Goal: Task Accomplishment & Management: Manage account settings

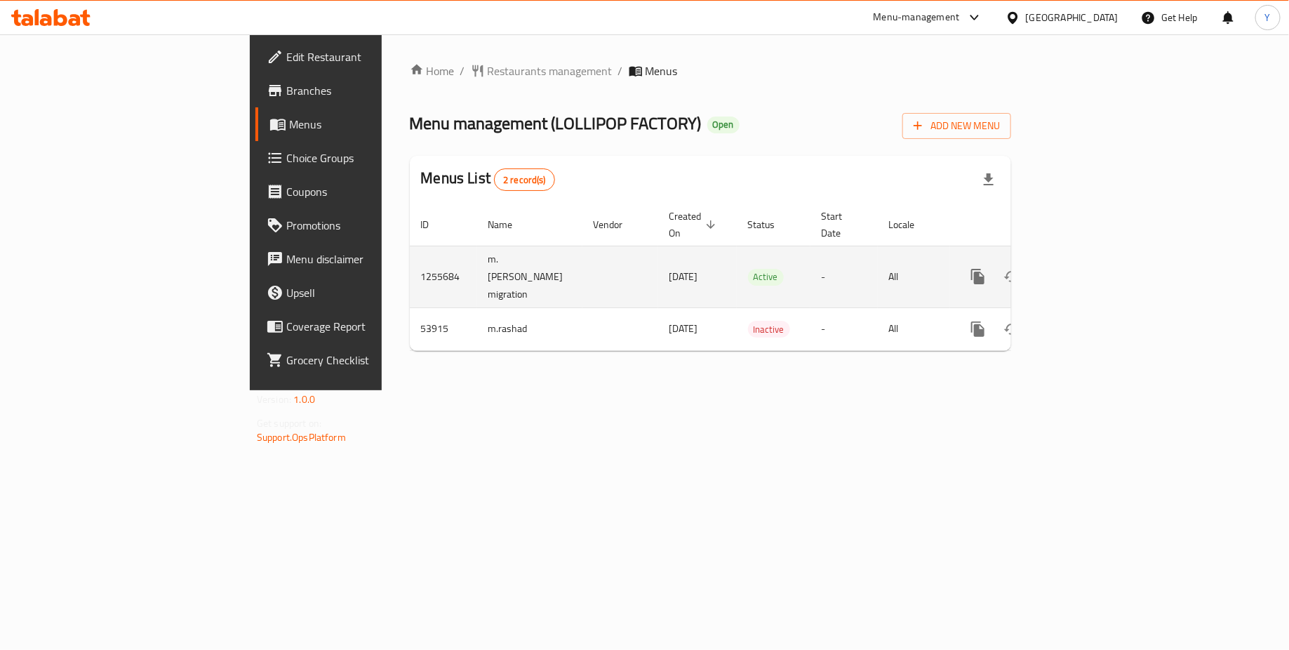
click at [1087, 268] on icon "enhanced table" at bounding box center [1078, 276] width 17 height 17
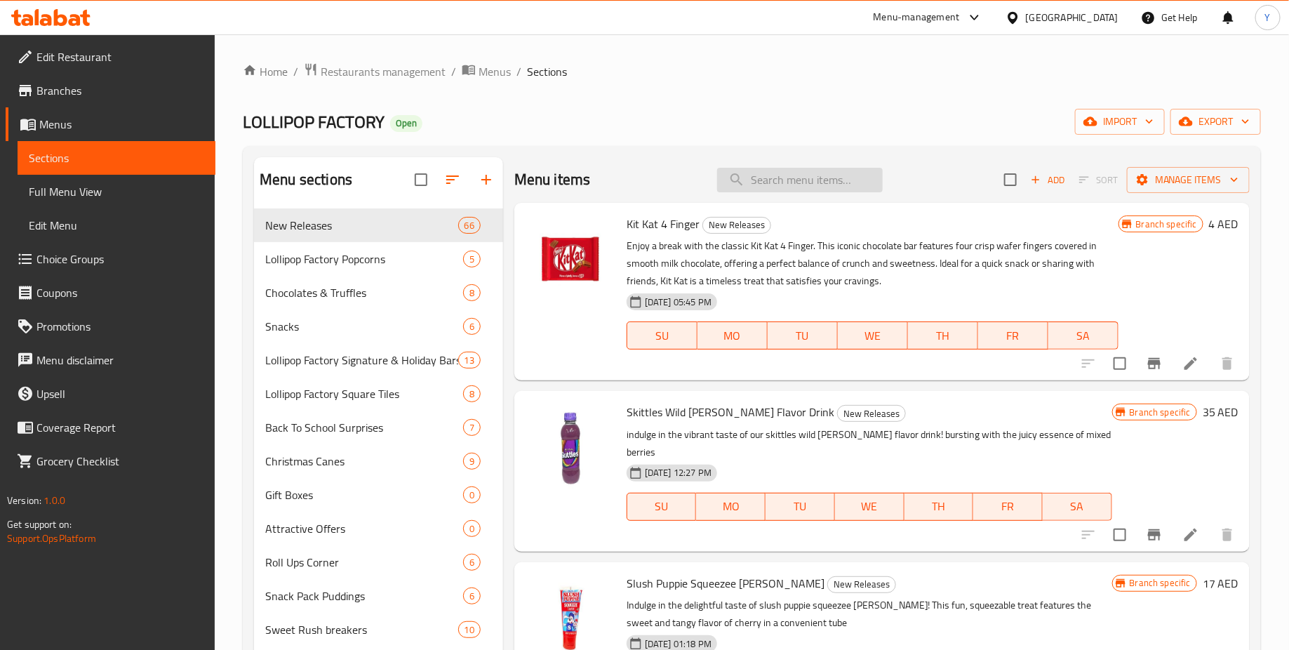
click at [771, 182] on input "search" at bounding box center [800, 180] width 166 height 25
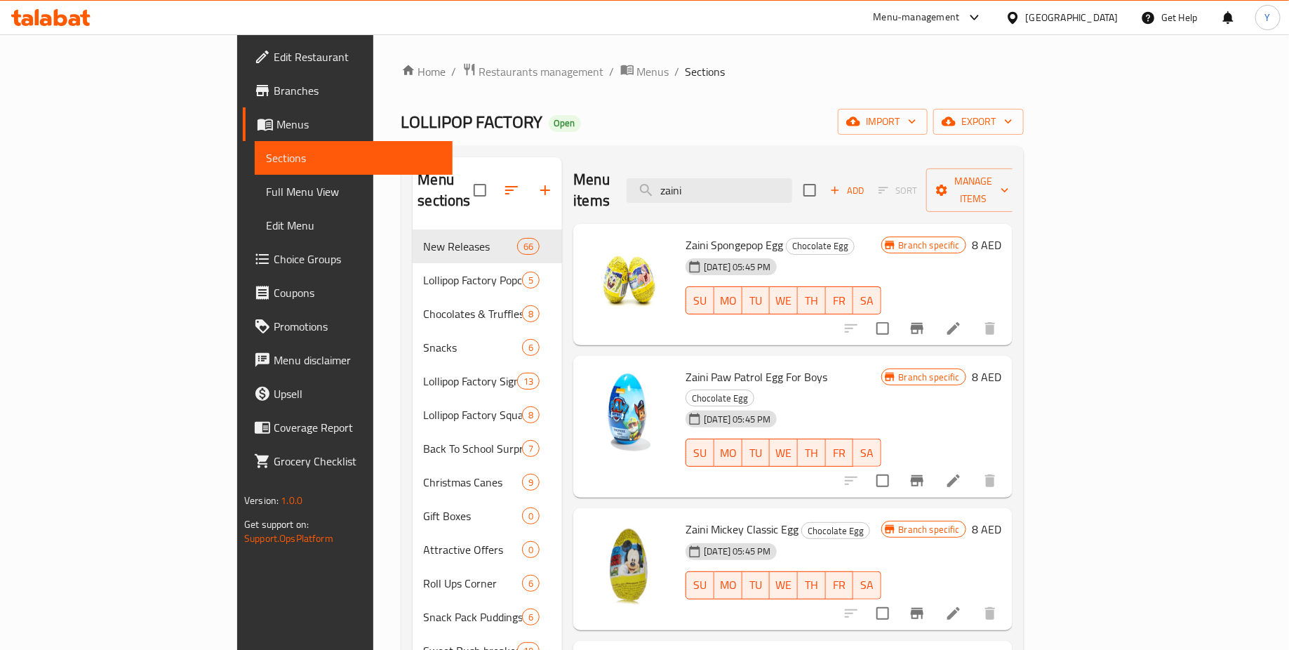
type input "zaini"
click at [962, 320] on icon at bounding box center [953, 328] width 17 height 17
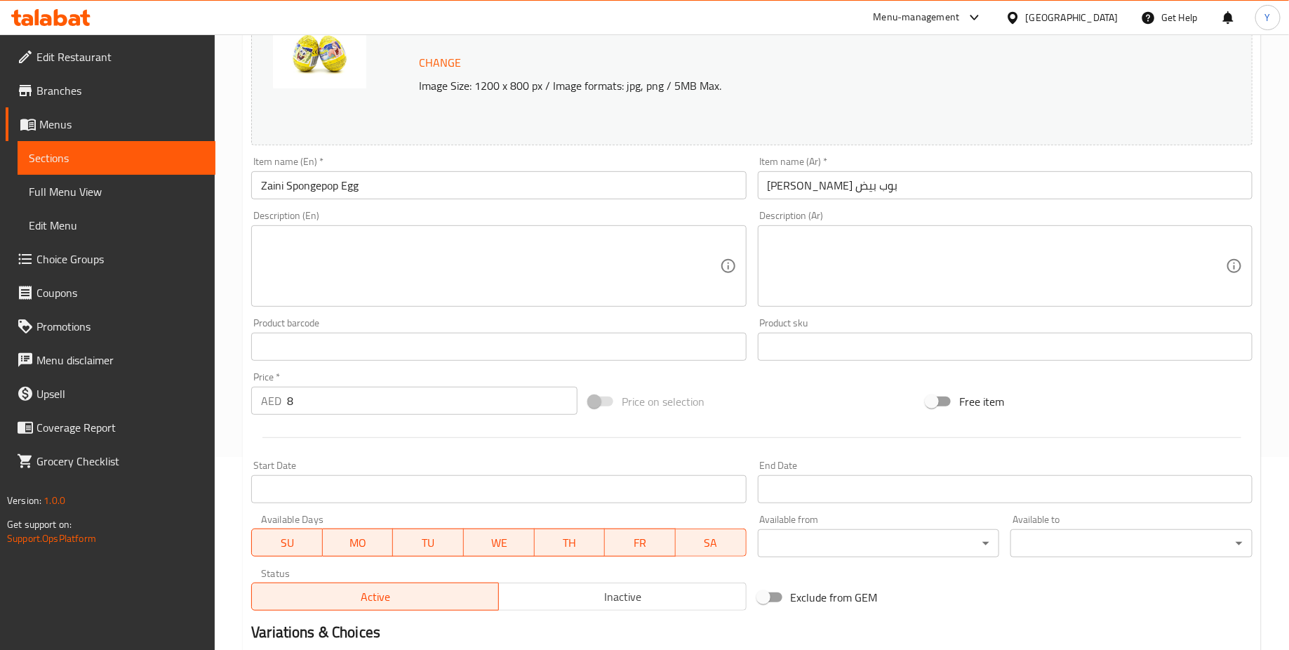
scroll to position [191, 0]
click at [342, 398] on input "8" at bounding box center [432, 402] width 290 height 28
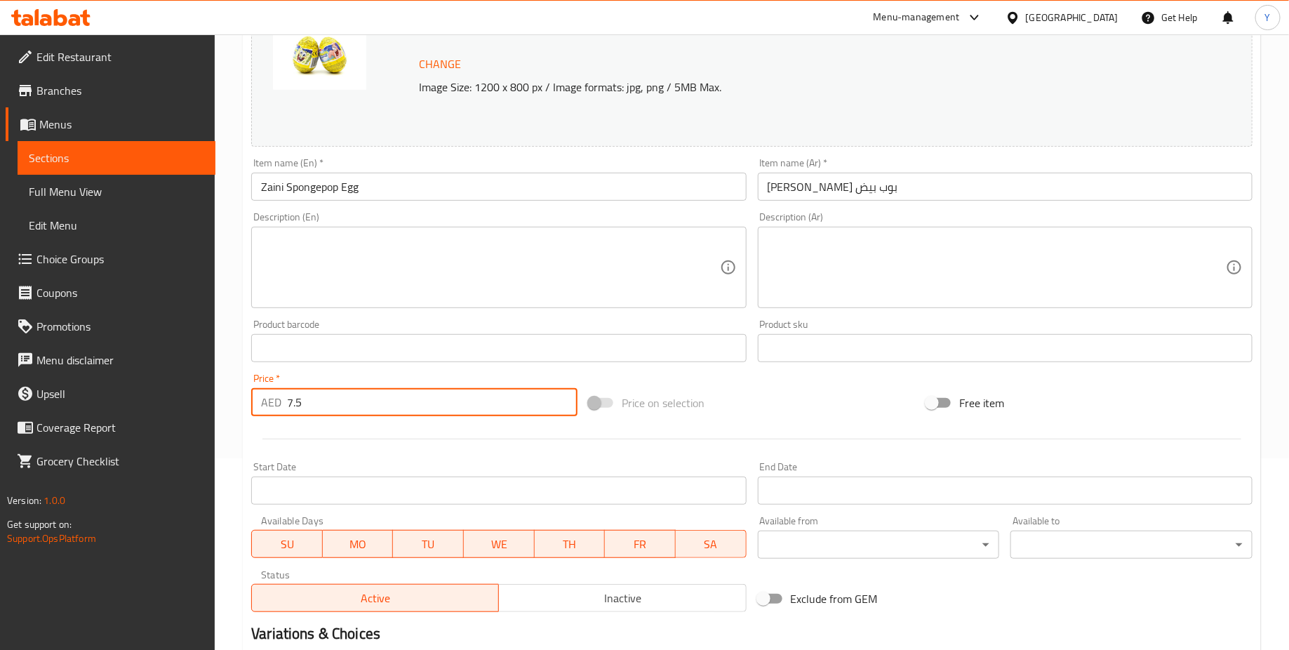
scroll to position [361, 0]
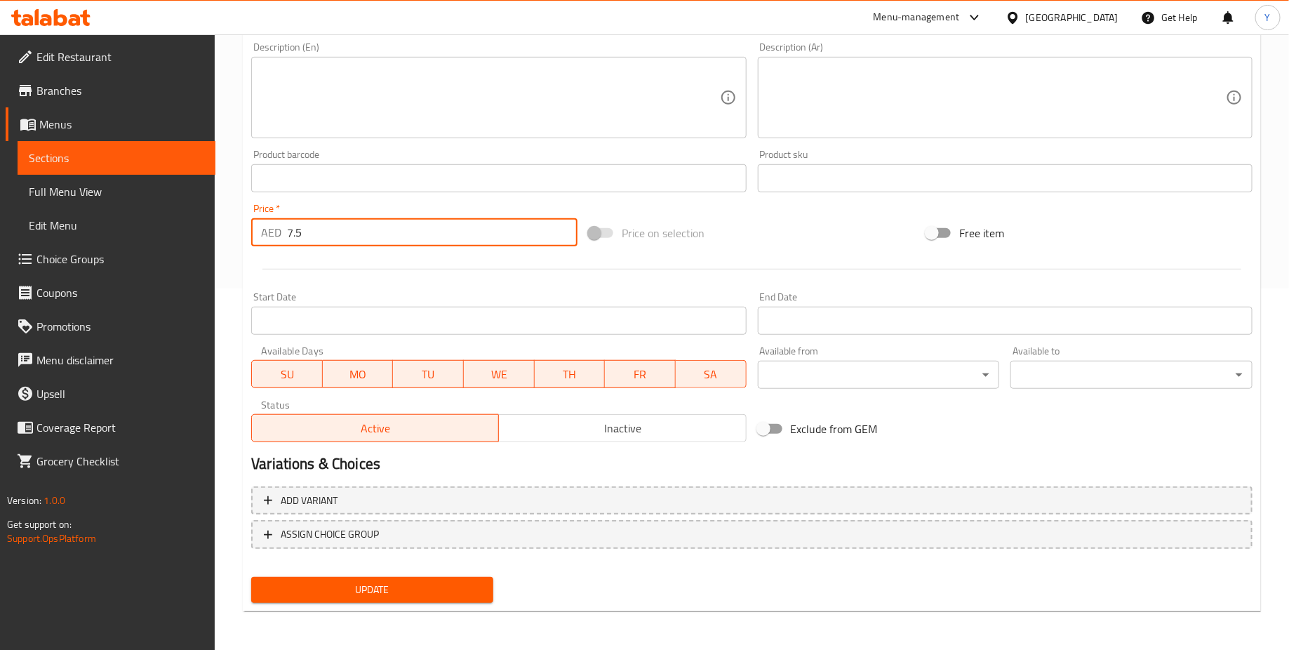
type input "7.5"
click at [419, 582] on span "Update" at bounding box center [372, 590] width 220 height 18
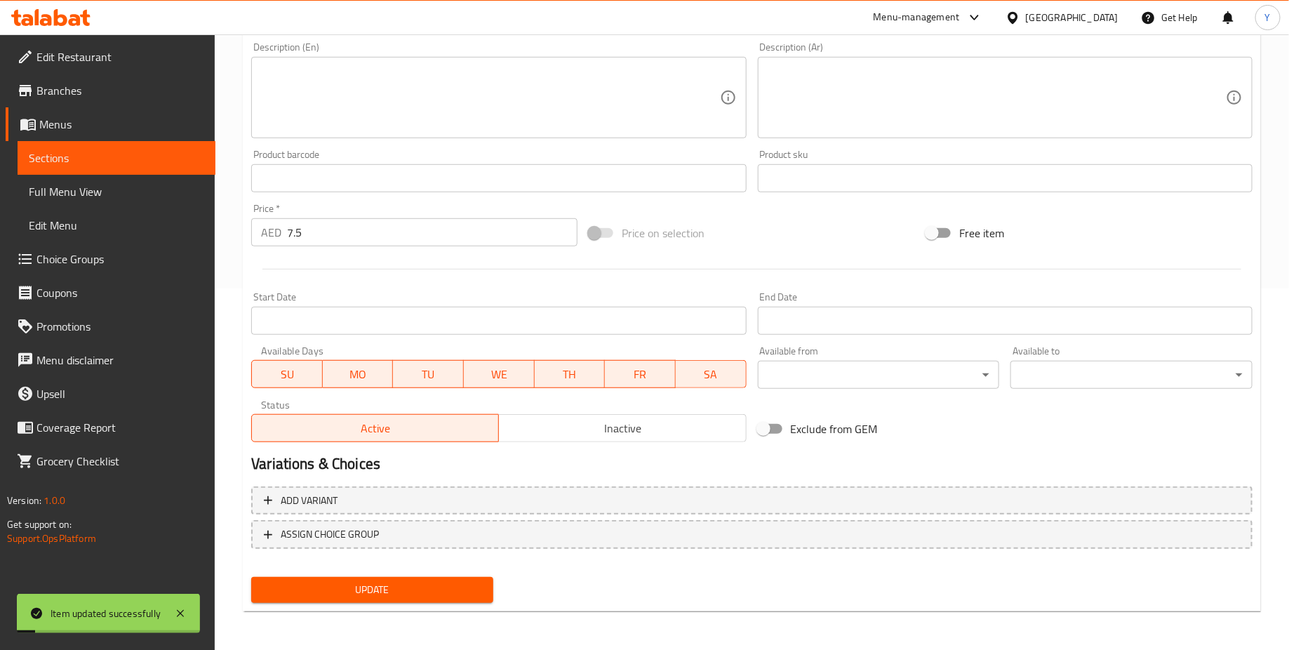
scroll to position [0, 0]
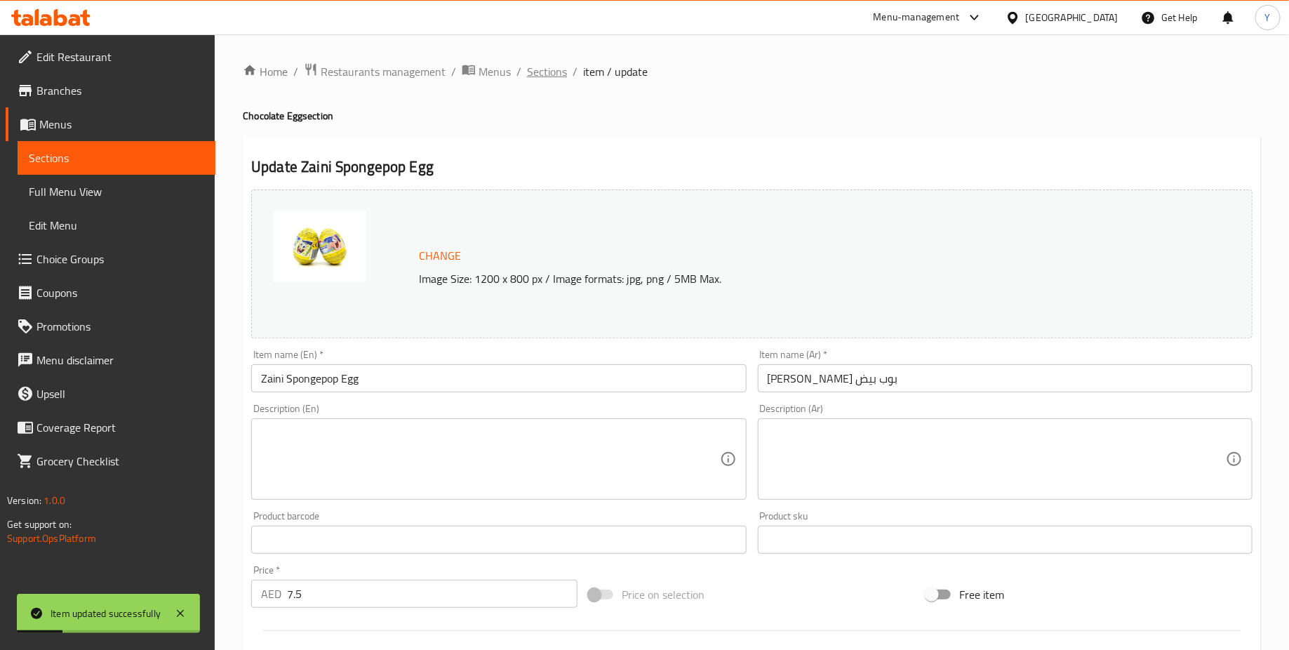
click at [551, 71] on span "Sections" at bounding box center [547, 71] width 40 height 17
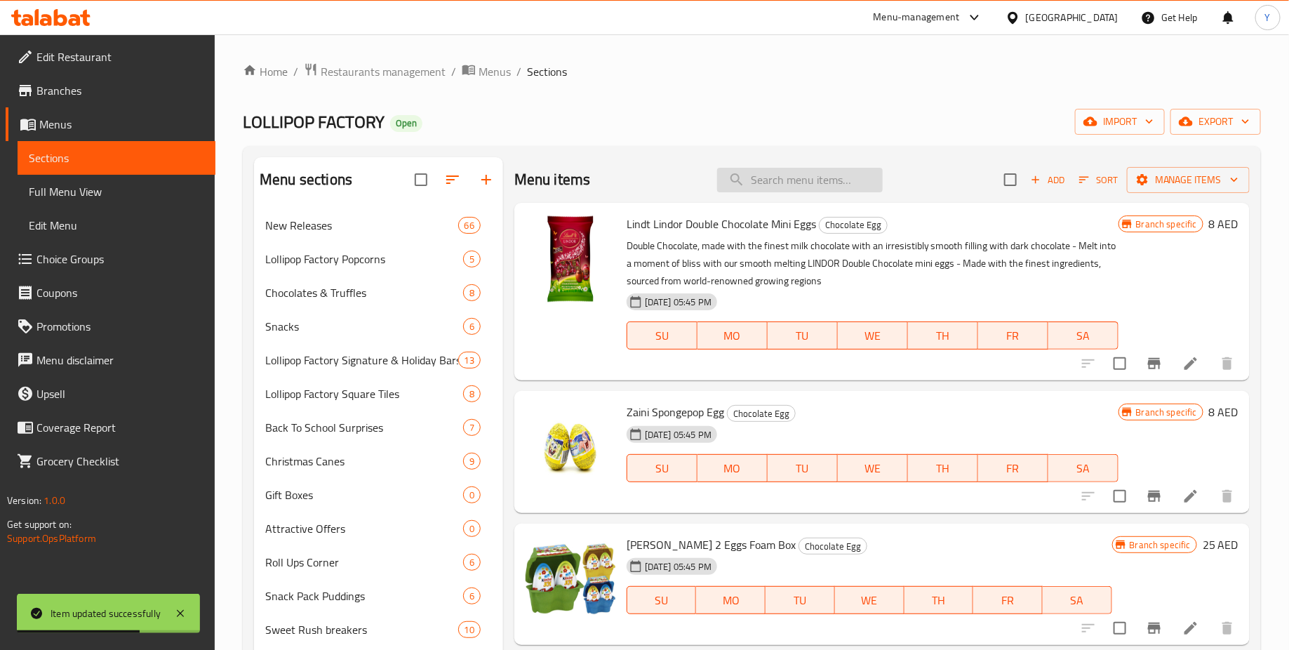
click at [764, 183] on input "search" at bounding box center [800, 180] width 166 height 25
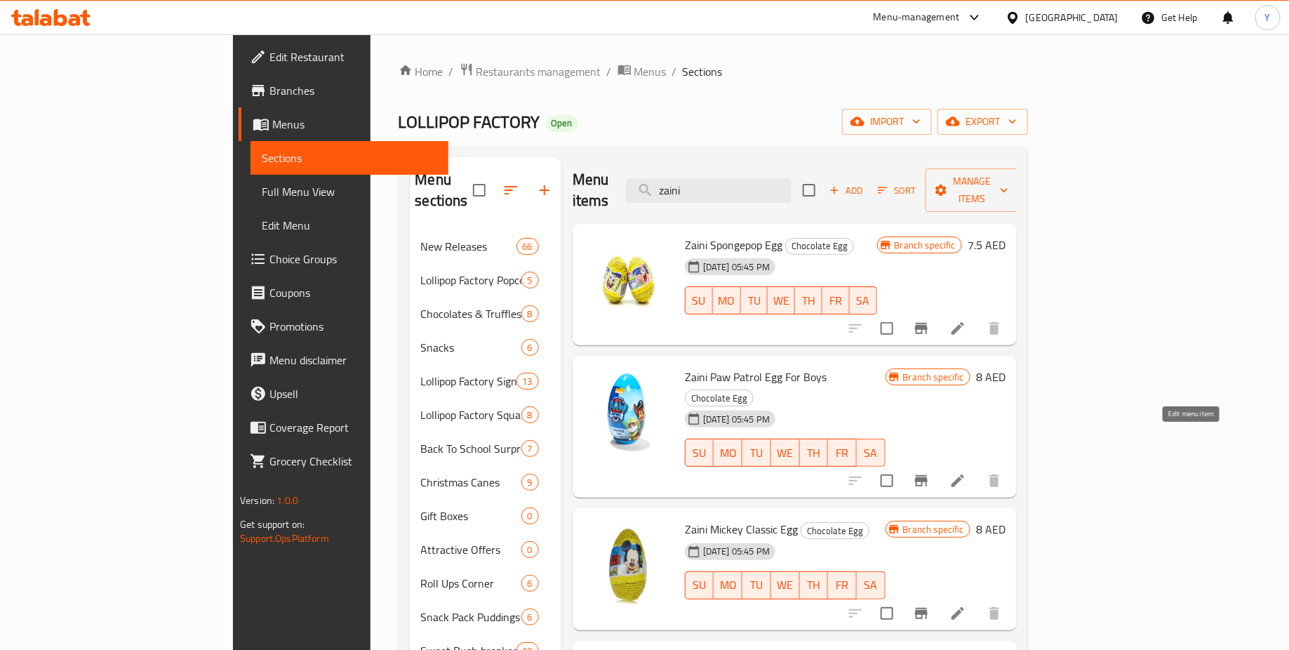
type input "zaini"
click at [964, 474] on icon at bounding box center [957, 480] width 13 height 13
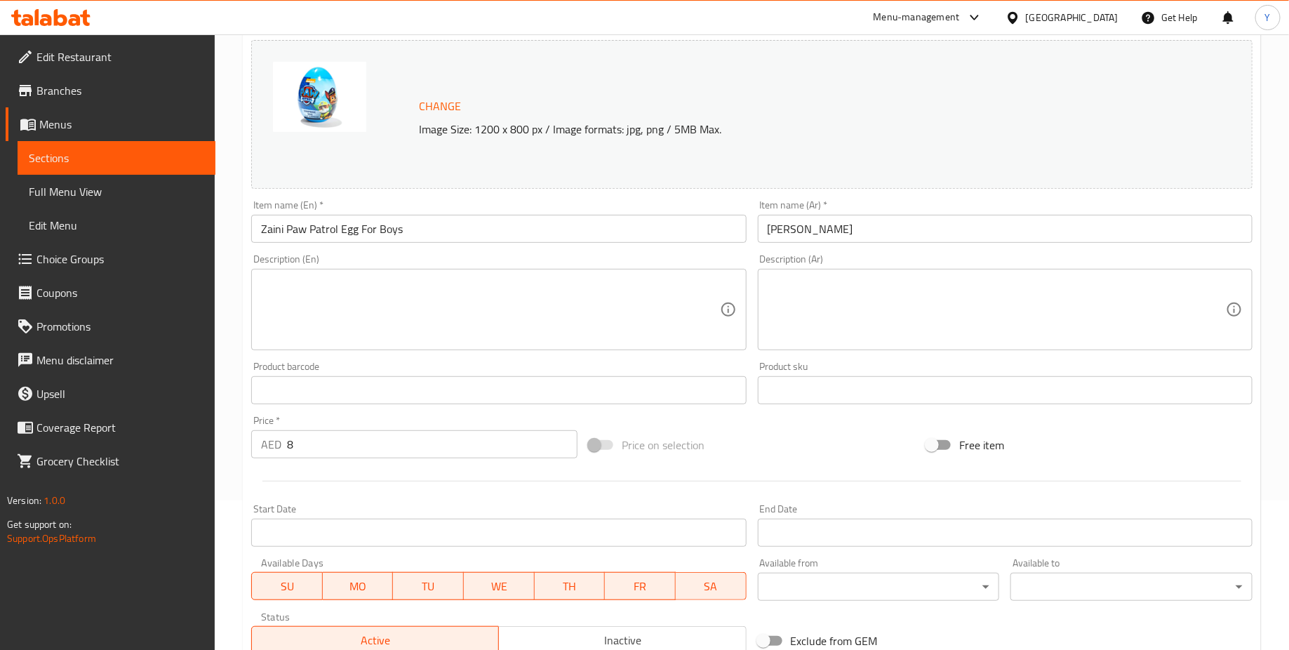
scroll to position [162, 0]
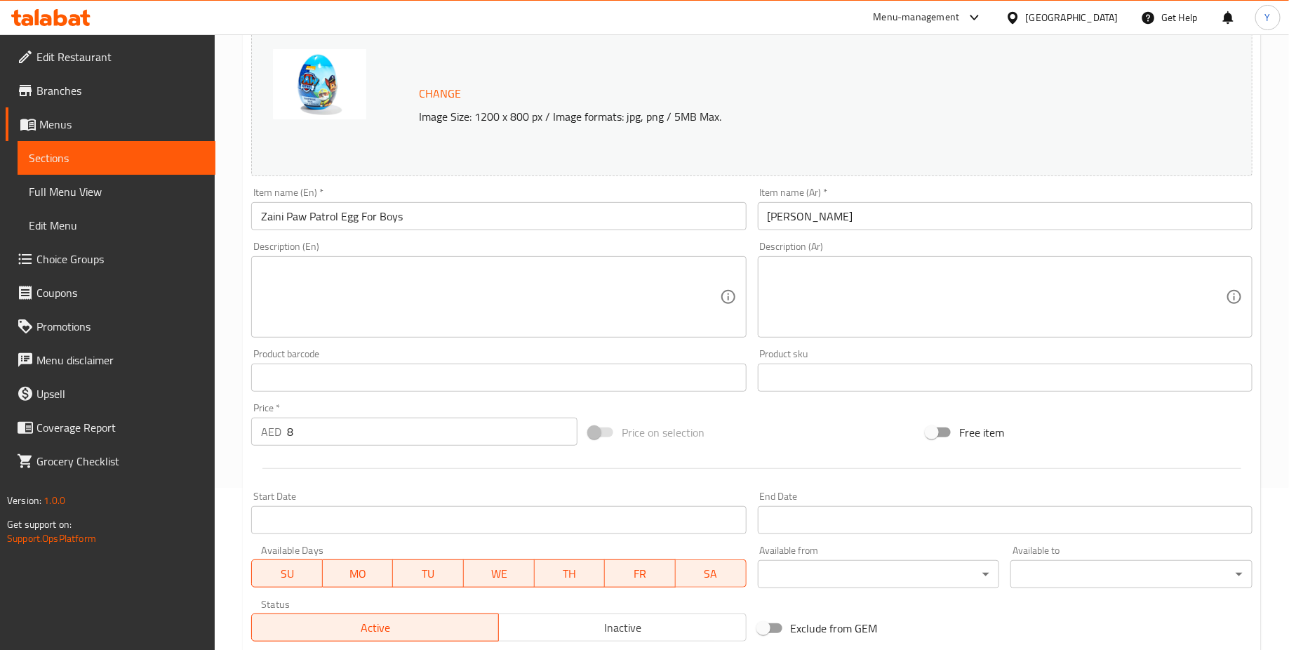
click at [347, 447] on div "Price   * AED 8 Price *" at bounding box center [413, 424] width 337 height 54
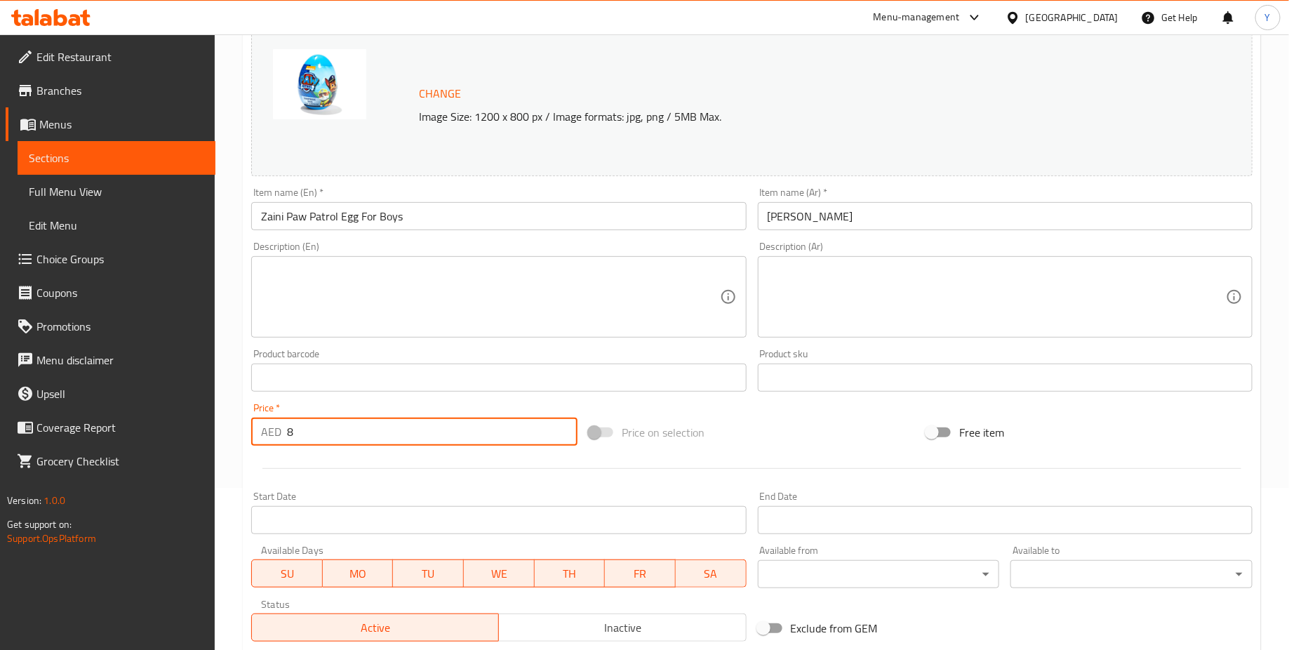
click at [347, 437] on input "8" at bounding box center [432, 431] width 290 height 28
type input "7.5"
click at [386, 472] on div at bounding box center [751, 468] width 1012 height 34
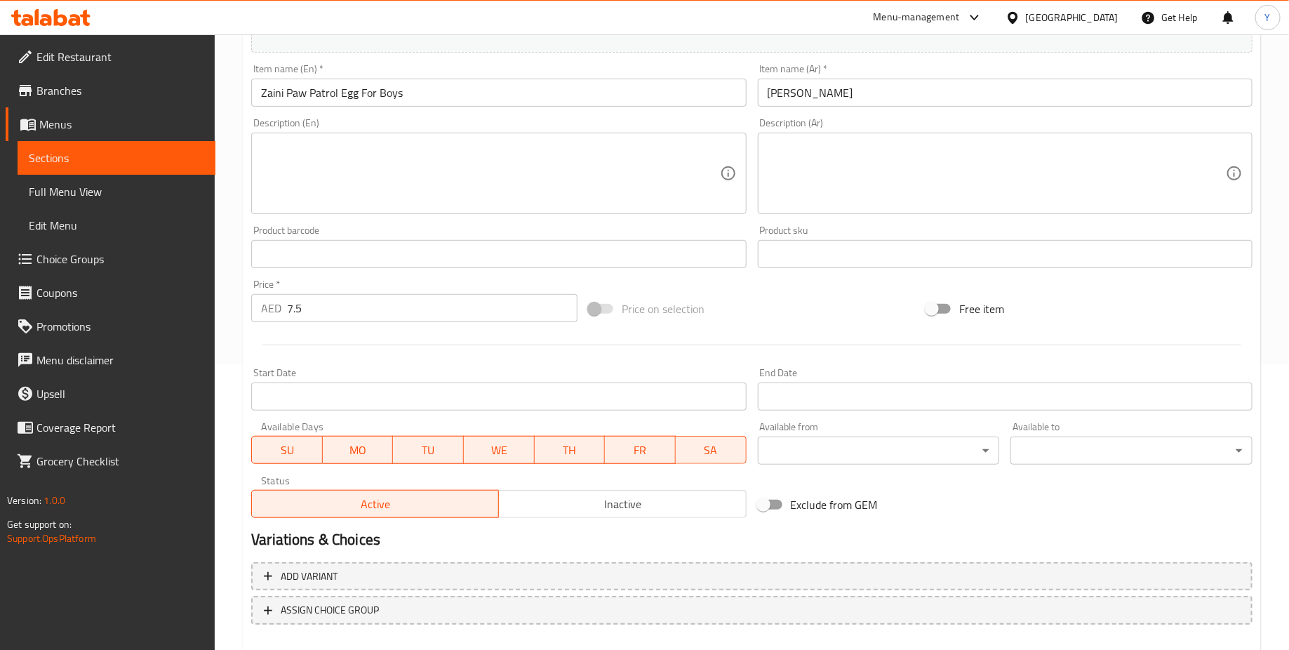
scroll to position [361, 0]
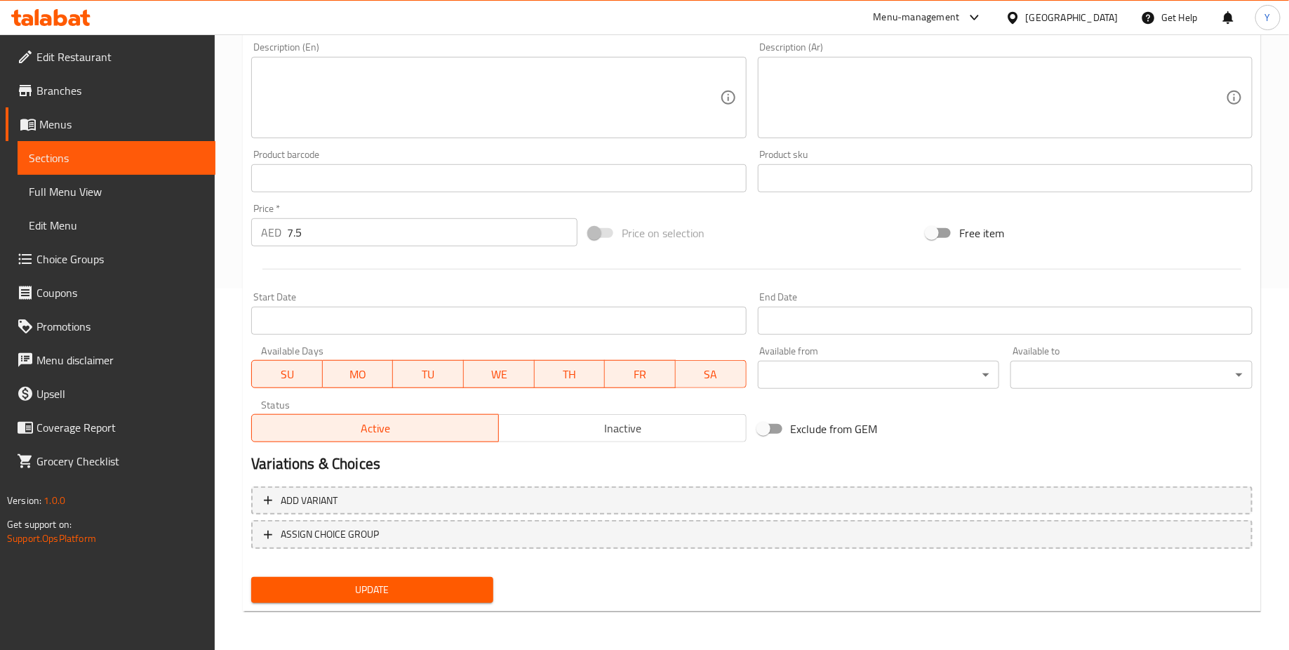
click at [408, 577] on button "Update" at bounding box center [372, 590] width 242 height 26
click at [368, 581] on span "Update" at bounding box center [372, 590] width 220 height 18
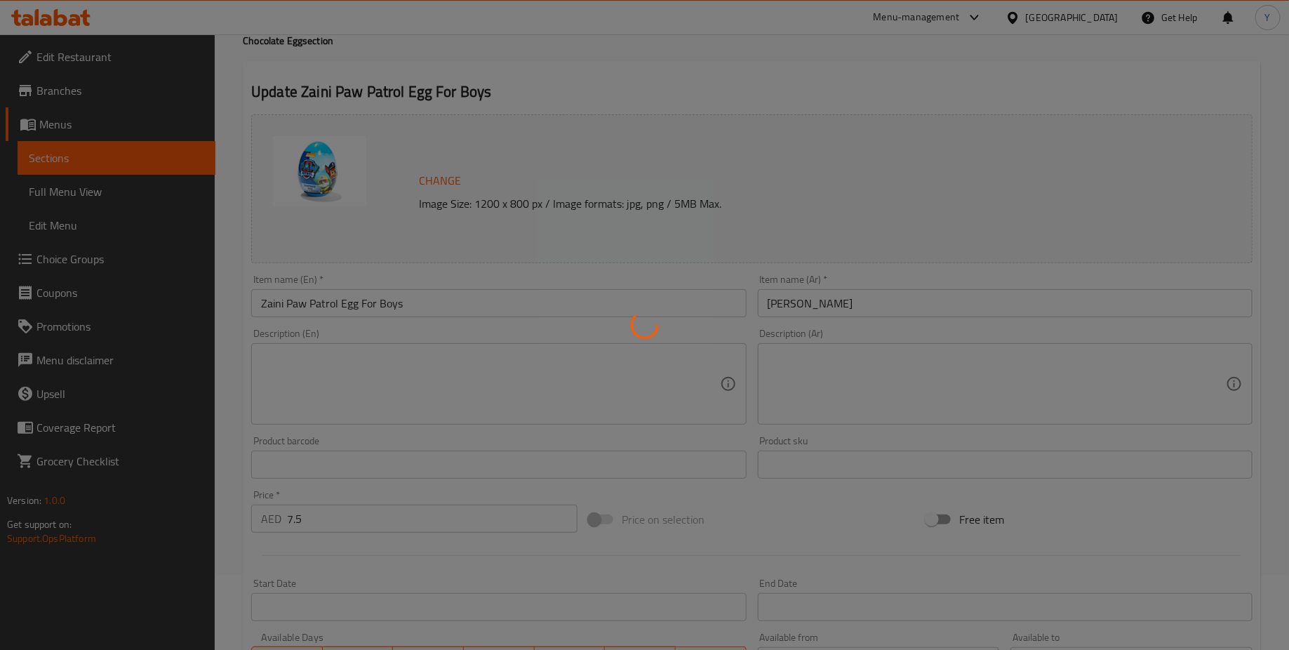
scroll to position [0, 0]
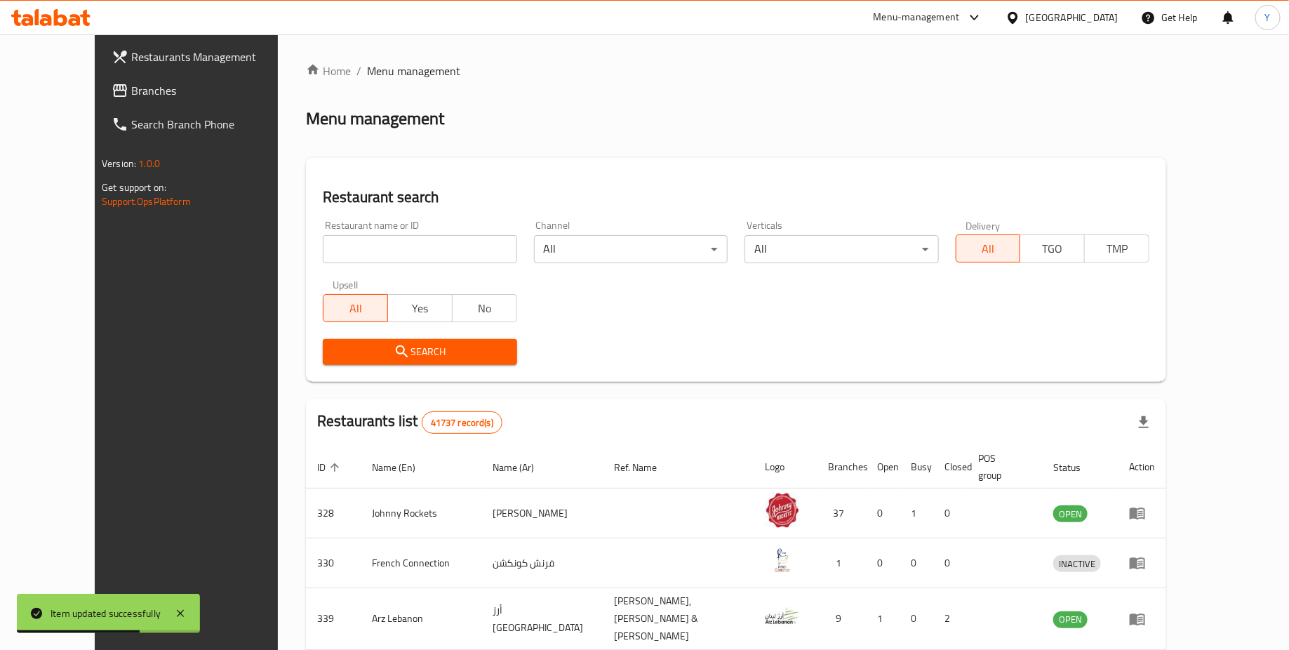
click at [359, 245] on input "search" at bounding box center [420, 249] width 194 height 28
type input "LOLLIPOP FACTORY"
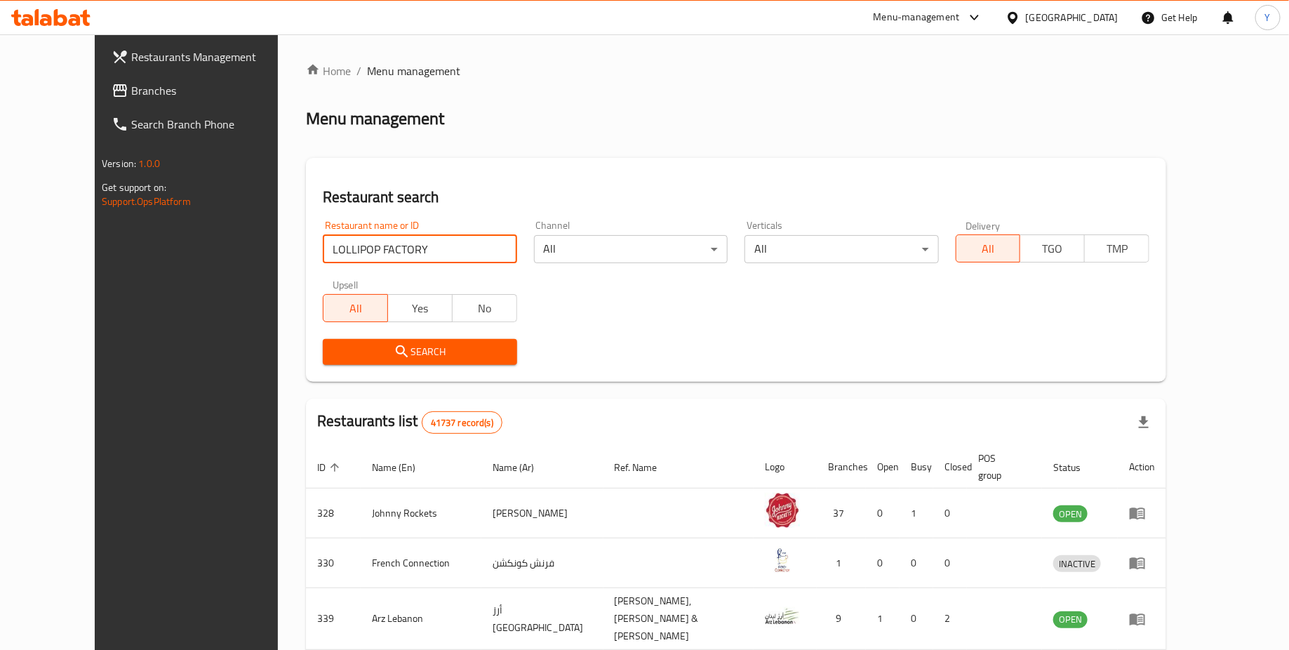
click button "Search" at bounding box center [420, 352] width 194 height 26
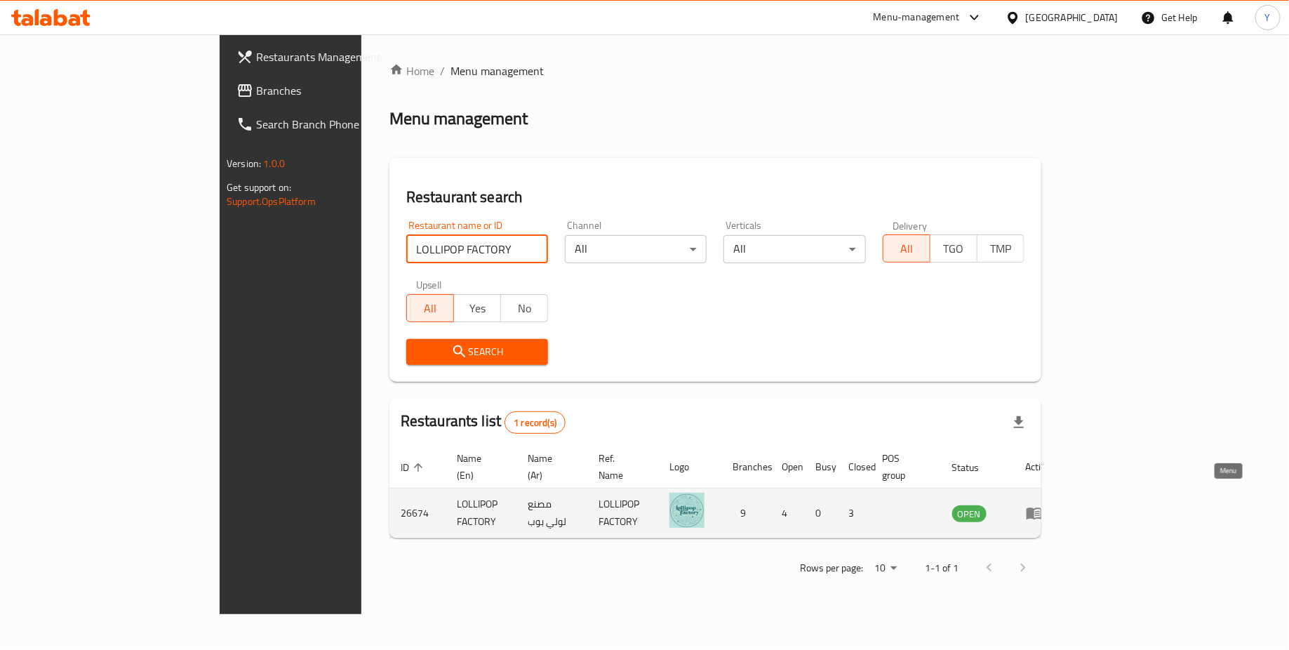
click at [1042, 508] on icon "enhanced table" at bounding box center [1033, 514] width 15 height 12
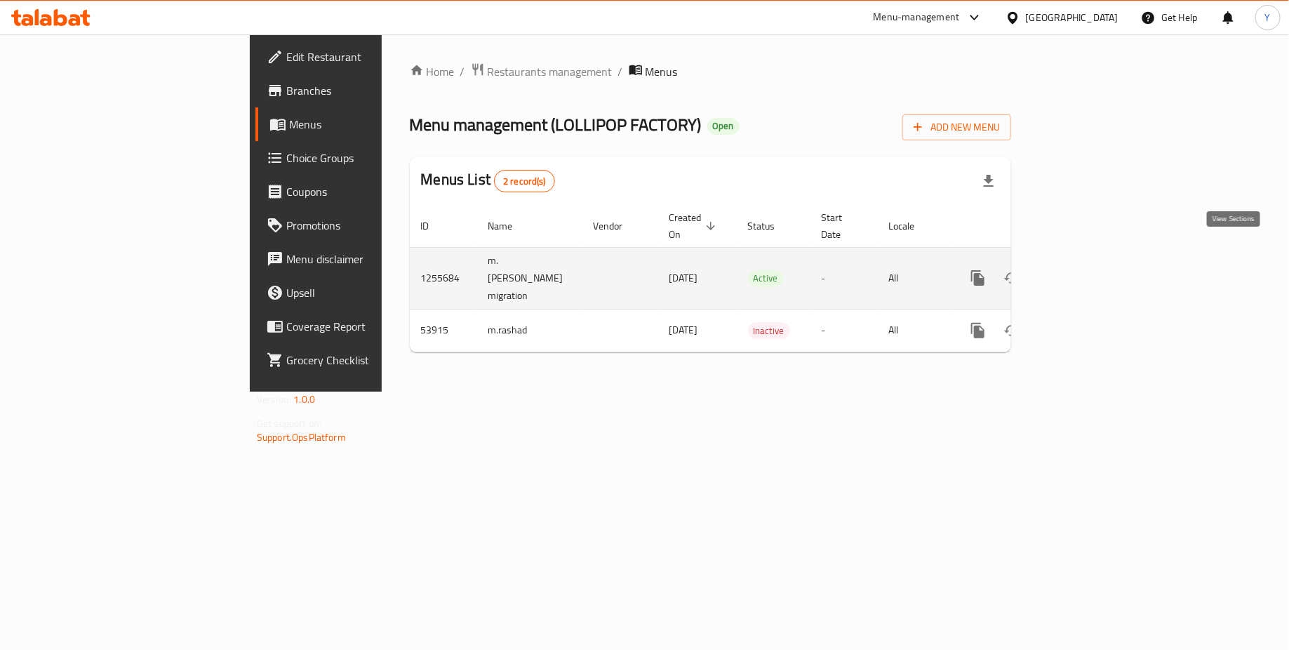
click at [1087, 269] on icon "enhanced table" at bounding box center [1078, 277] width 17 height 17
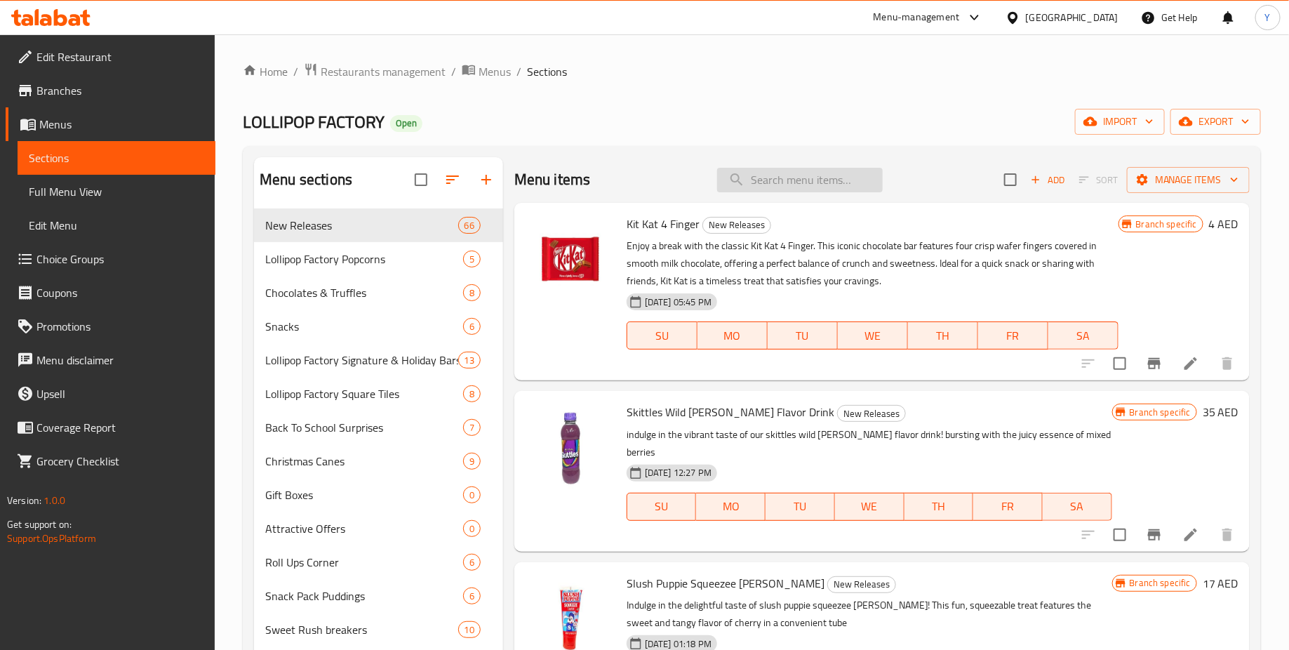
click at [767, 180] on input "search" at bounding box center [800, 180] width 166 height 25
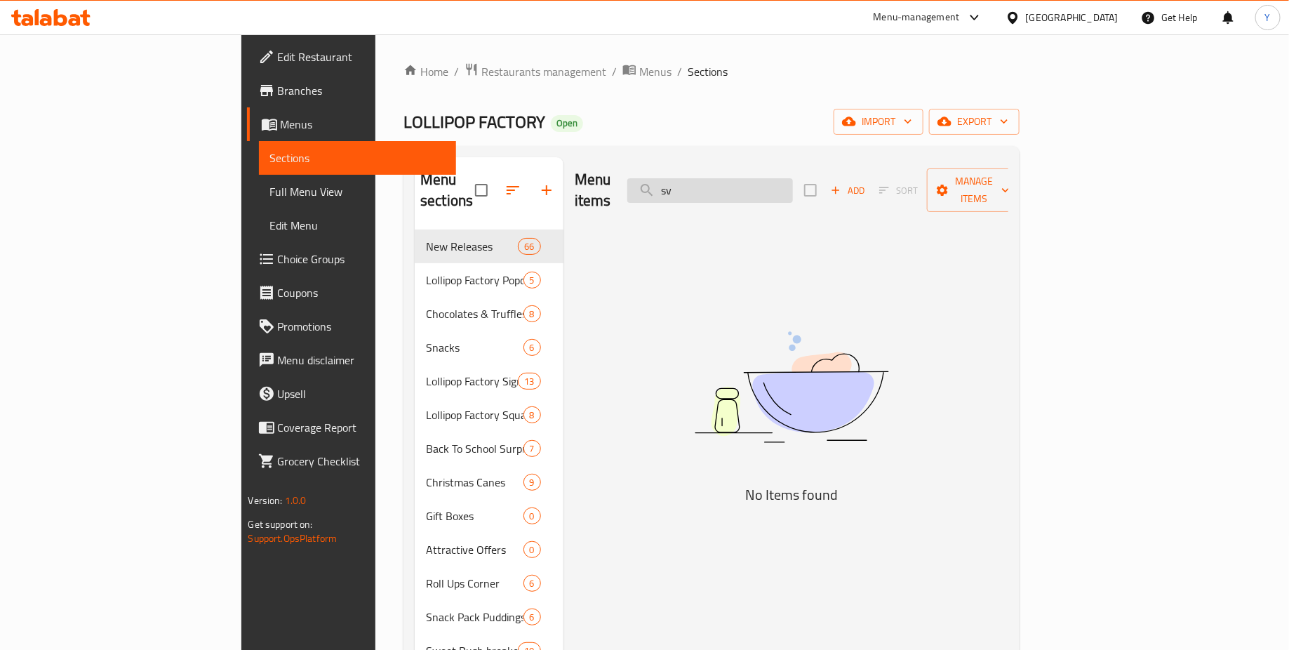
type input "s"
click at [793, 189] on input "paw petro" at bounding box center [710, 190] width 166 height 25
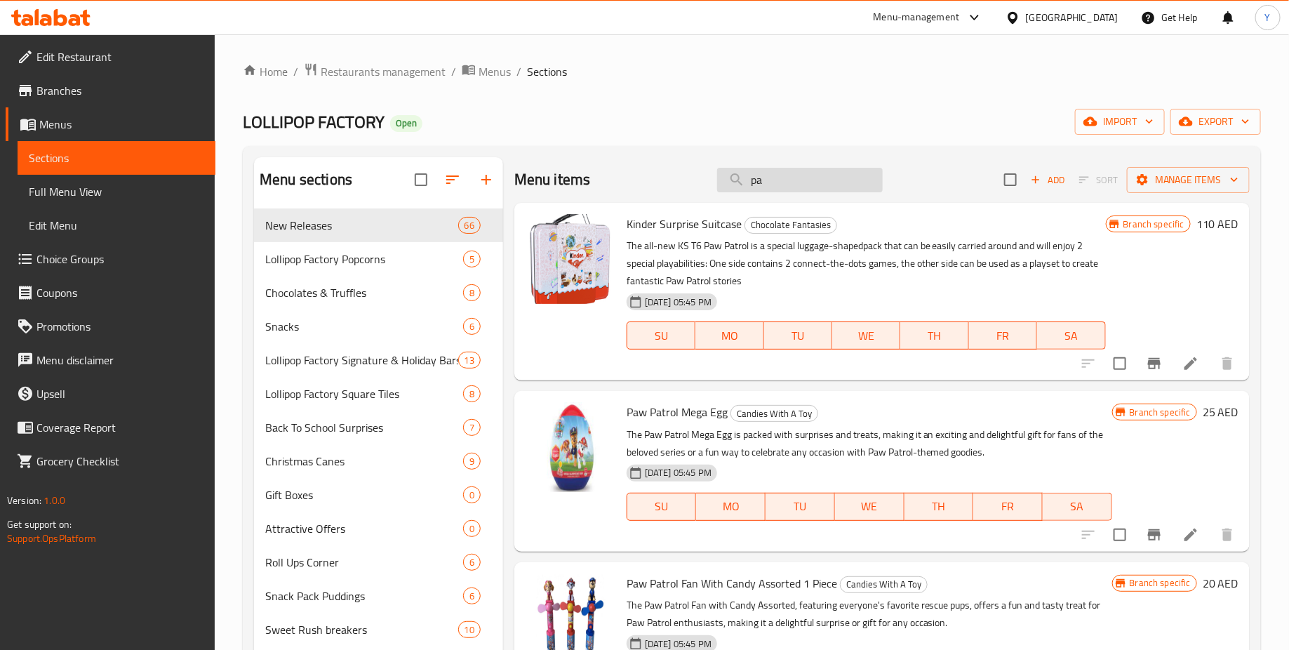
type input "p"
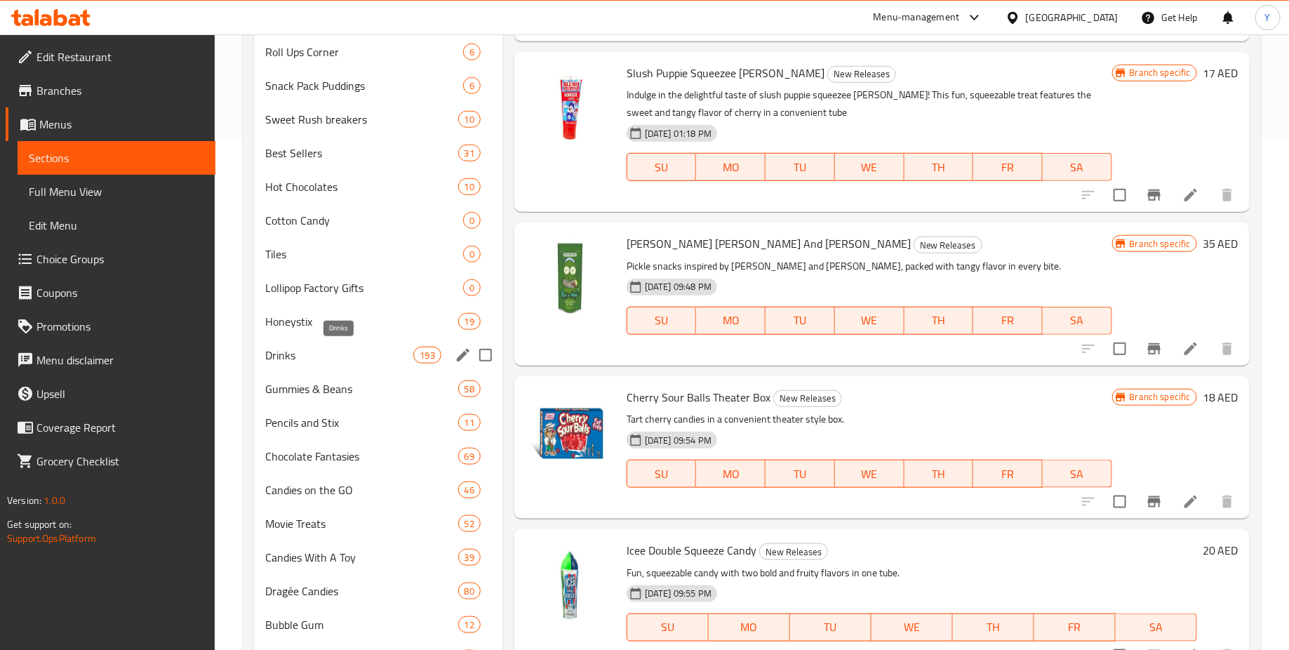
scroll to position [713, 0]
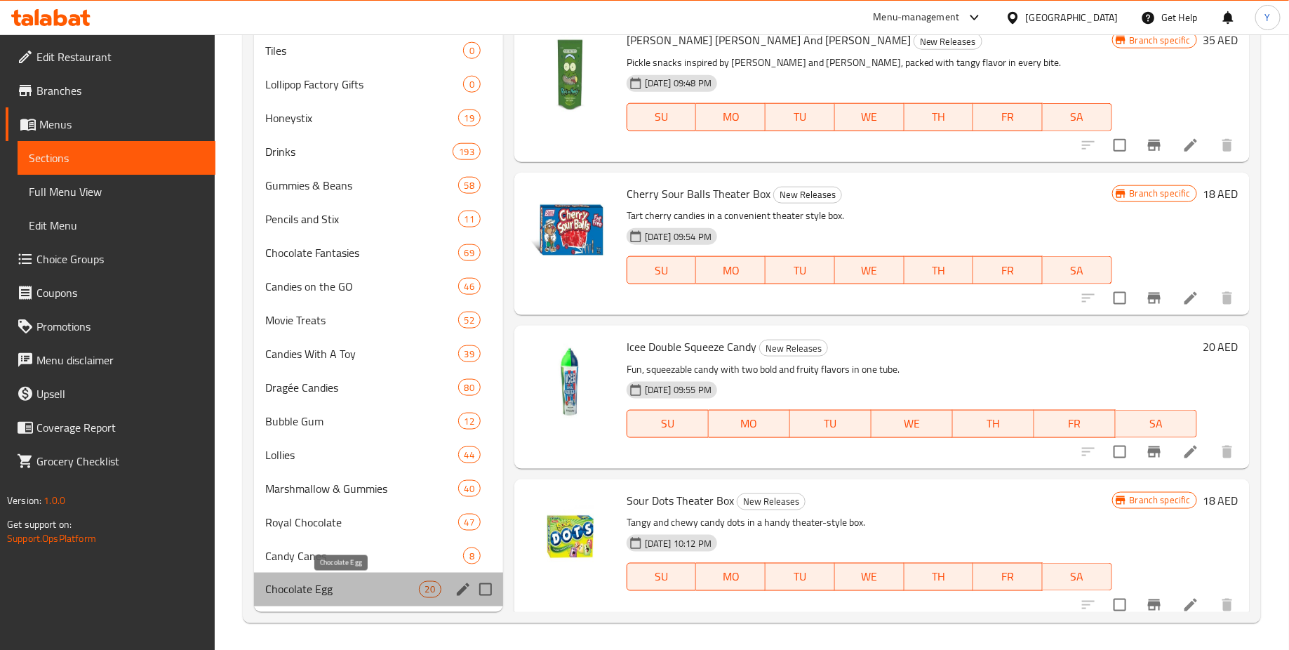
click at [354, 581] on span "Chocolate Egg" at bounding box center [341, 589] width 153 height 17
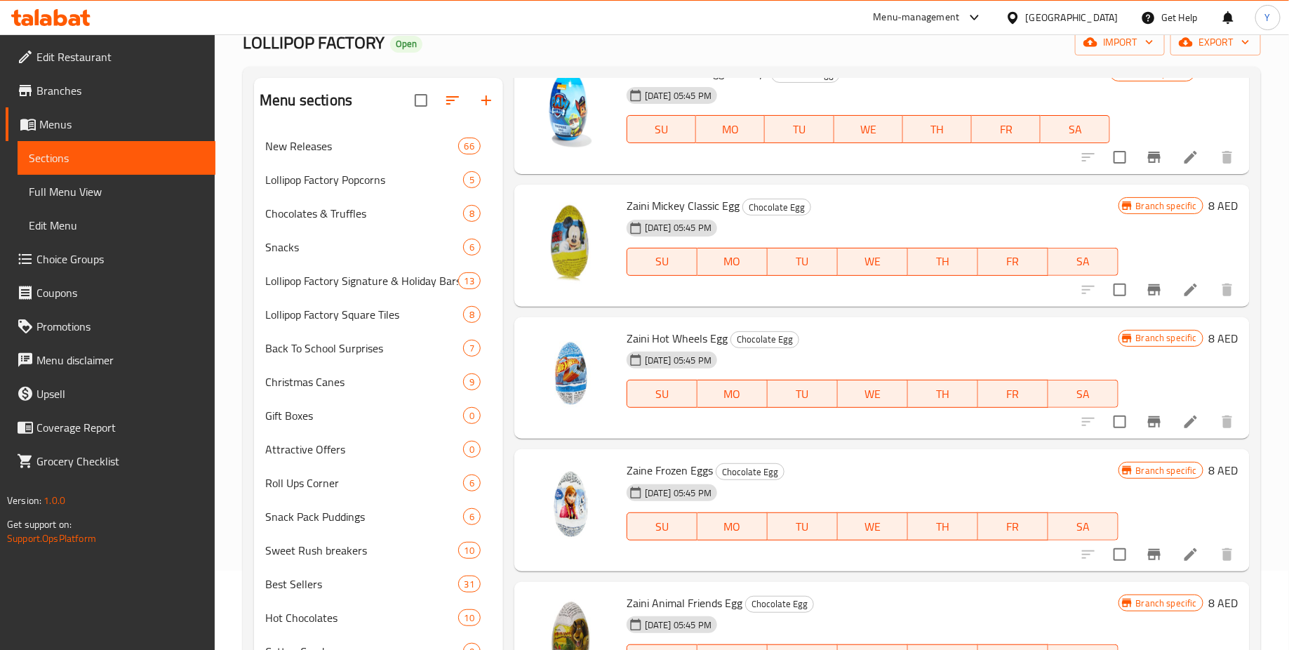
scroll to position [526, 0]
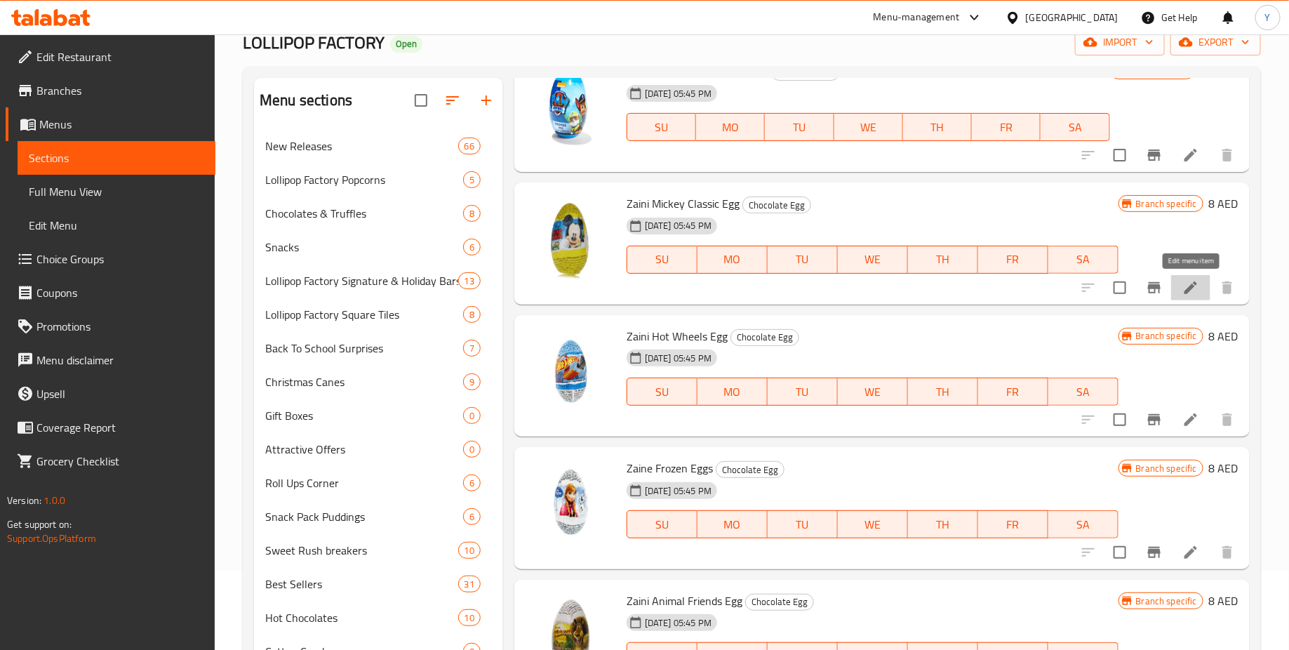
click at [1189, 288] on icon at bounding box center [1190, 287] width 13 height 13
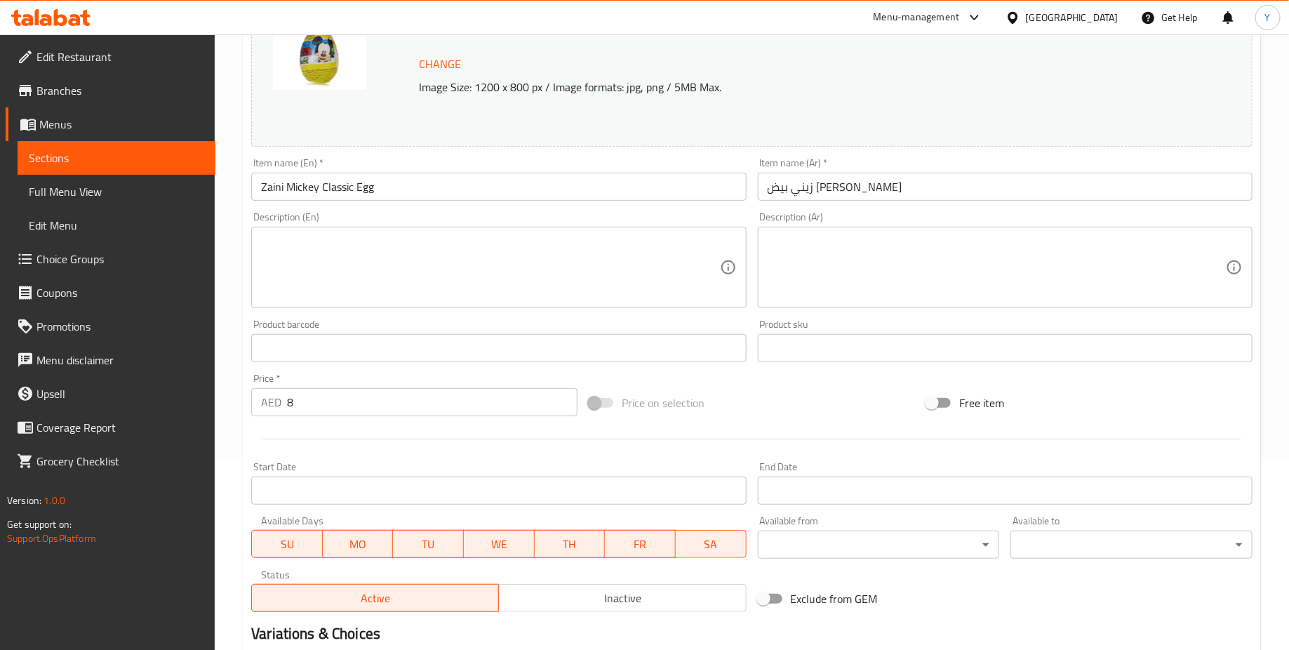
scroll to position [214, 0]
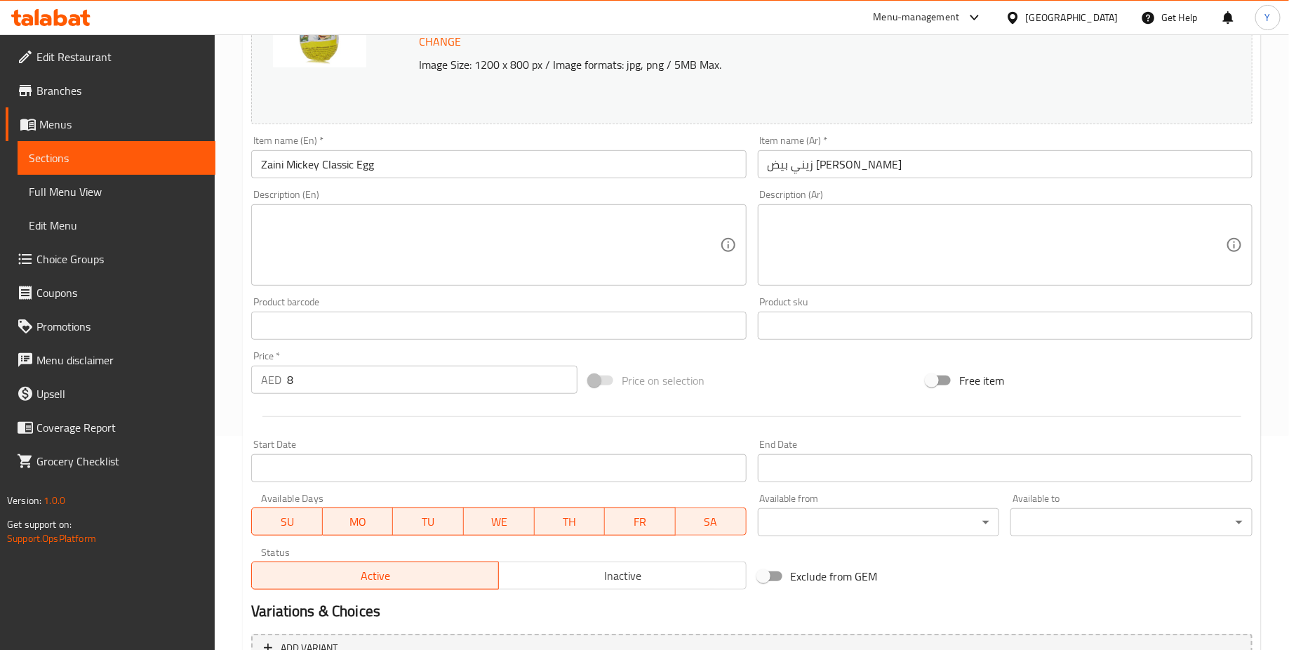
click at [320, 380] on input "8" at bounding box center [432, 379] width 290 height 28
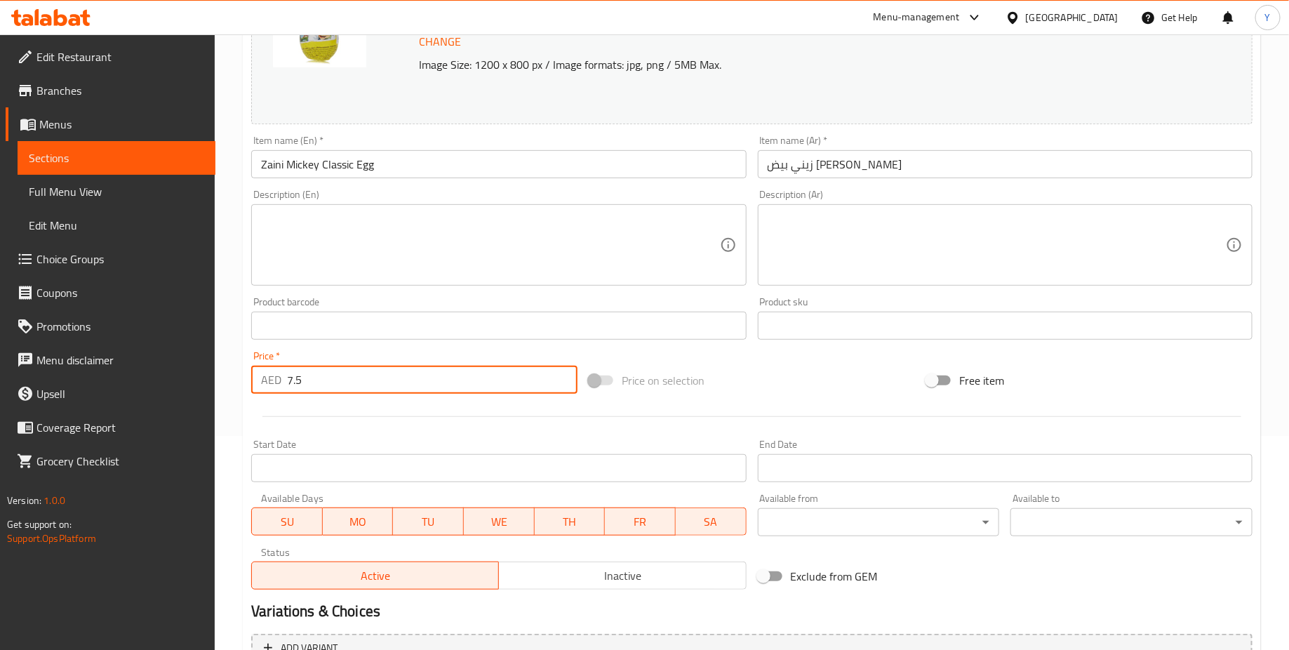
type input "7.5"
click at [394, 408] on div at bounding box center [751, 416] width 1012 height 34
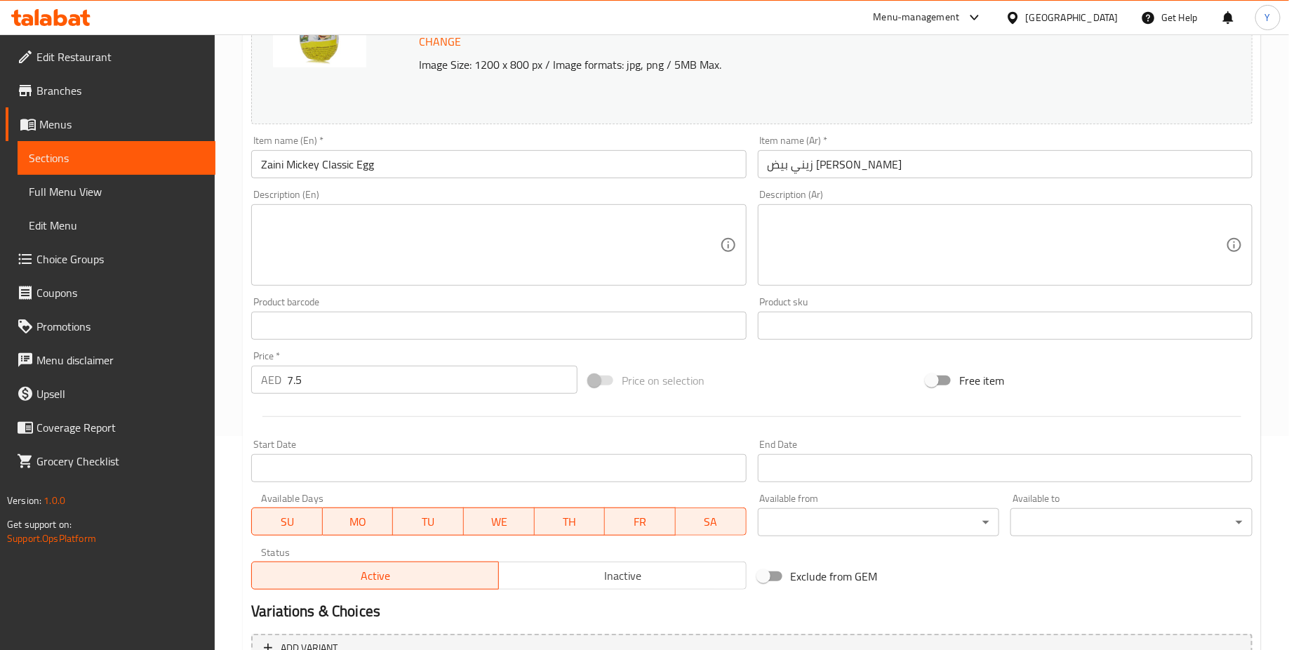
scroll to position [361, 0]
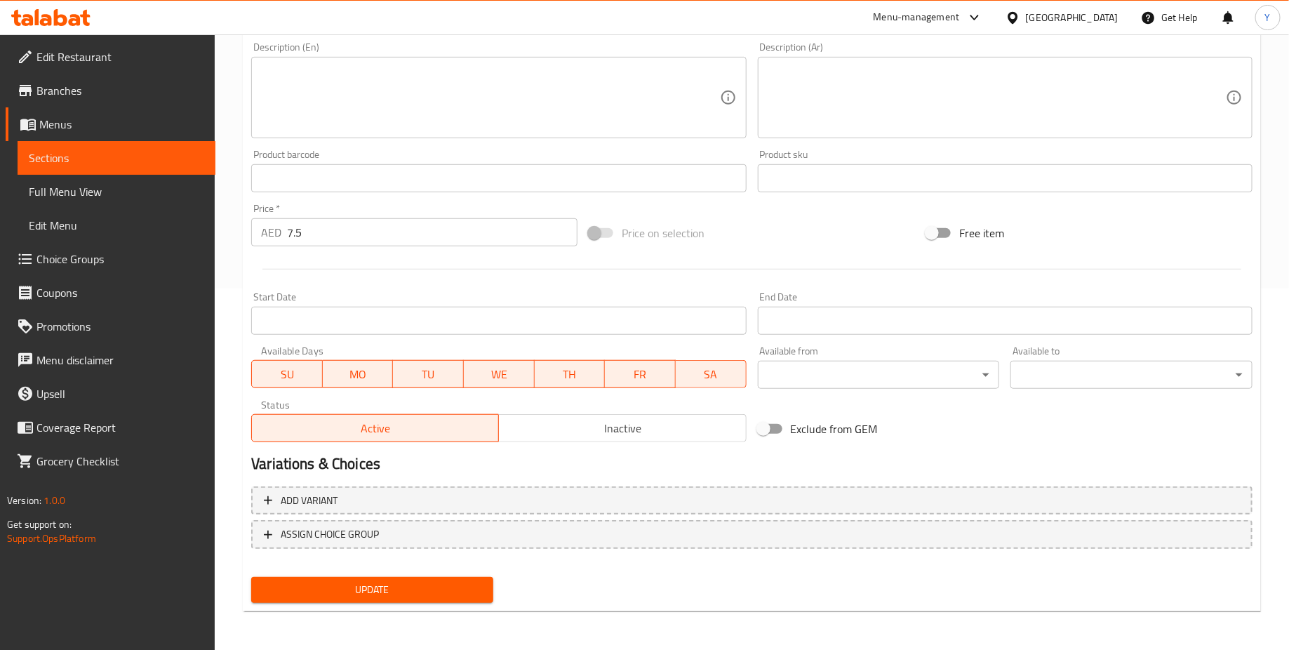
click at [381, 591] on span "Update" at bounding box center [372, 590] width 220 height 18
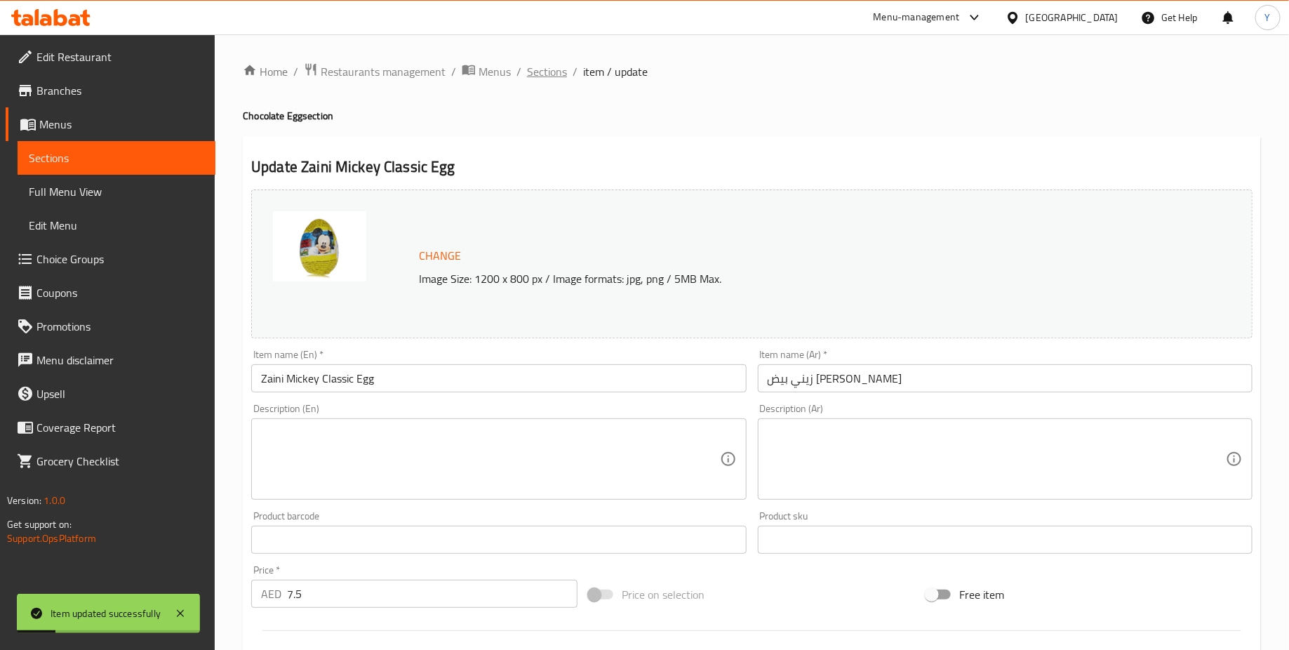
click at [560, 73] on span "Sections" at bounding box center [547, 71] width 40 height 17
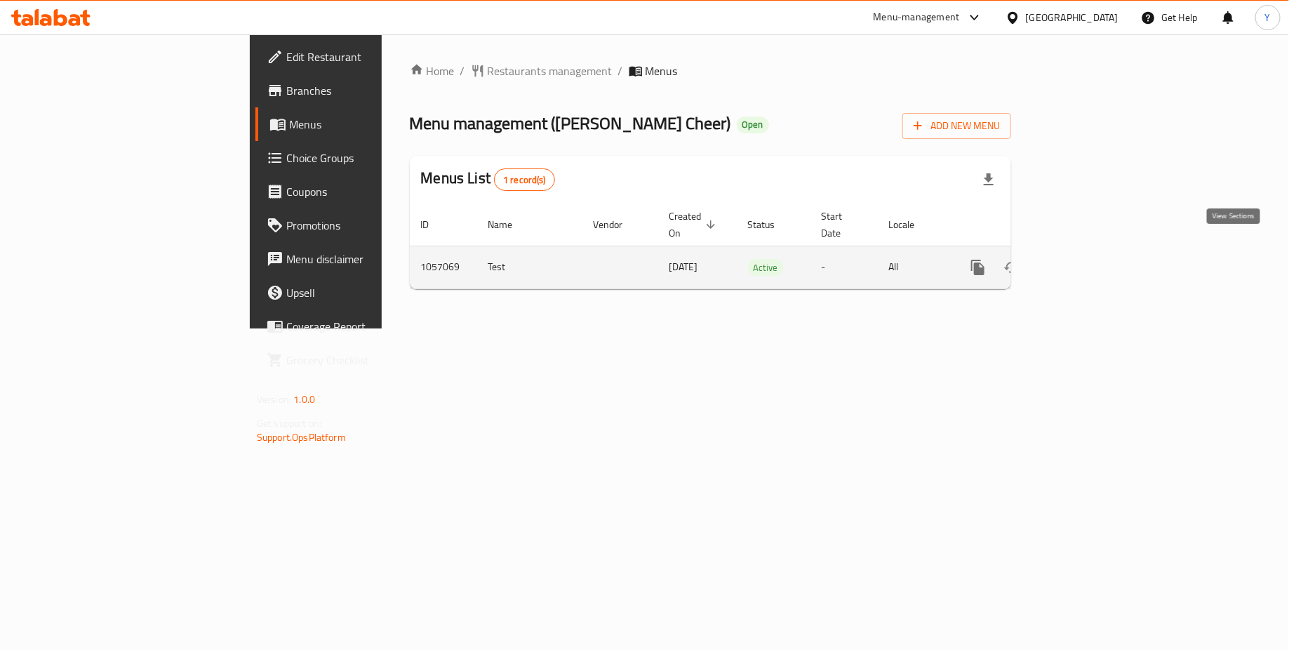
click at [1085, 261] on icon "enhanced table" at bounding box center [1078, 267] width 13 height 13
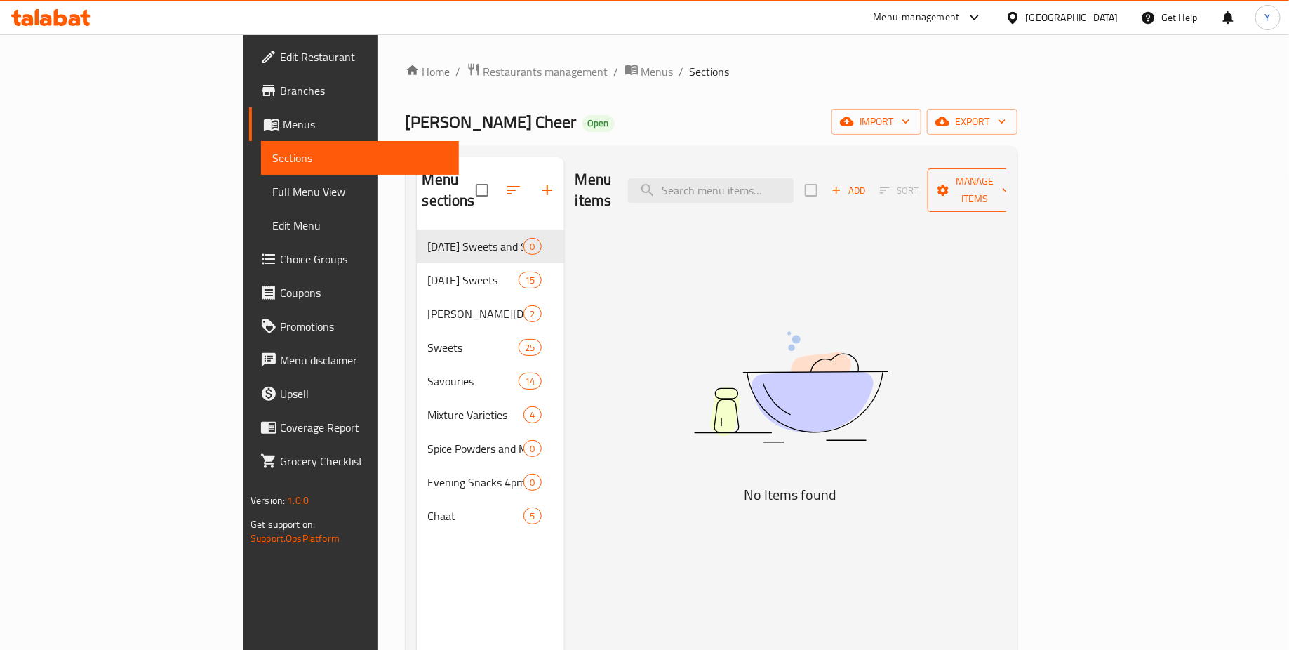
click at [1010, 177] on span "Manage items" at bounding box center [975, 190] width 72 height 35
click at [874, 326] on div at bounding box center [644, 325] width 1289 height 650
click at [280, 259] on span "Choice Groups" at bounding box center [364, 258] width 168 height 17
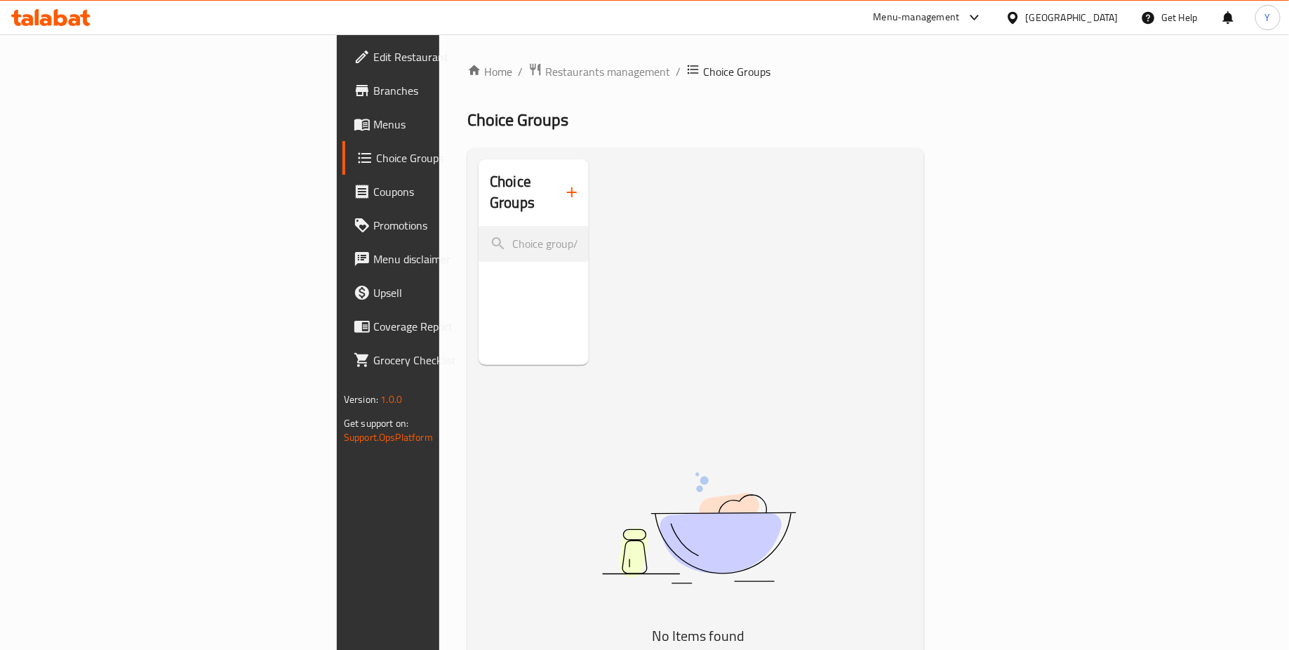
click at [373, 116] on span "Menus" at bounding box center [457, 124] width 168 height 17
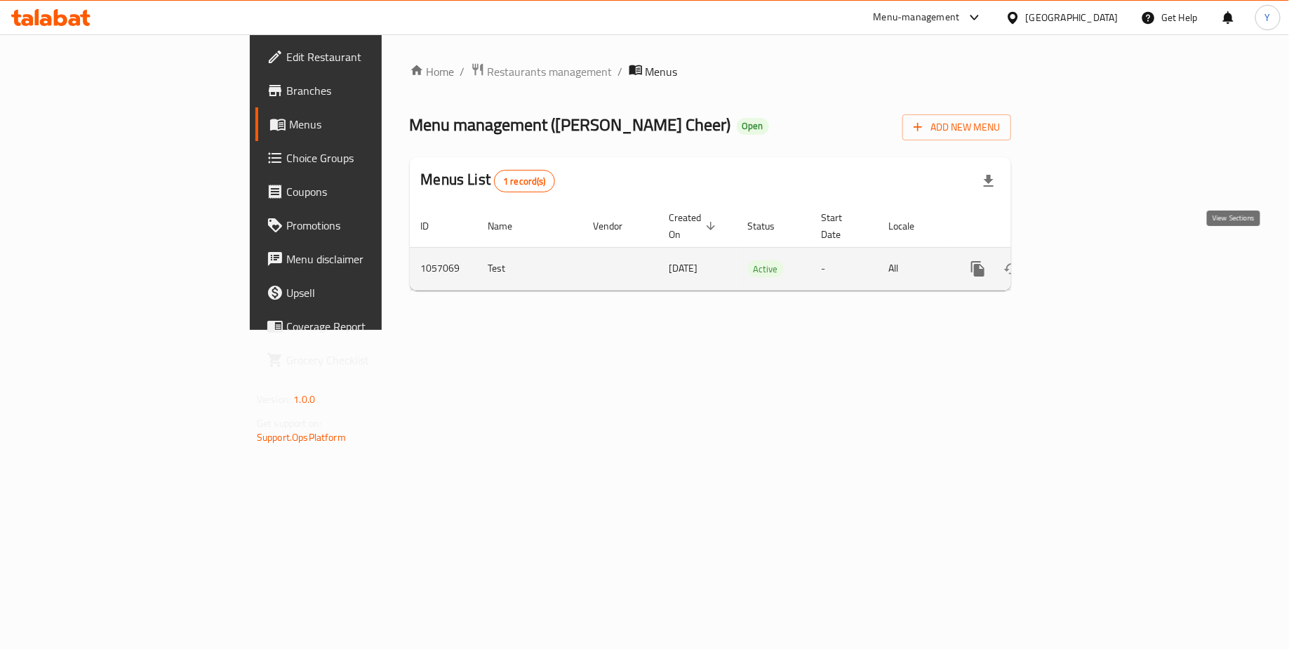
click at [1087, 260] on icon "enhanced table" at bounding box center [1078, 268] width 17 height 17
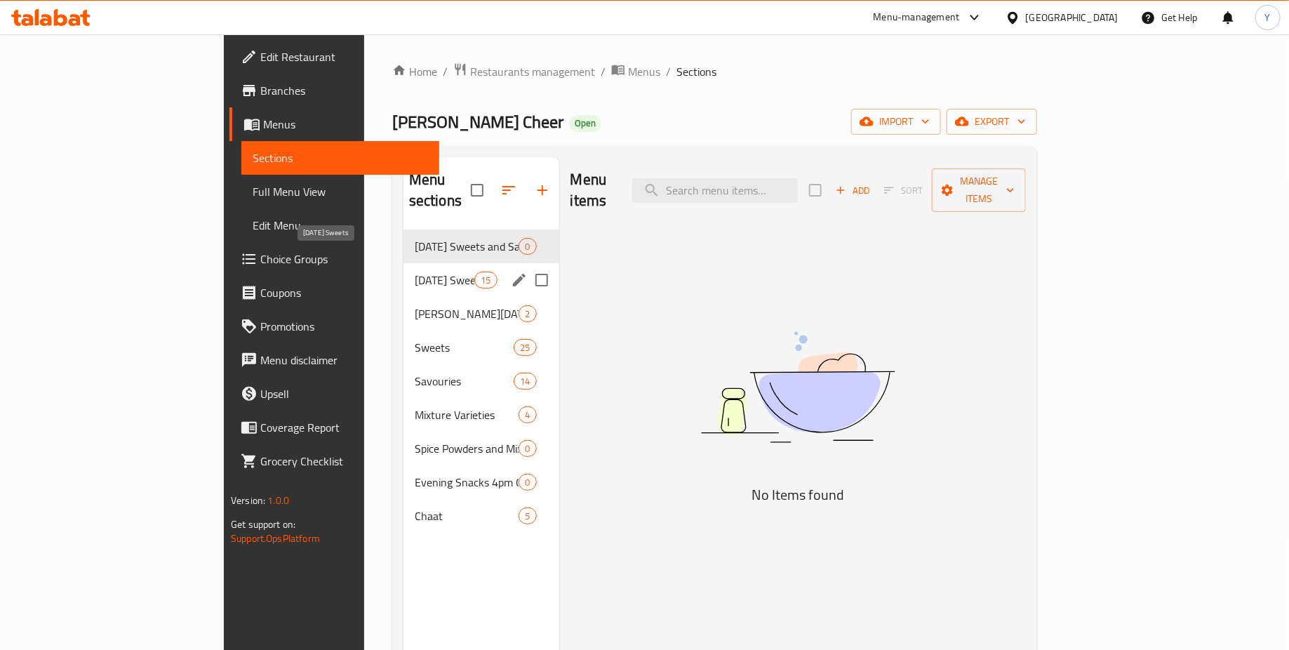
click at [415, 271] on span "Ganesh Chaturthi Sweets" at bounding box center [445, 279] width 60 height 17
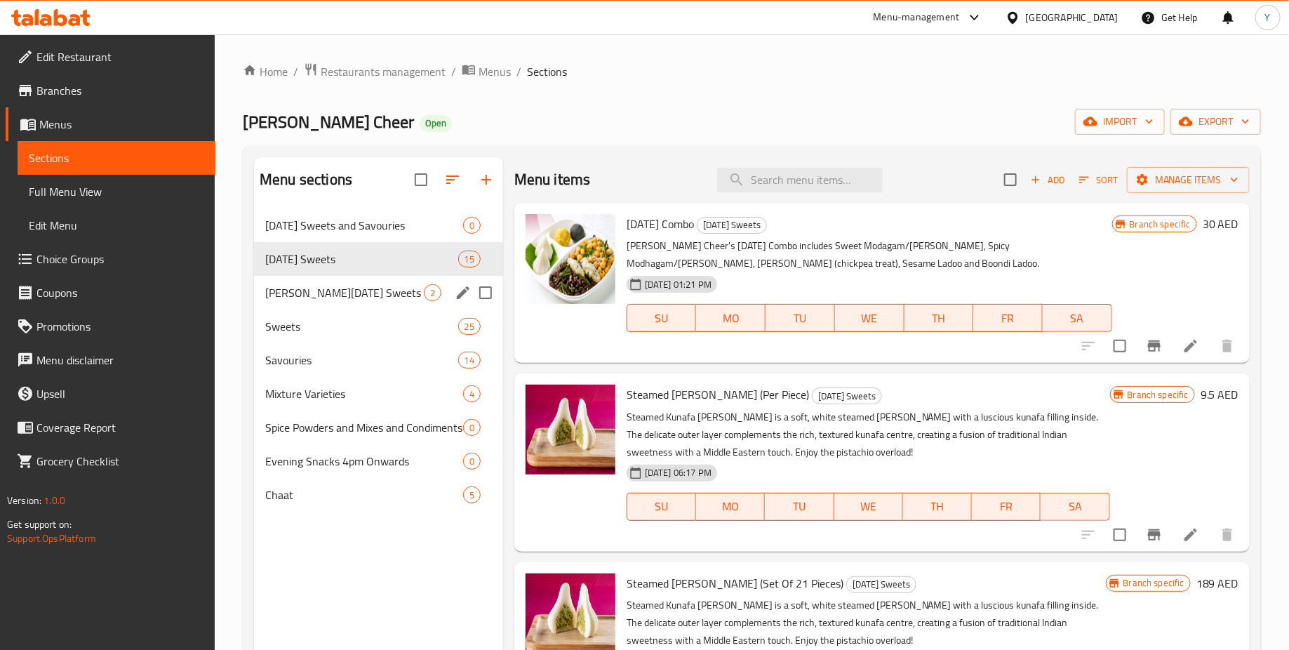
click at [386, 281] on div "Sri Krishna Janmashtami Sweets 2" at bounding box center [378, 293] width 249 height 34
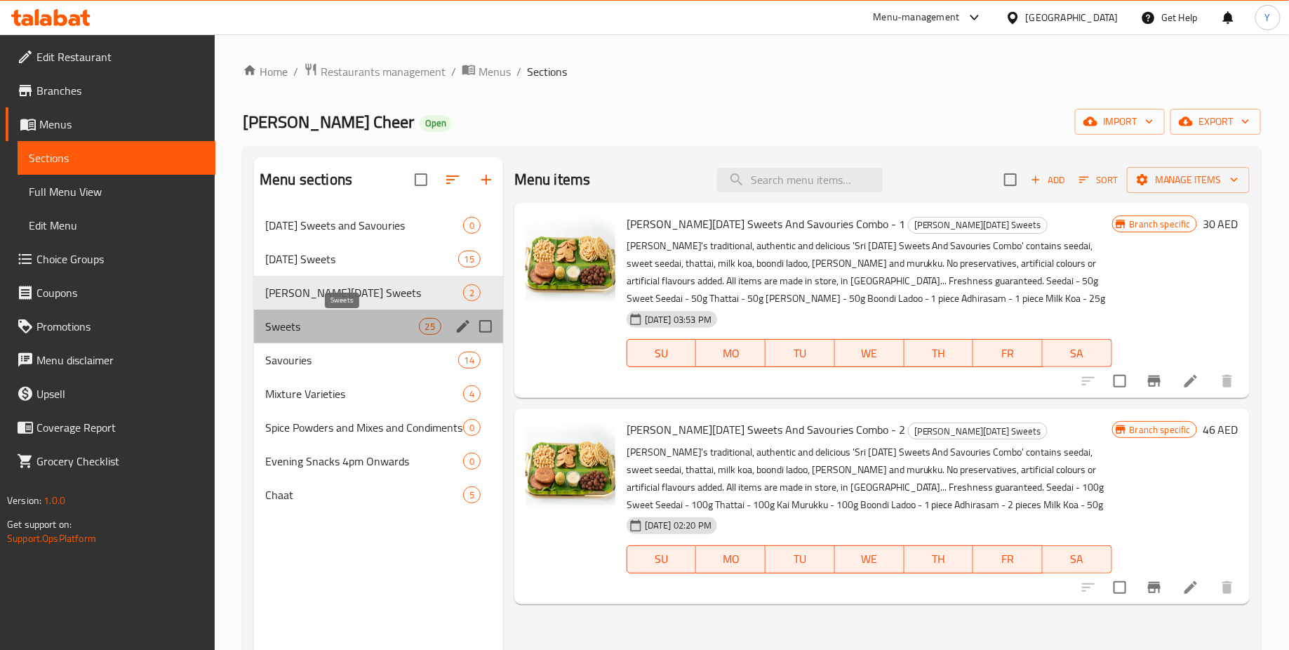
click at [382, 330] on span "Sweets" at bounding box center [341, 326] width 153 height 17
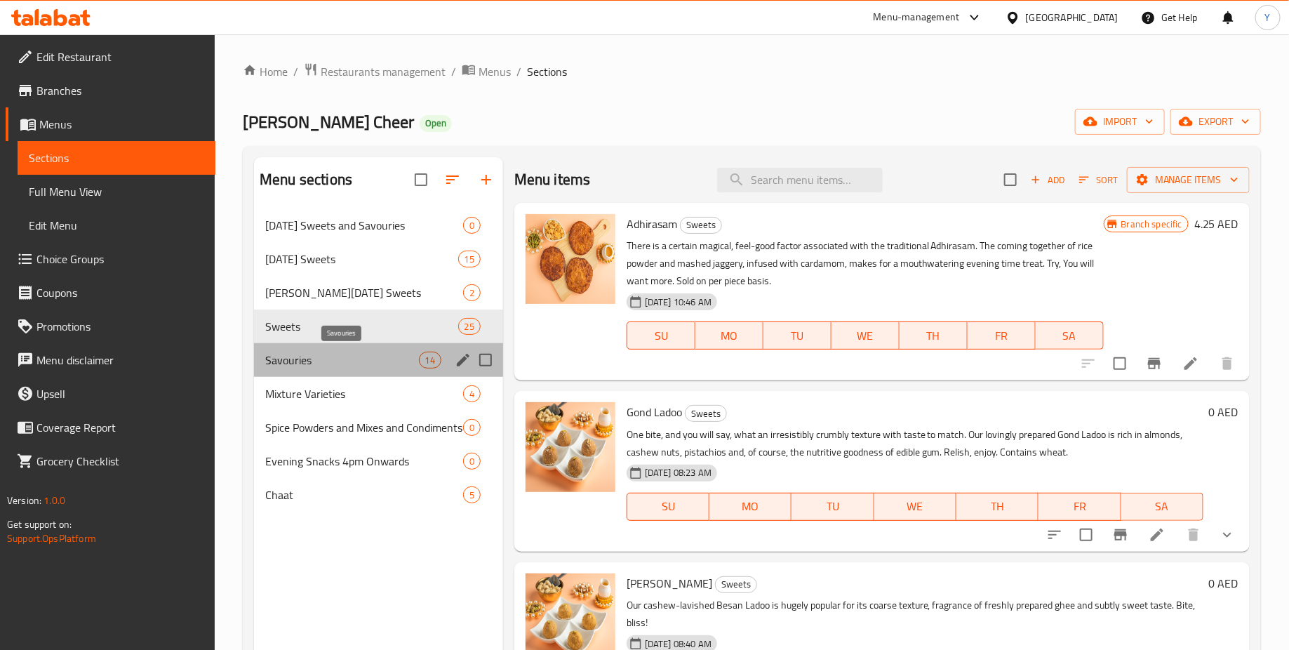
click at [385, 361] on span "Savouries" at bounding box center [341, 359] width 153 height 17
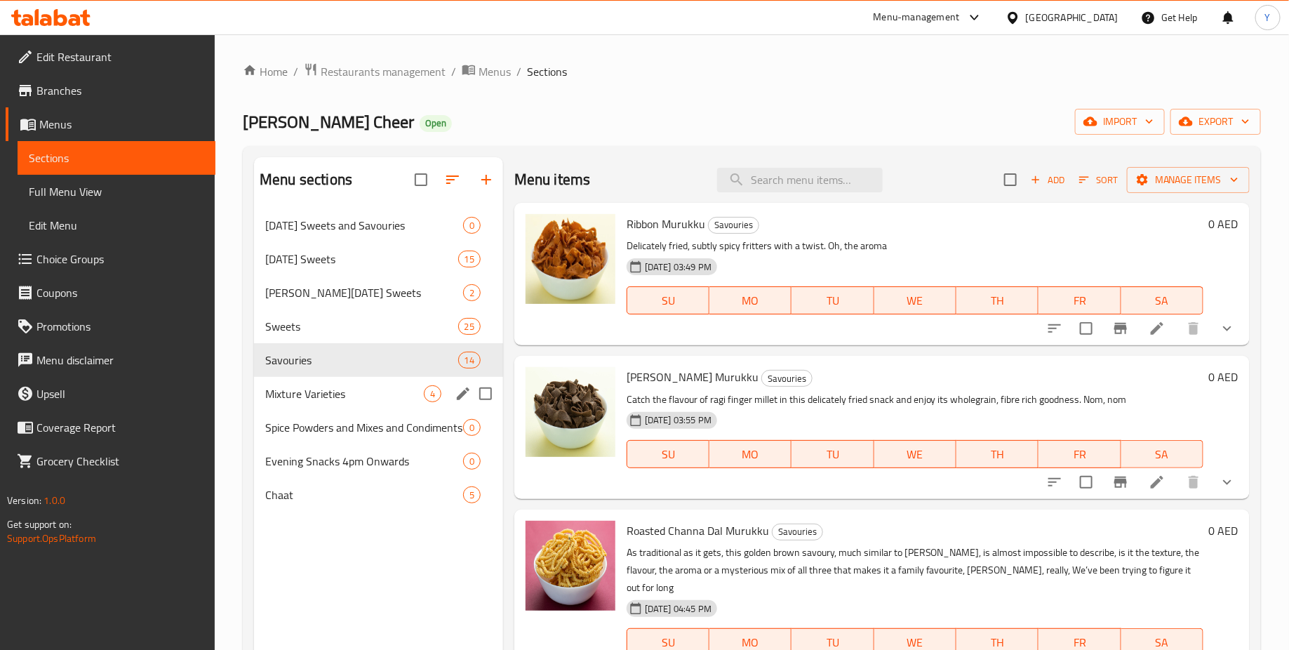
click at [378, 405] on div "Mixture Varieties 4" at bounding box center [378, 394] width 249 height 34
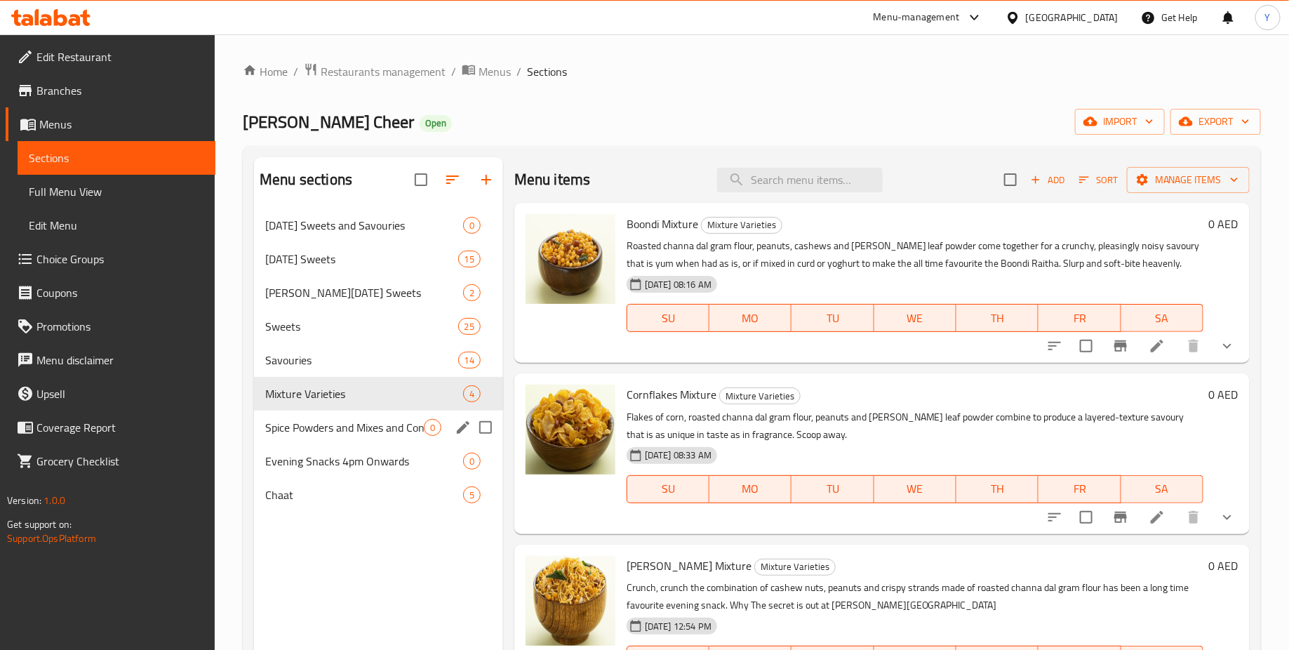
click at [378, 429] on span "Spice Powders and Mixes and Condiments" at bounding box center [344, 427] width 159 height 17
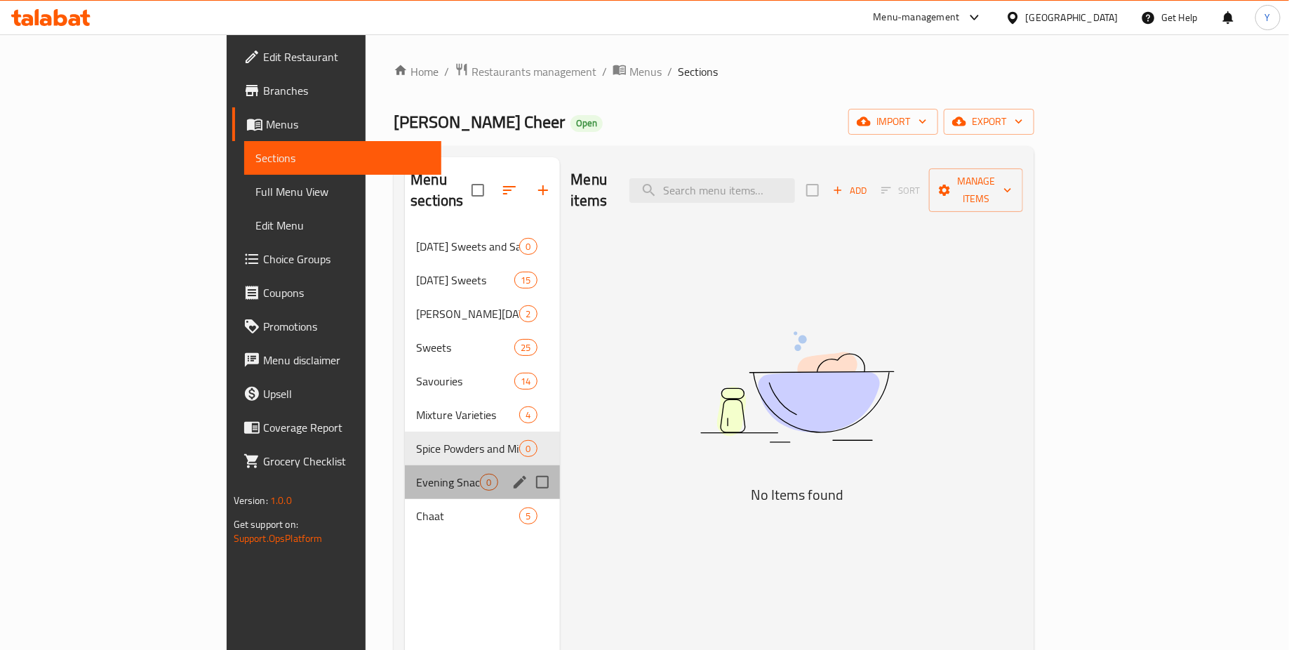
click at [405, 473] on div "Evening Snacks 4pm Onwards 0" at bounding box center [482, 482] width 154 height 34
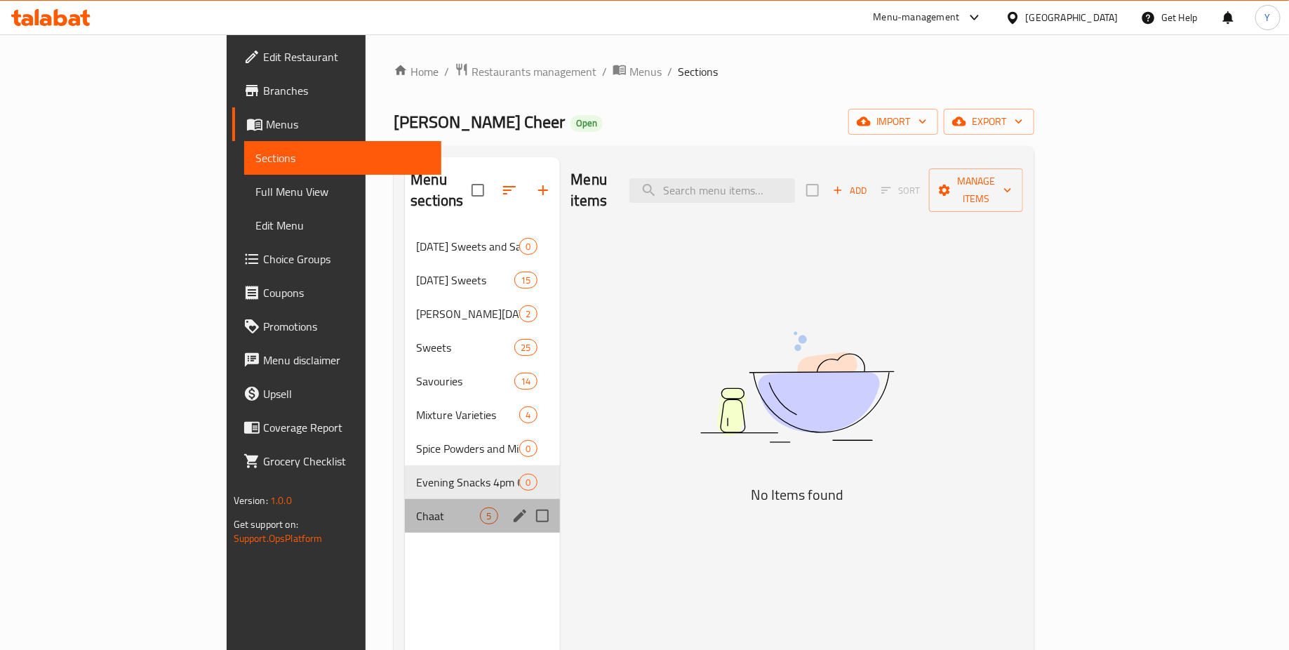
click at [405, 511] on div "Chaat 5" at bounding box center [482, 516] width 154 height 34
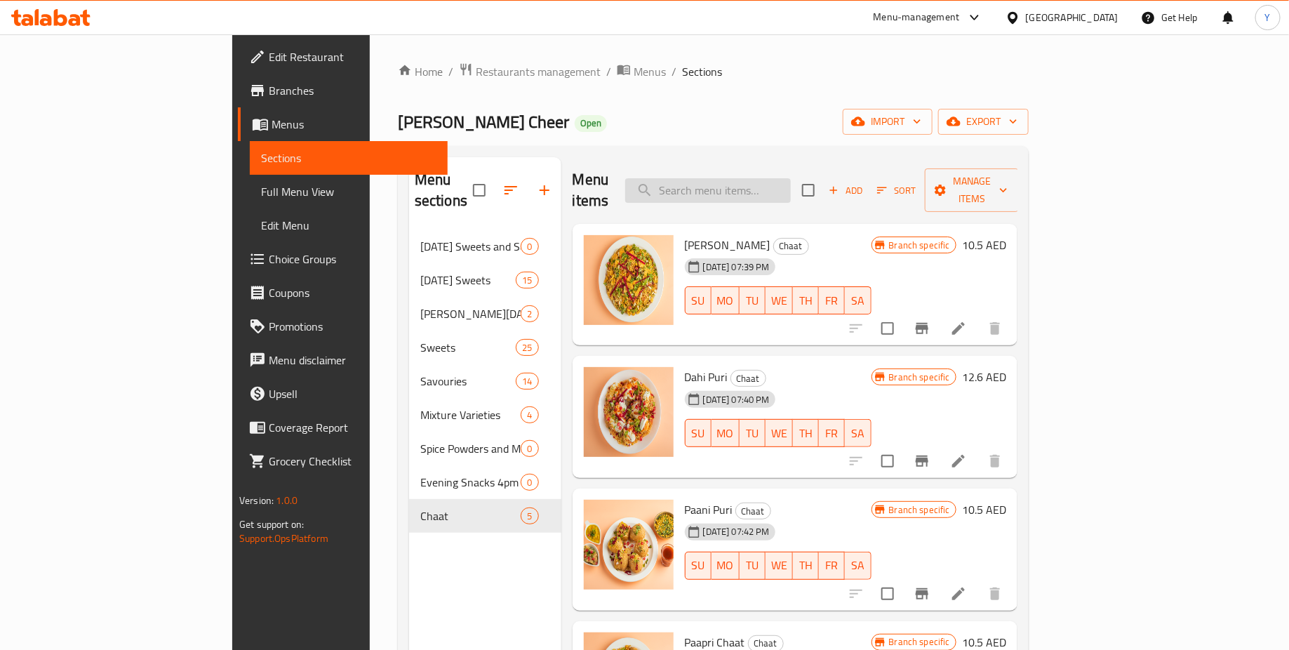
click at [773, 179] on input "search" at bounding box center [708, 190] width 166 height 25
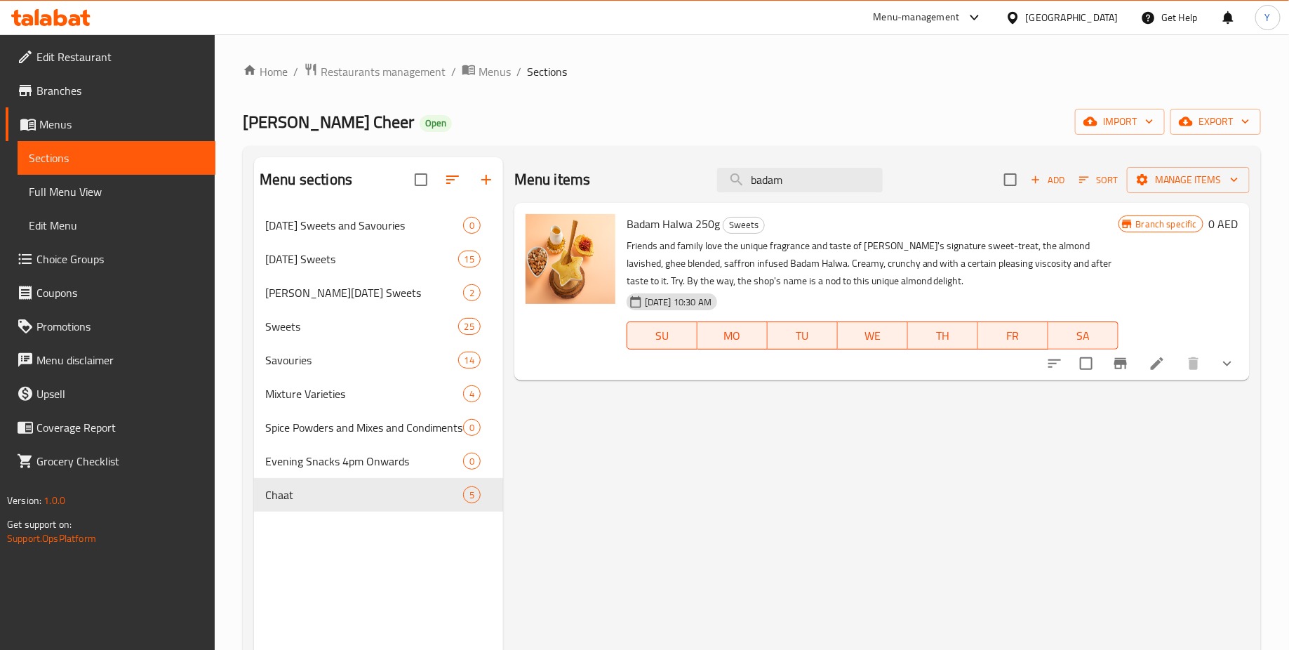
type input "badam"
click at [1049, 363] on icon "sort-choices" at bounding box center [1054, 363] width 13 height 8
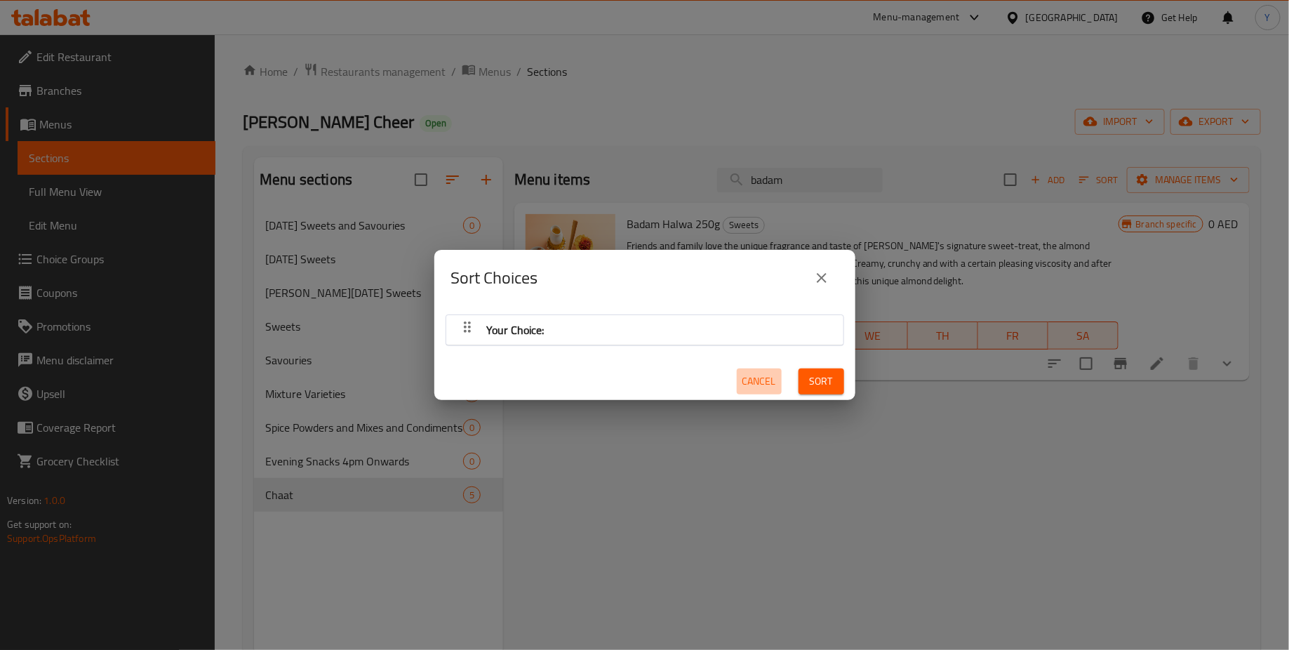
click at [760, 383] on span "Cancel" at bounding box center [759, 381] width 34 height 18
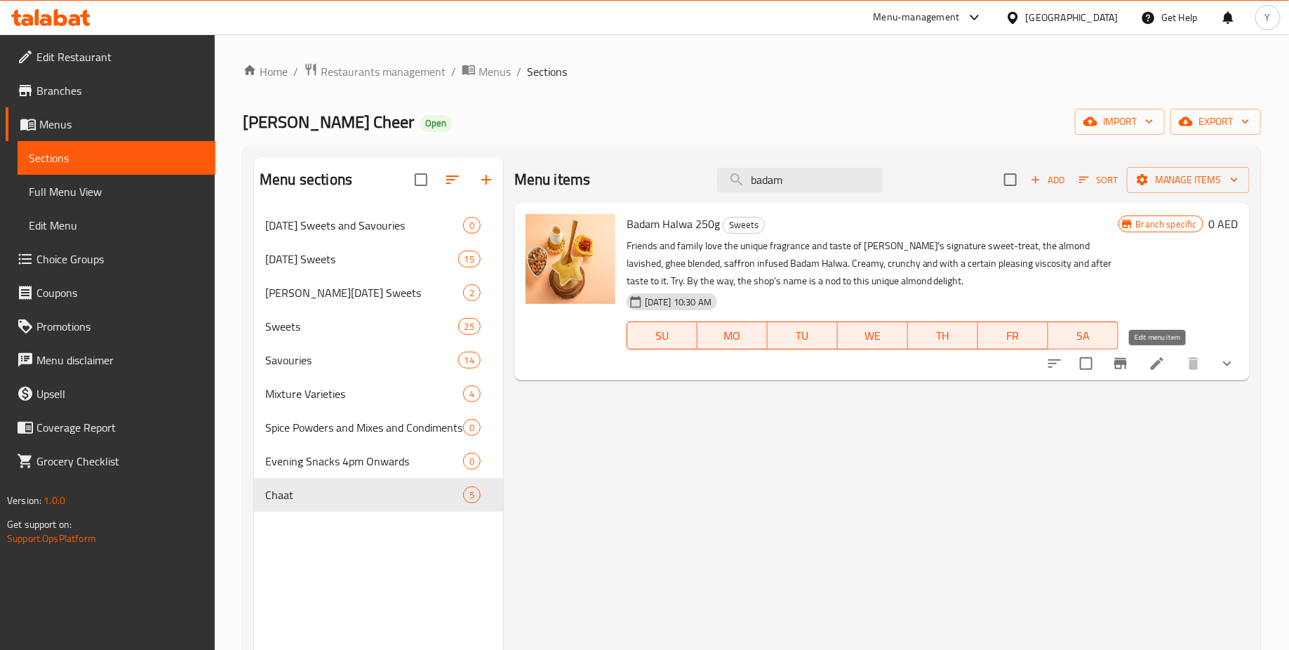
click at [1160, 363] on icon at bounding box center [1156, 363] width 17 height 17
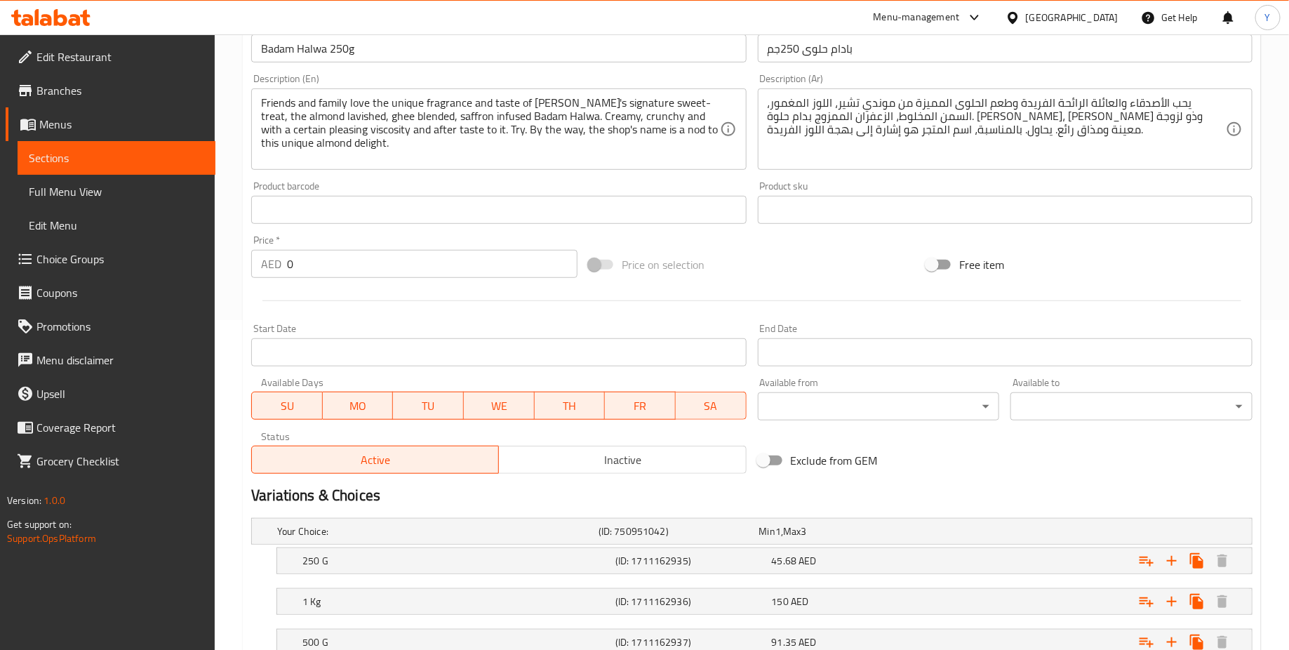
scroll to position [431, 0]
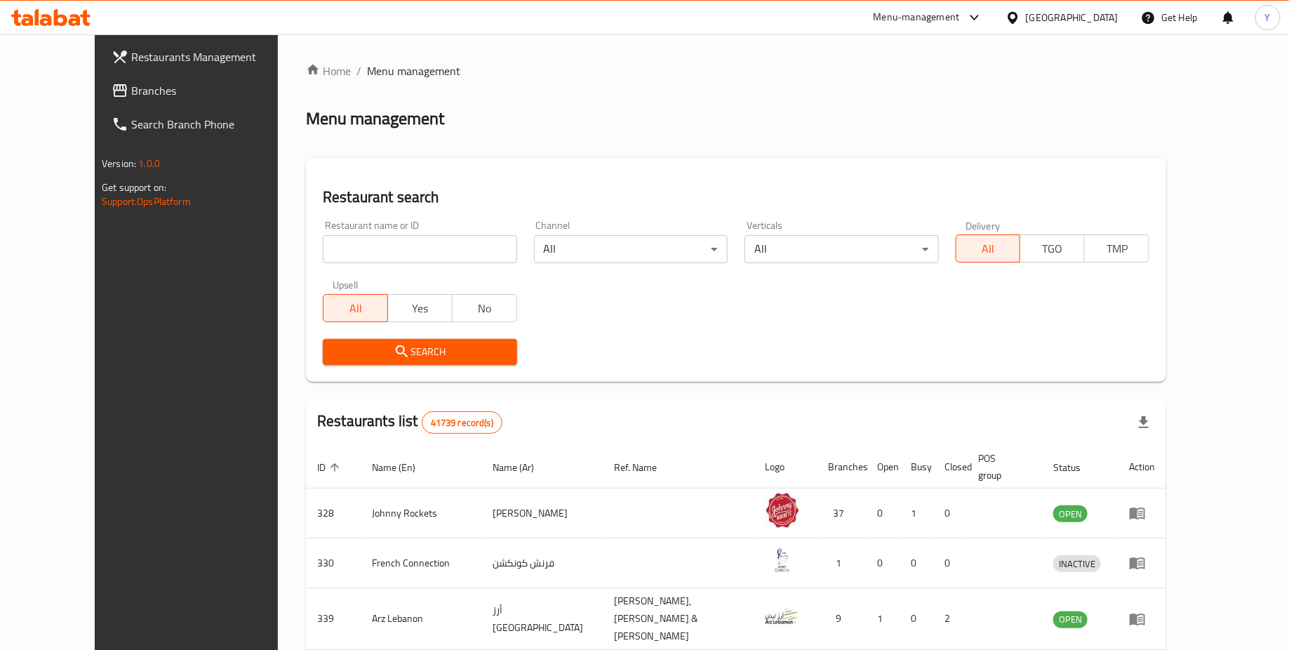
click at [365, 236] on input "search" at bounding box center [420, 249] width 194 height 28
type input "mondy cheer"
click button "Search" at bounding box center [420, 352] width 194 height 26
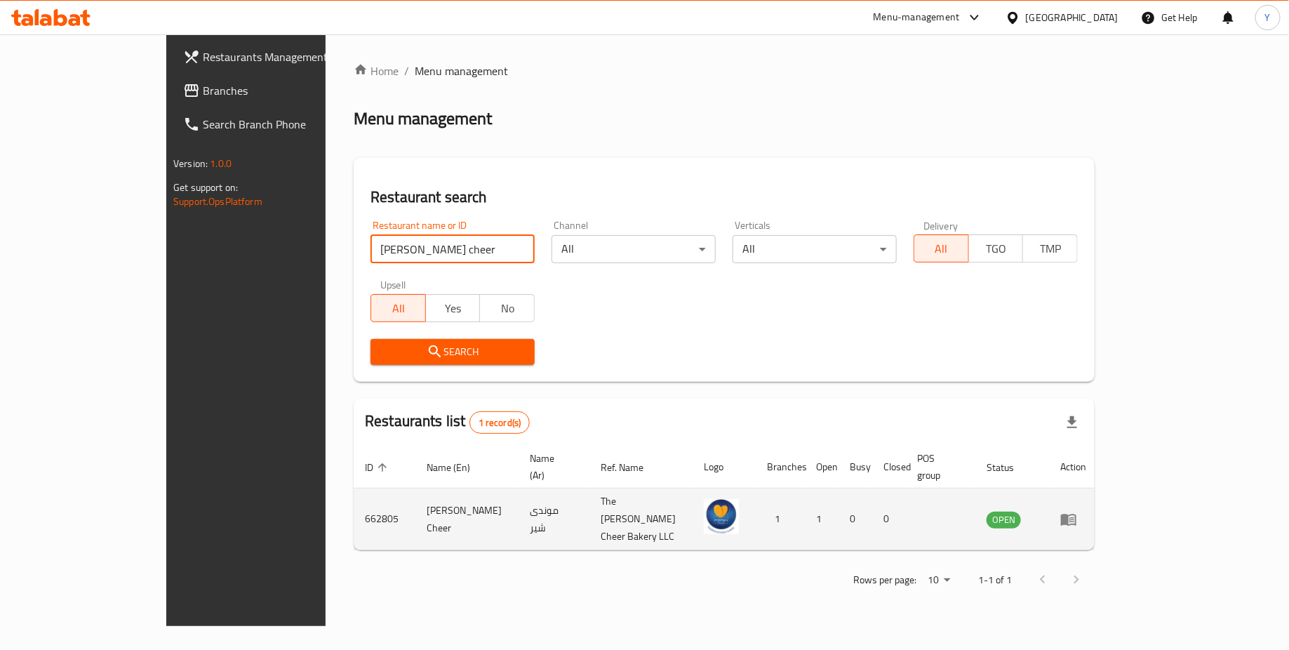
click at [1074, 517] on icon "enhanced table" at bounding box center [1071, 520] width 5 height 6
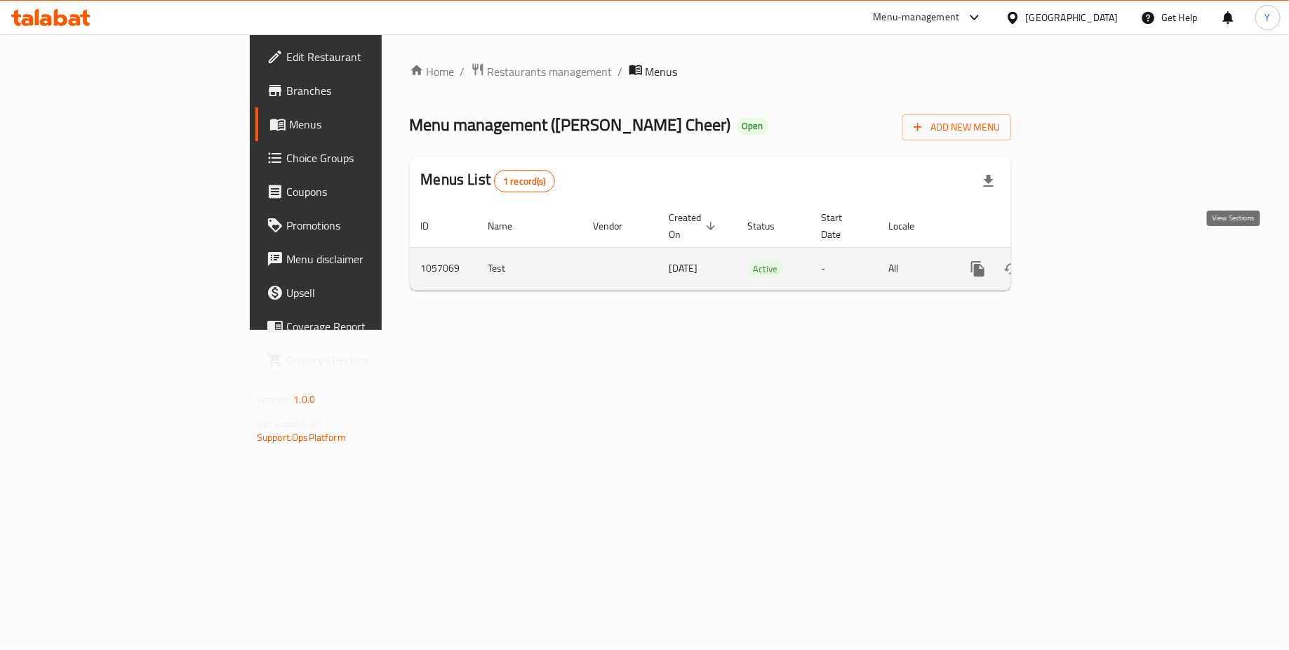
click at [1087, 260] on icon "enhanced table" at bounding box center [1078, 268] width 17 height 17
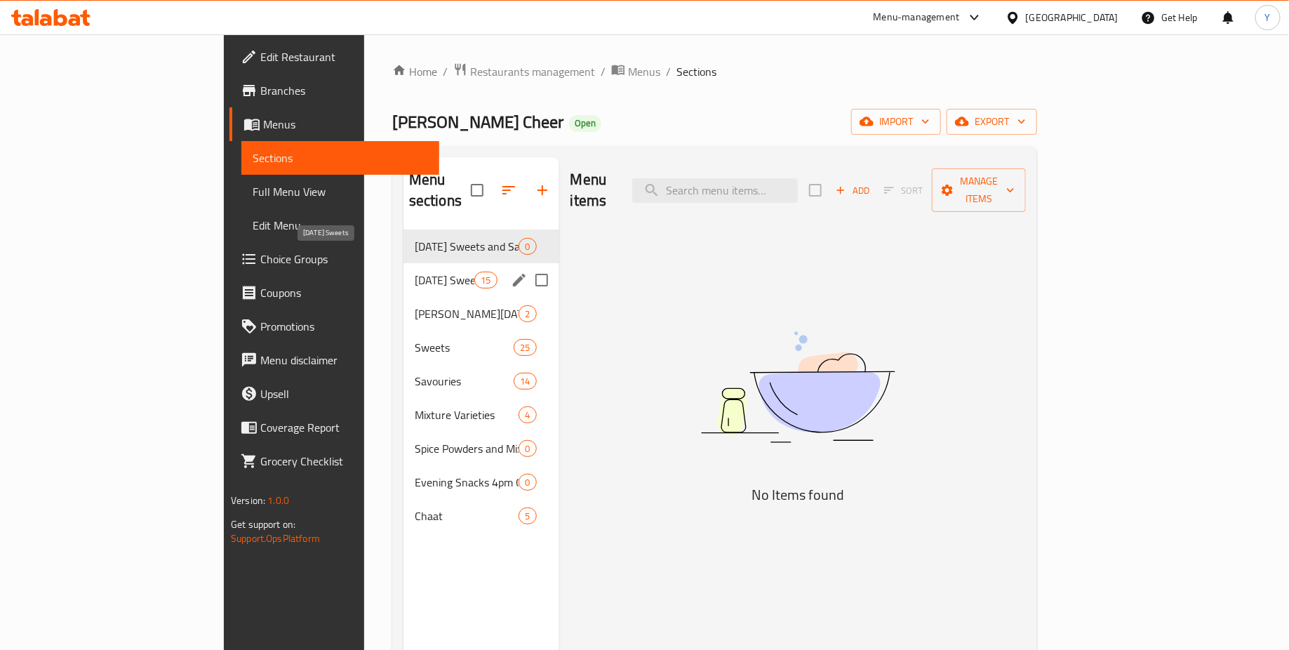
click at [415, 271] on span "Ganesh Chaturthi Sweets" at bounding box center [445, 279] width 60 height 17
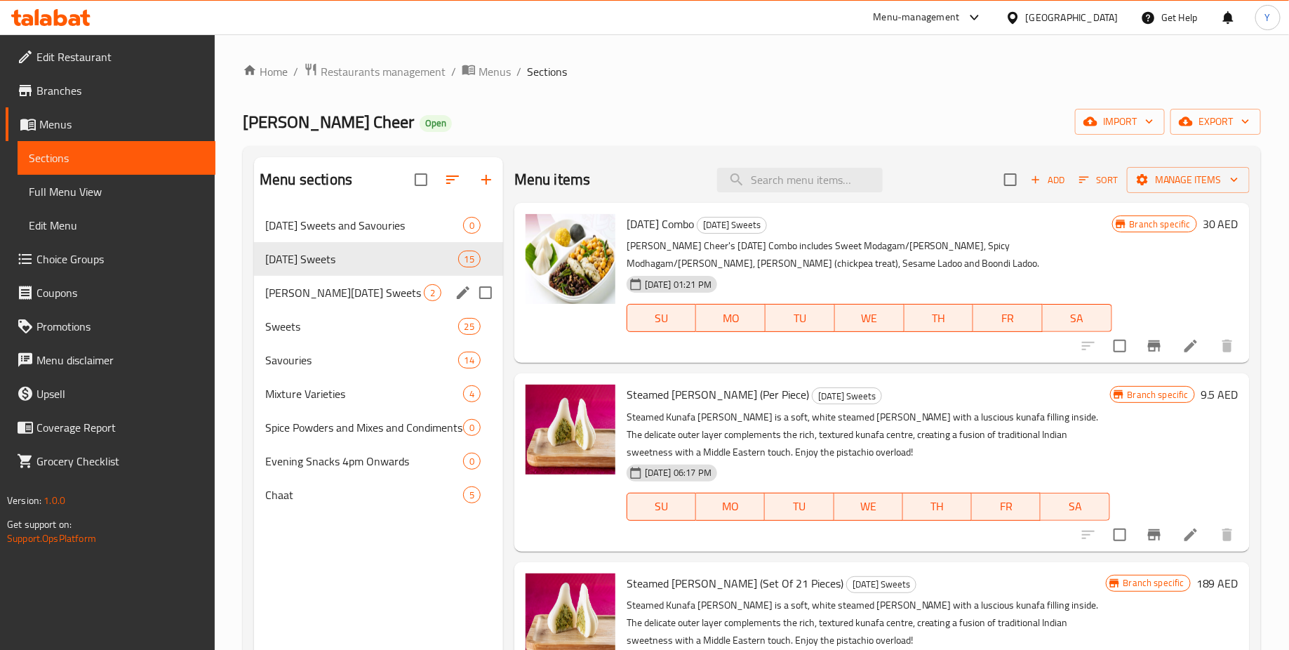
click at [361, 278] on div "Sri Krishna Janmashtami Sweets 2" at bounding box center [378, 293] width 249 height 34
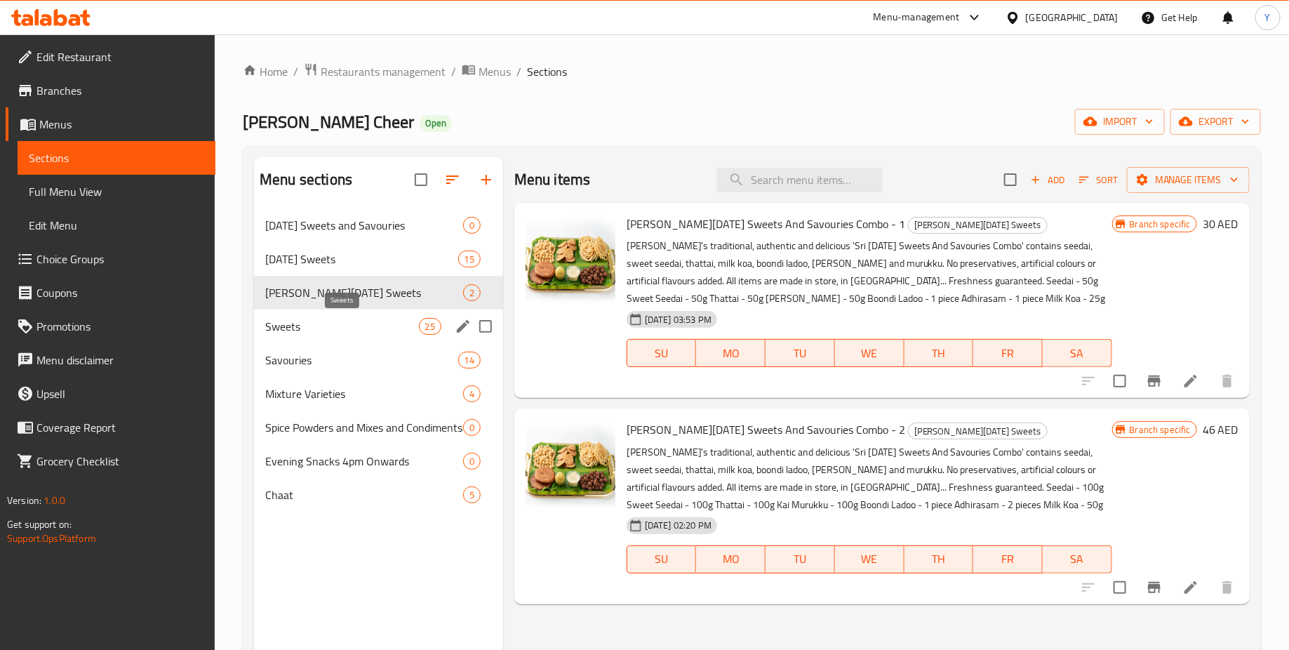
click at [361, 323] on span "Sweets" at bounding box center [341, 326] width 153 height 17
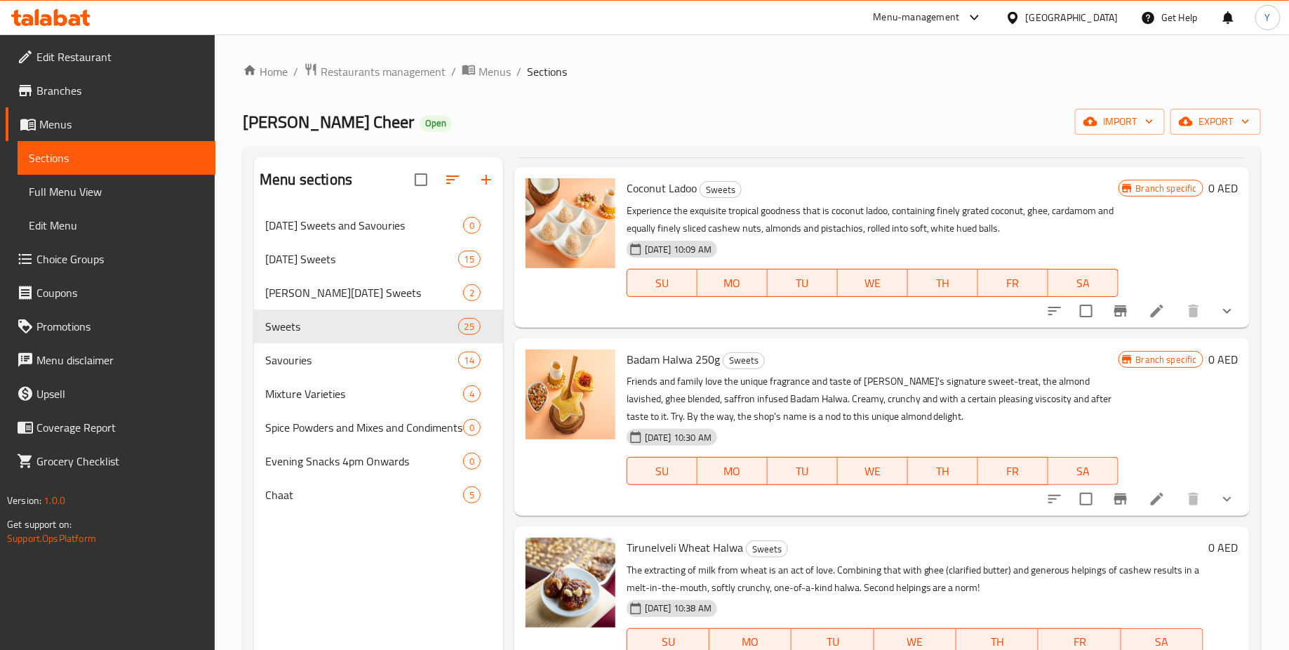
scroll to position [1745, 0]
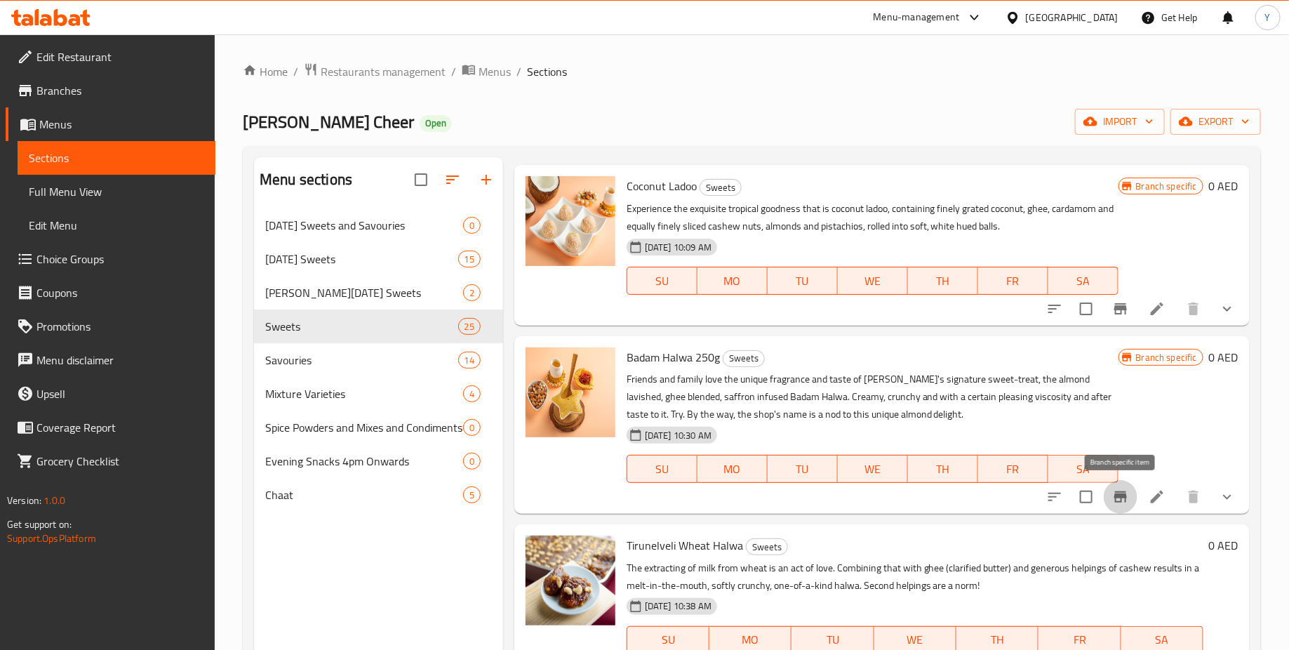
click at [1128, 494] on icon "Branch-specific-item" at bounding box center [1120, 496] width 17 height 17
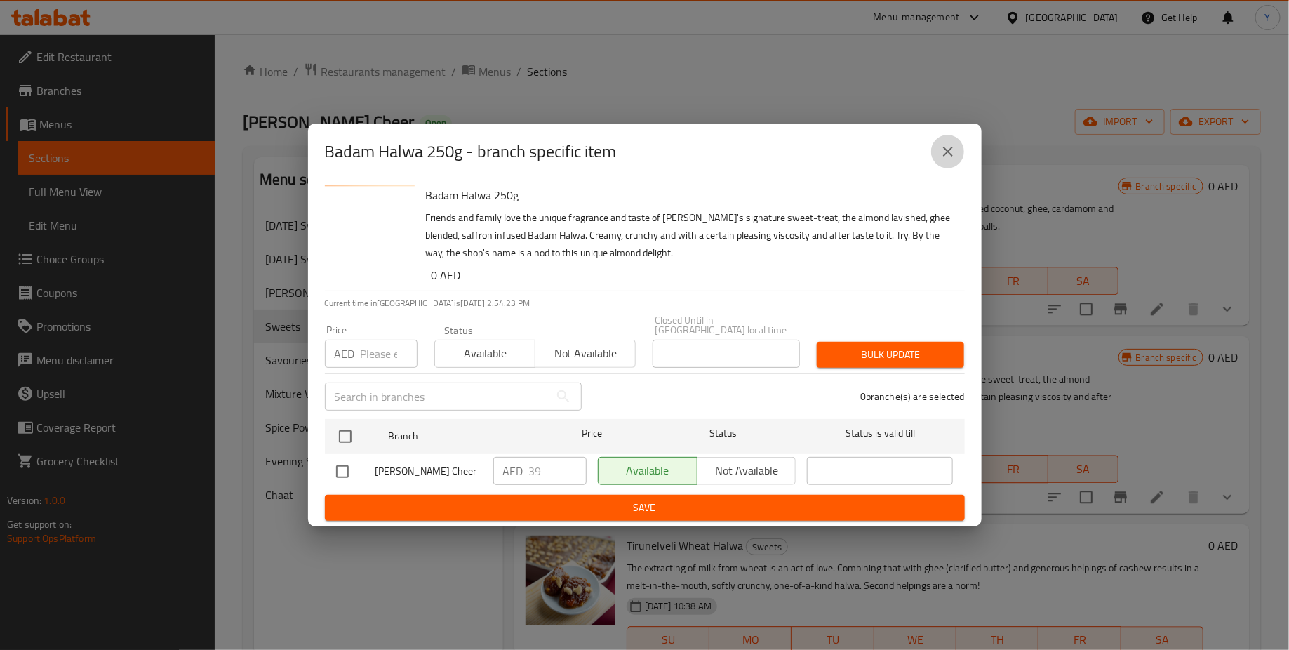
click at [955, 162] on button "close" at bounding box center [948, 152] width 34 height 34
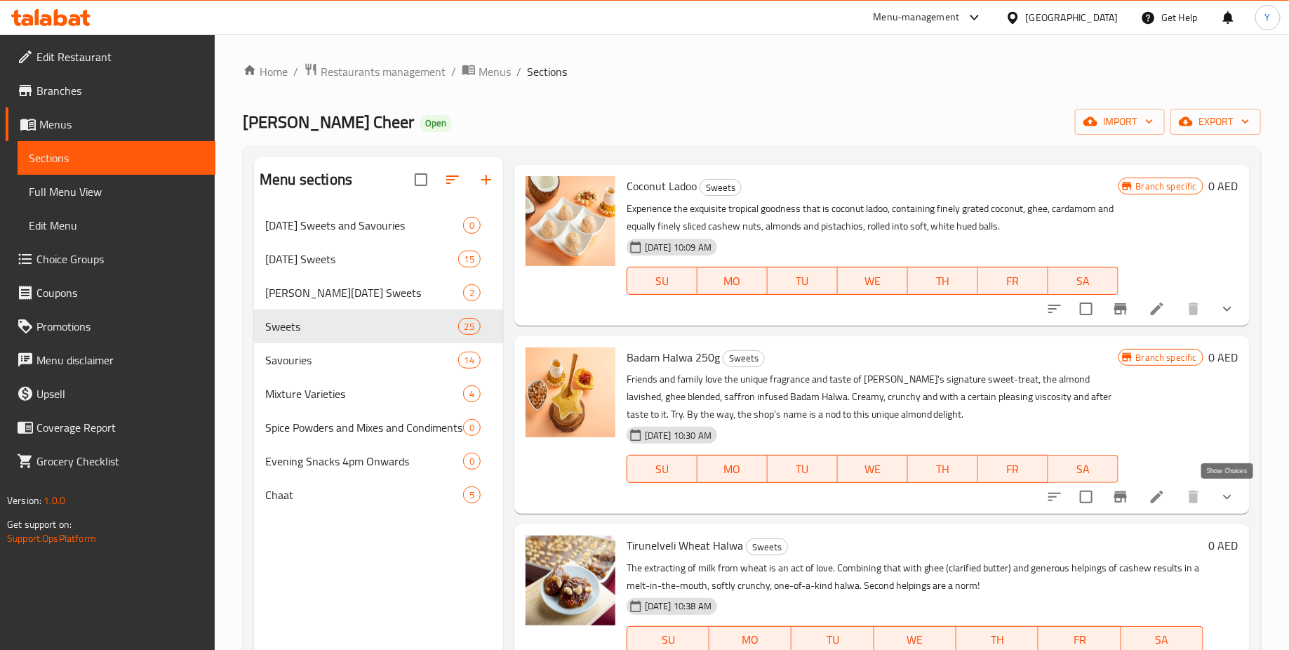
click at [1235, 502] on icon "show more" at bounding box center [1226, 496] width 17 height 17
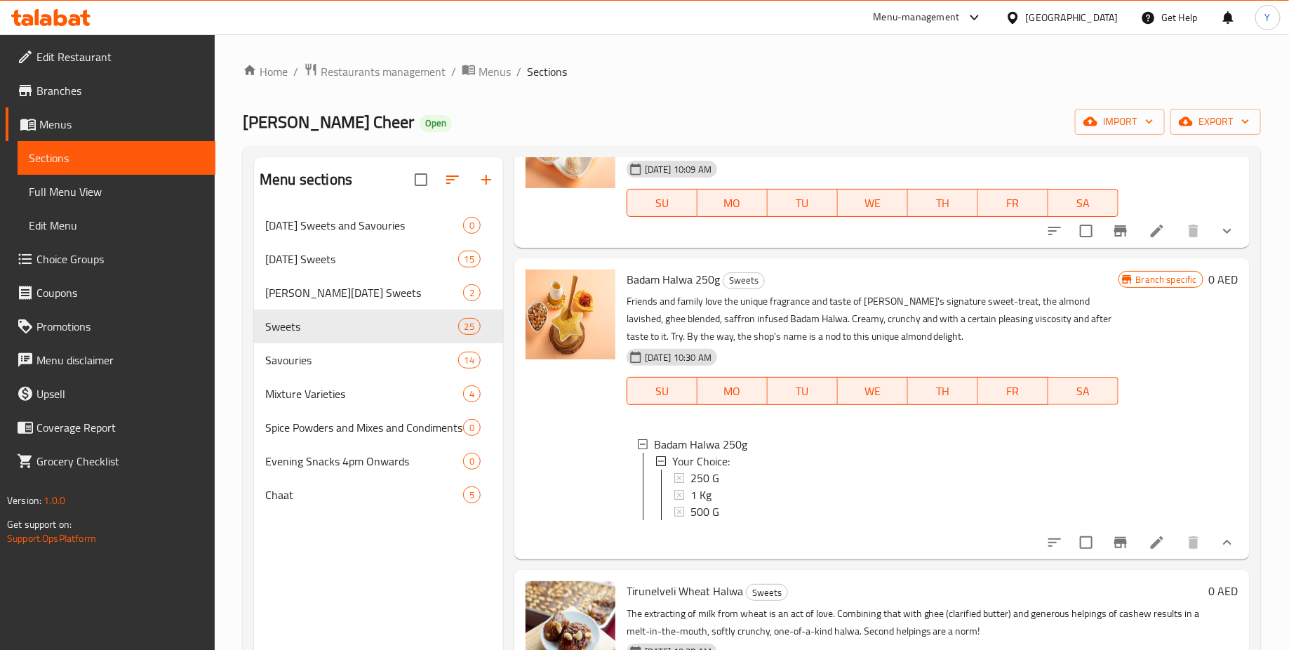
scroll to position [1834, 0]
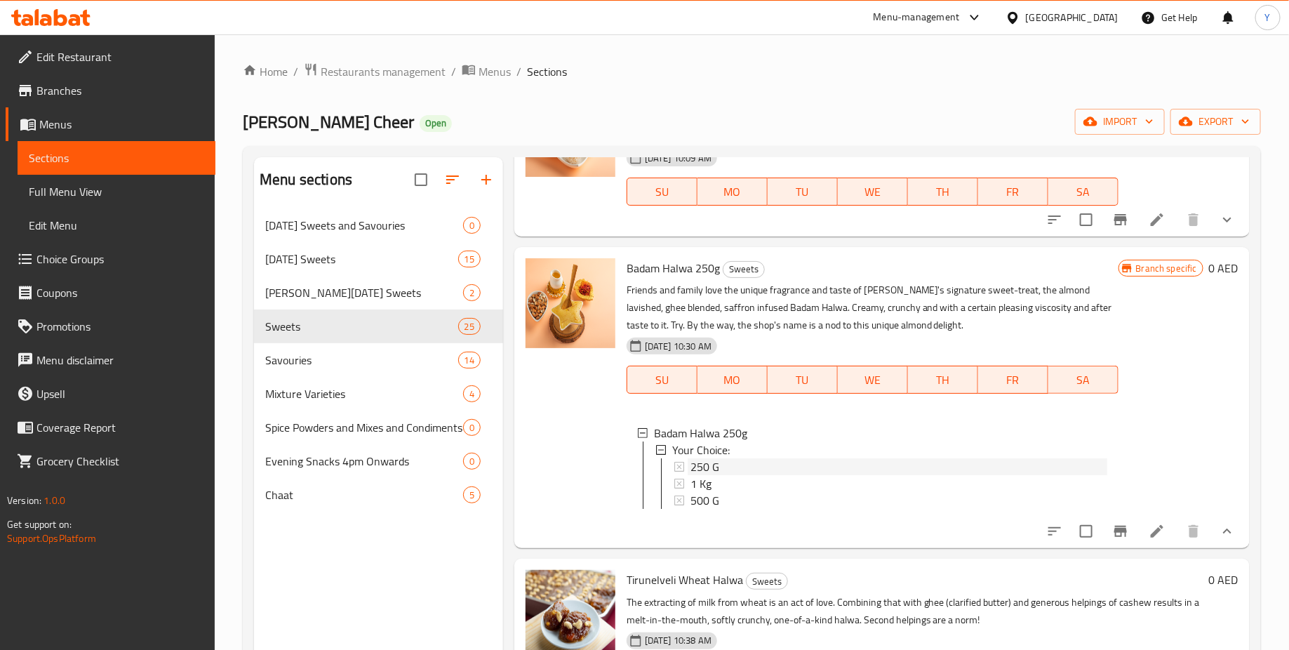
click at [735, 469] on div "250 G" at bounding box center [898, 466] width 417 height 17
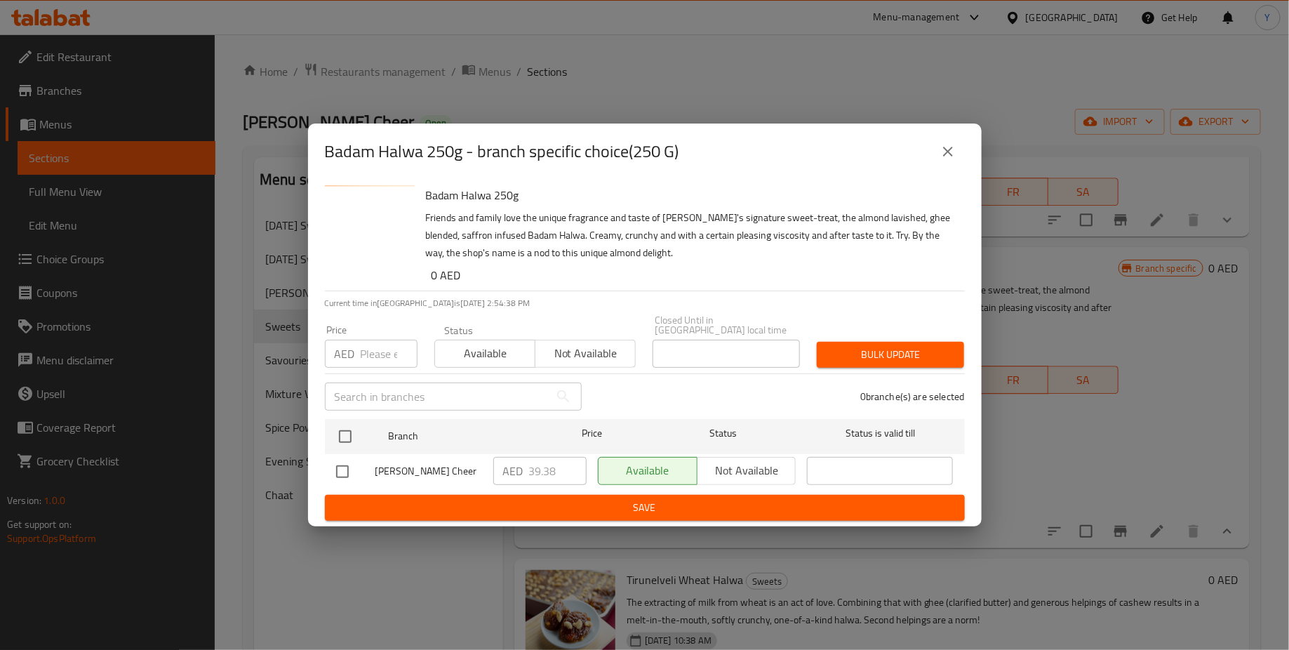
click at [347, 468] on input "checkbox" at bounding box center [342, 471] width 29 height 29
checkbox input "true"
click at [570, 473] on input "38.38" at bounding box center [558, 471] width 58 height 28
click at [559, 469] on input "38.38" at bounding box center [558, 471] width 58 height 28
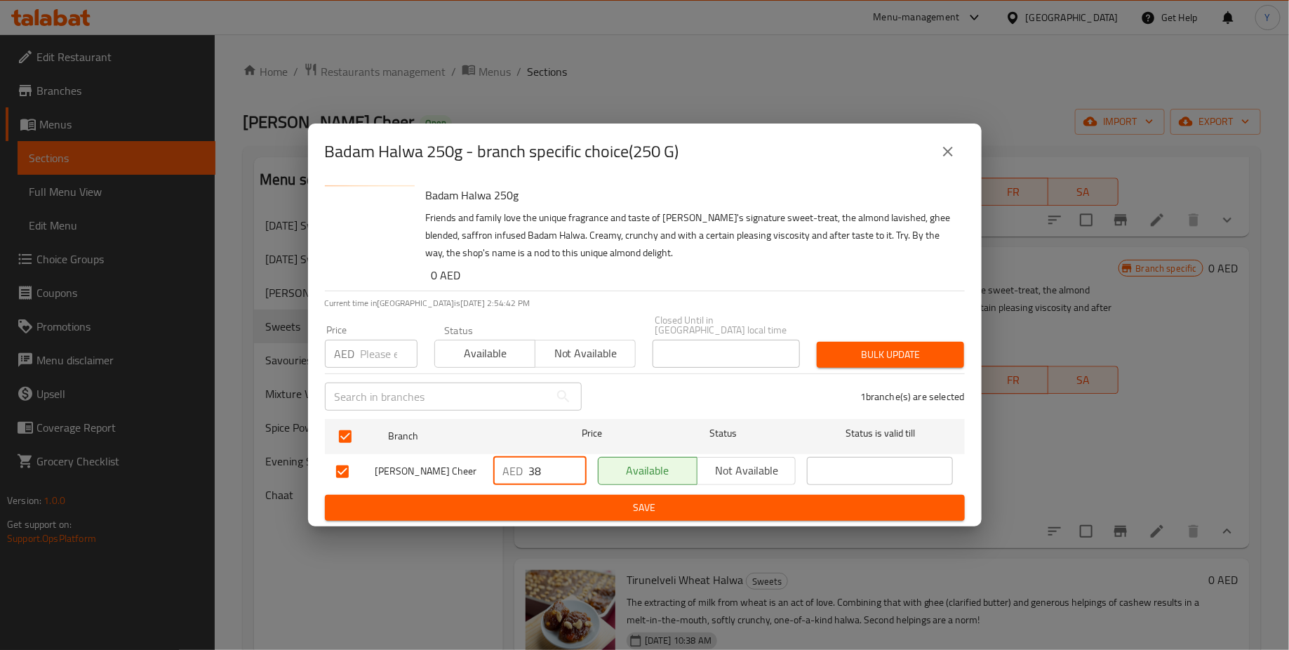
type input "3"
type input "0"
click at [657, 502] on span "Save" at bounding box center [644, 508] width 617 height 18
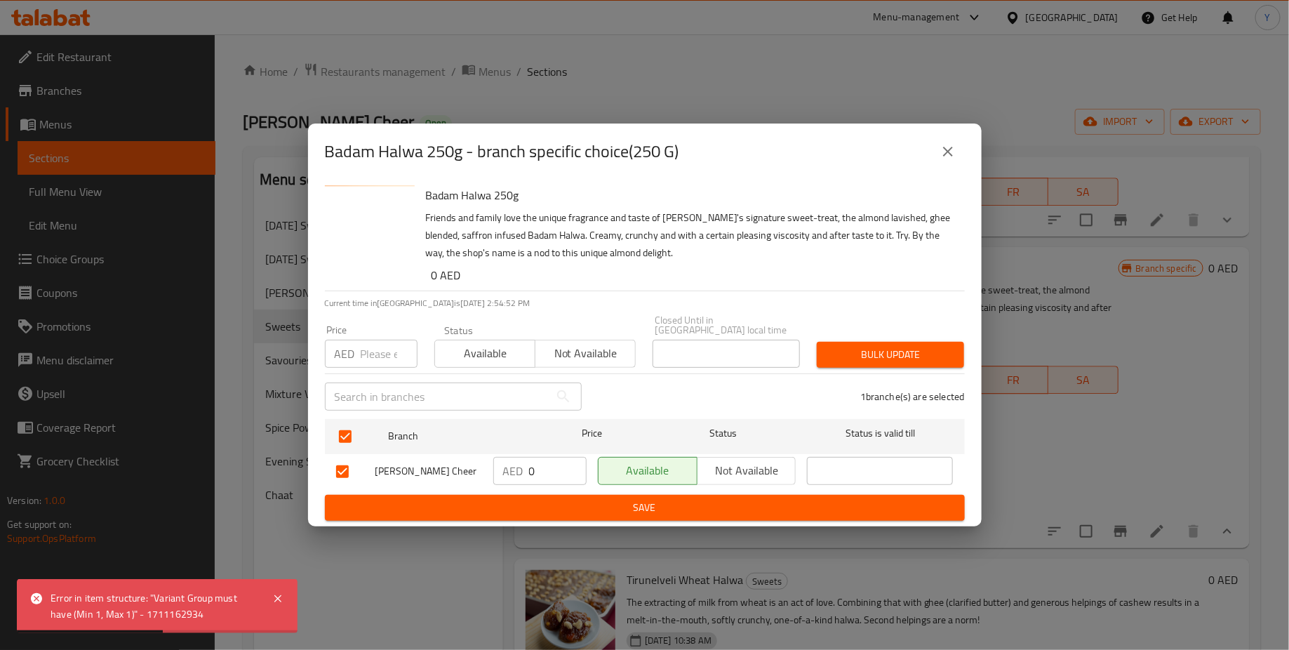
click at [945, 159] on icon "close" at bounding box center [947, 151] width 17 height 17
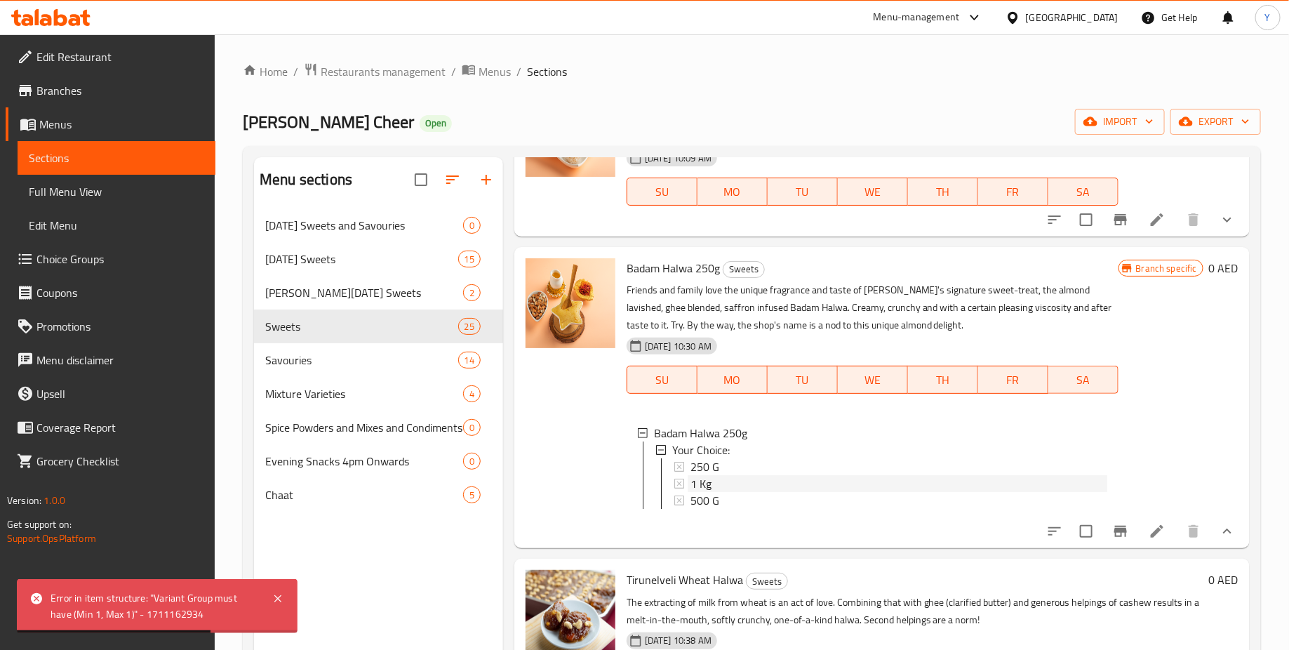
click at [760, 478] on div "1 Kg" at bounding box center [898, 483] width 417 height 17
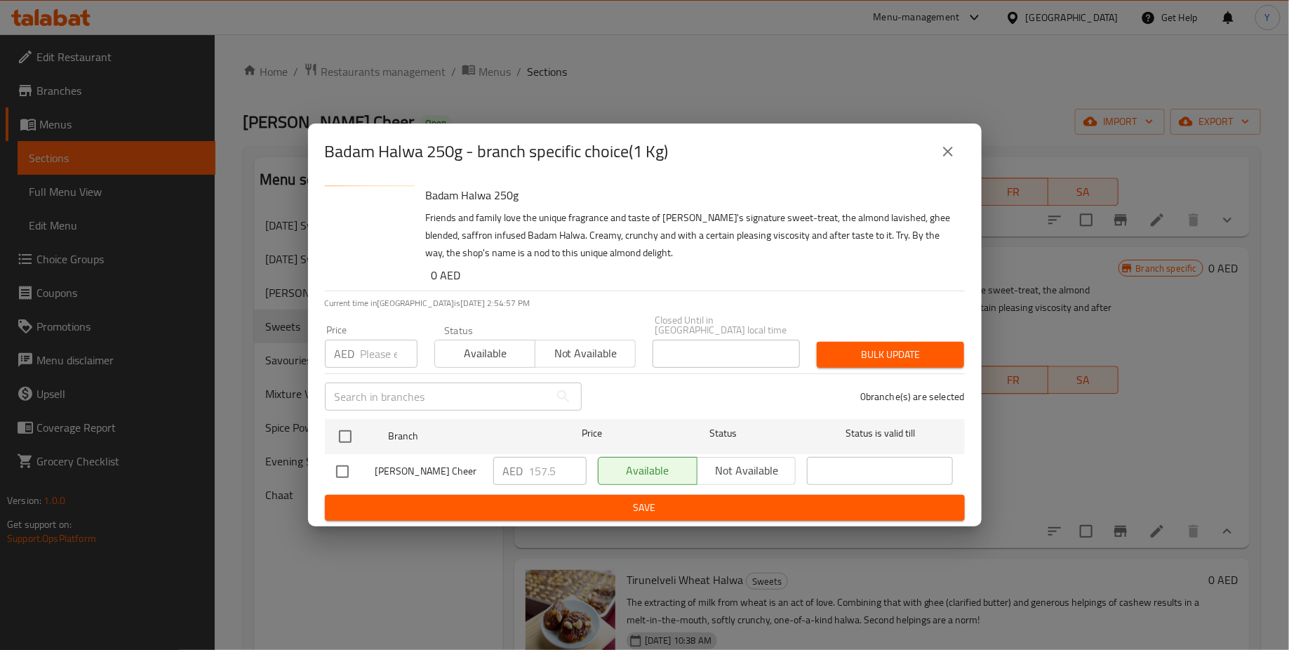
click at [947, 158] on icon "close" at bounding box center [947, 151] width 17 height 17
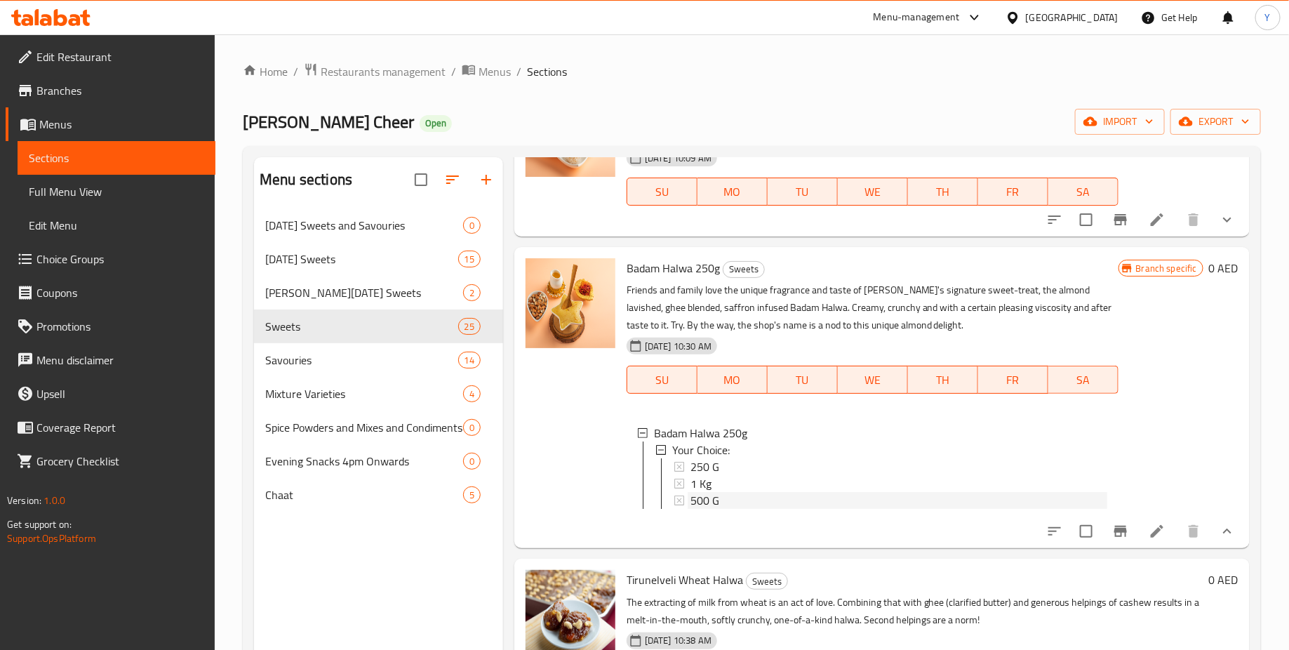
click at [739, 492] on div "500 G" at bounding box center [898, 500] width 417 height 17
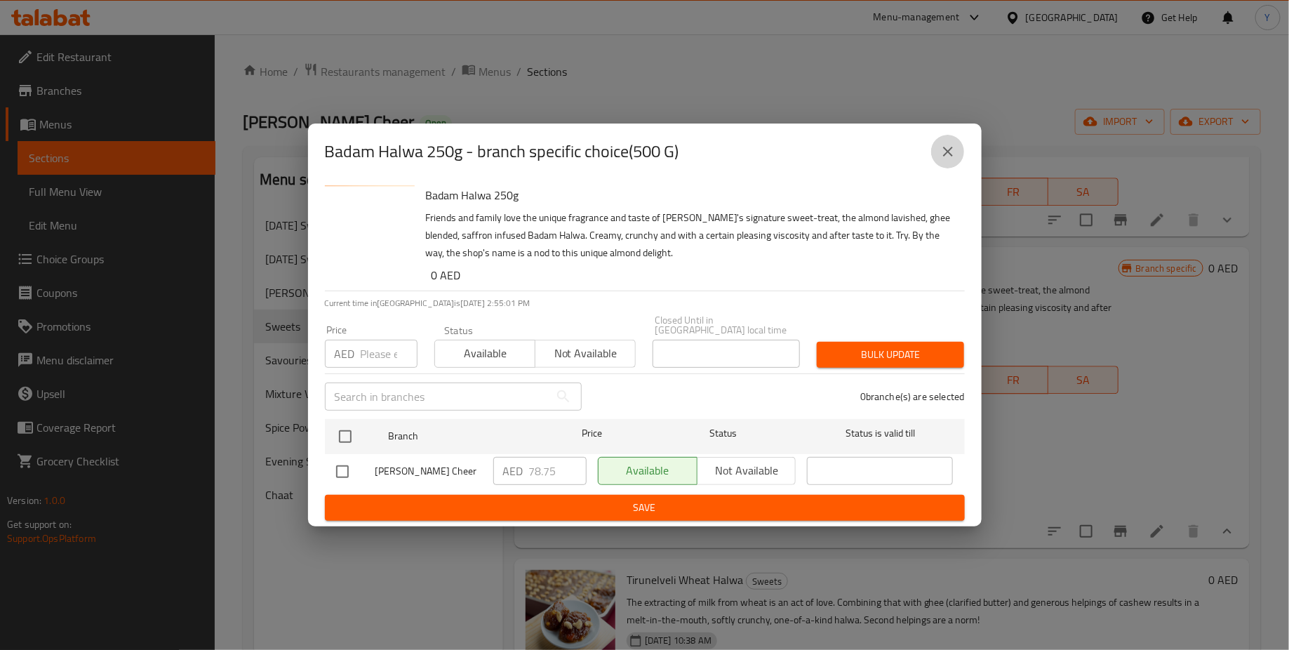
click at [948, 144] on icon "close" at bounding box center [947, 151] width 17 height 17
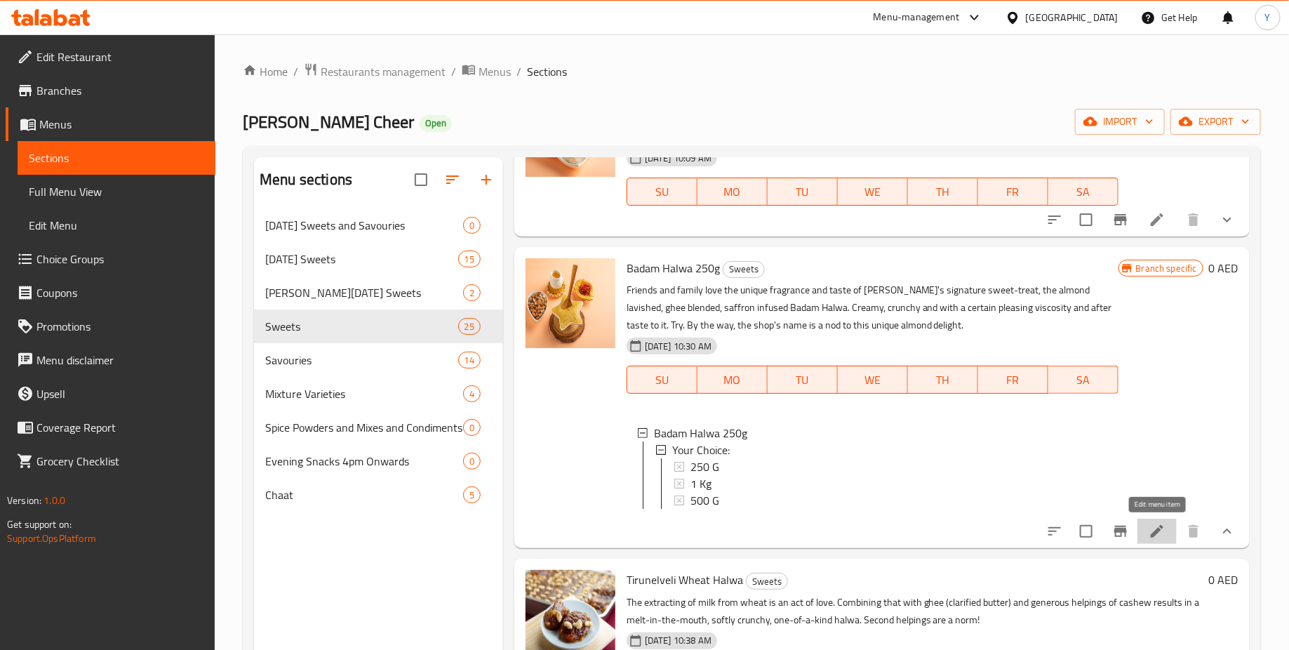
click at [1162, 526] on icon at bounding box center [1156, 531] width 13 height 13
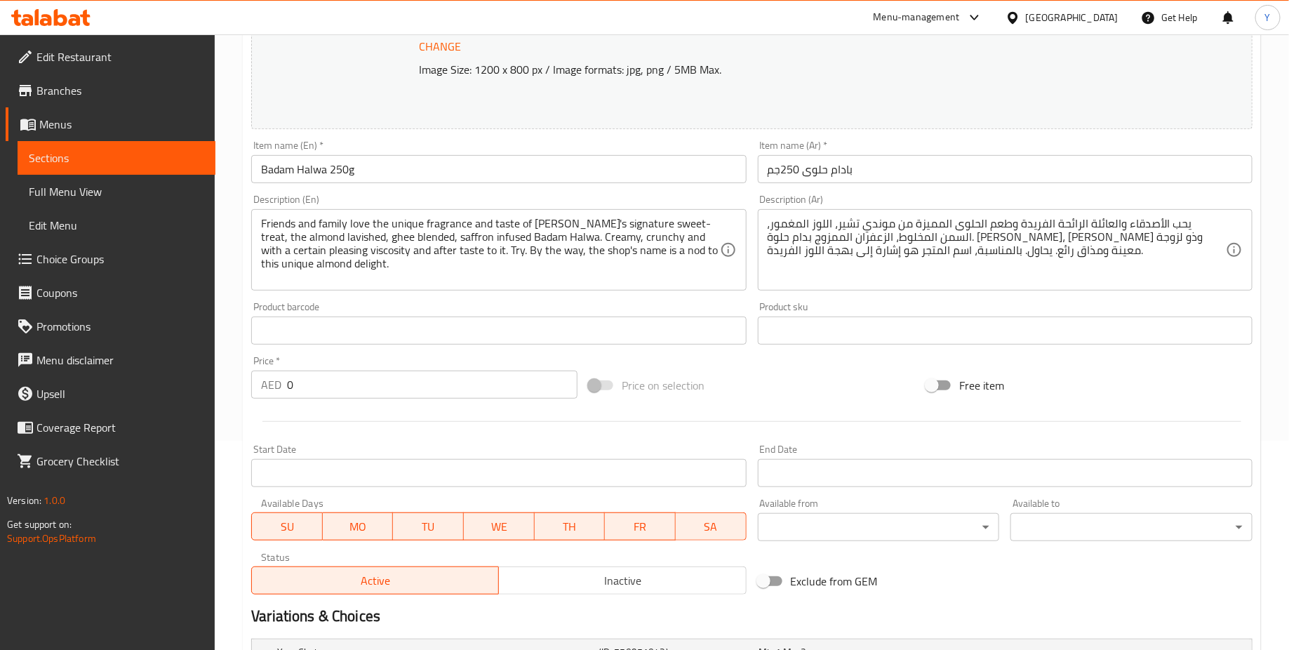
scroll to position [431, 0]
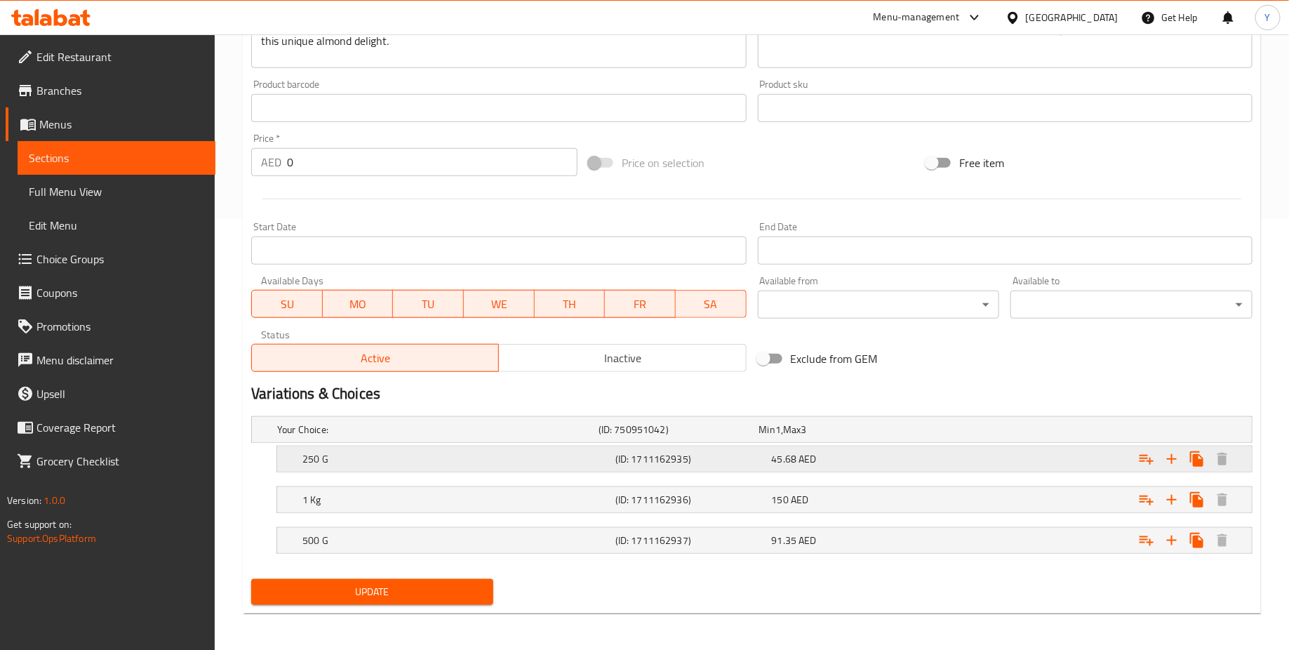
click at [642, 459] on h5 "(ID: 1711162935)" at bounding box center [690, 459] width 151 height 14
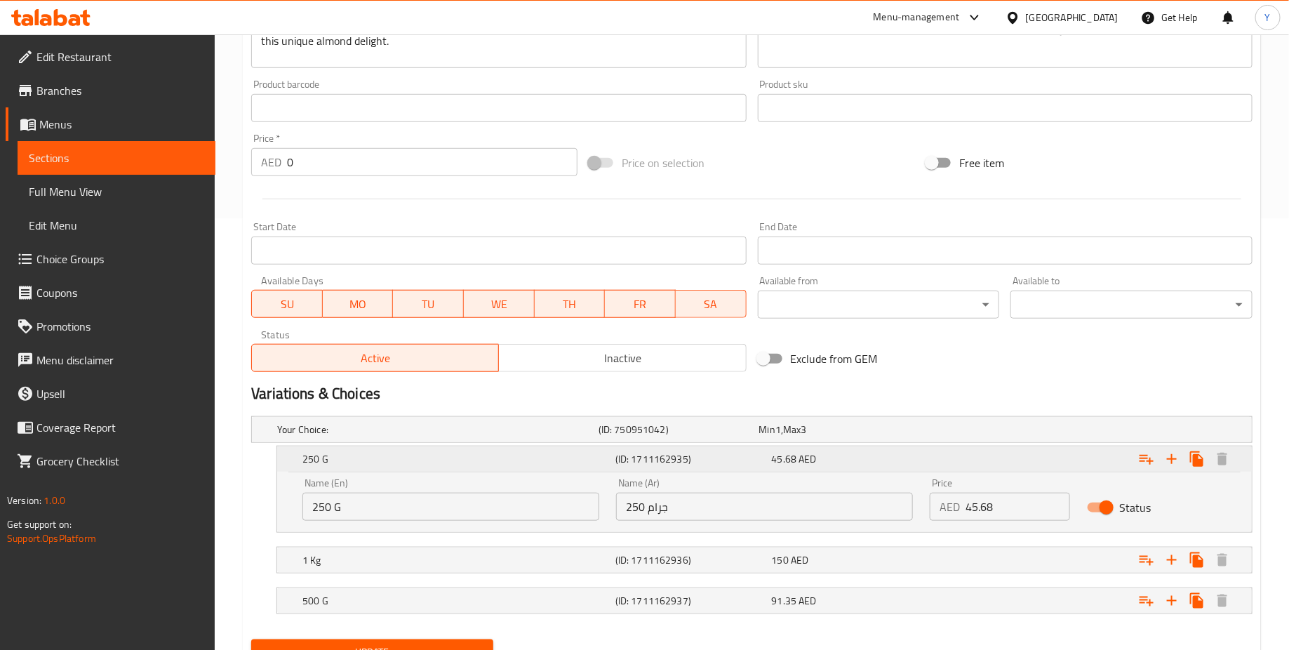
scroll to position [468, 0]
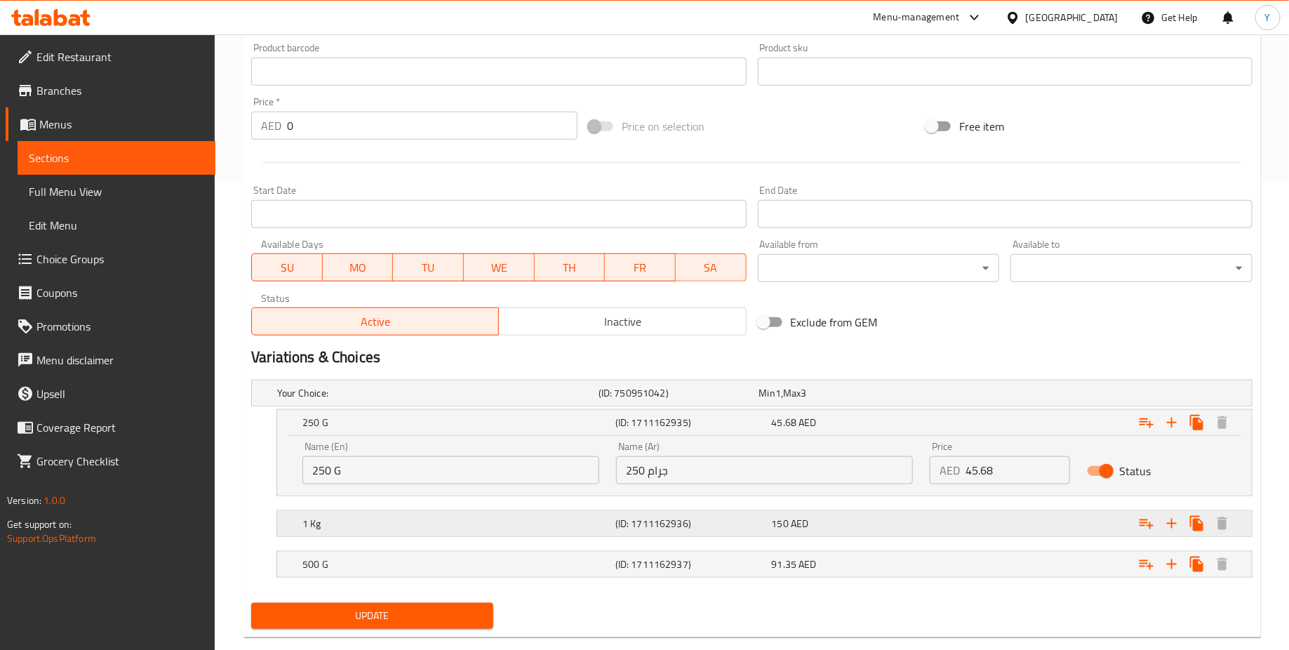
click at [538, 508] on div "1 Kg (ID: 1711162936) 150 AED" at bounding box center [769, 523] width 938 height 31
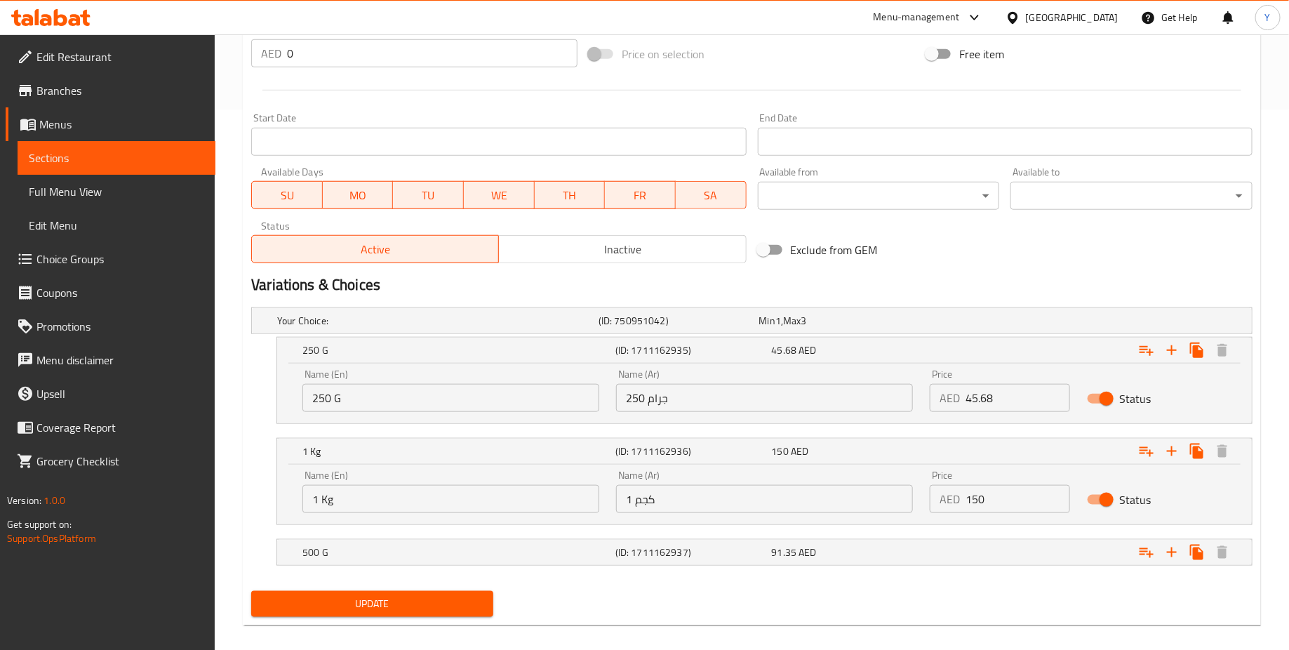
scroll to position [551, 0]
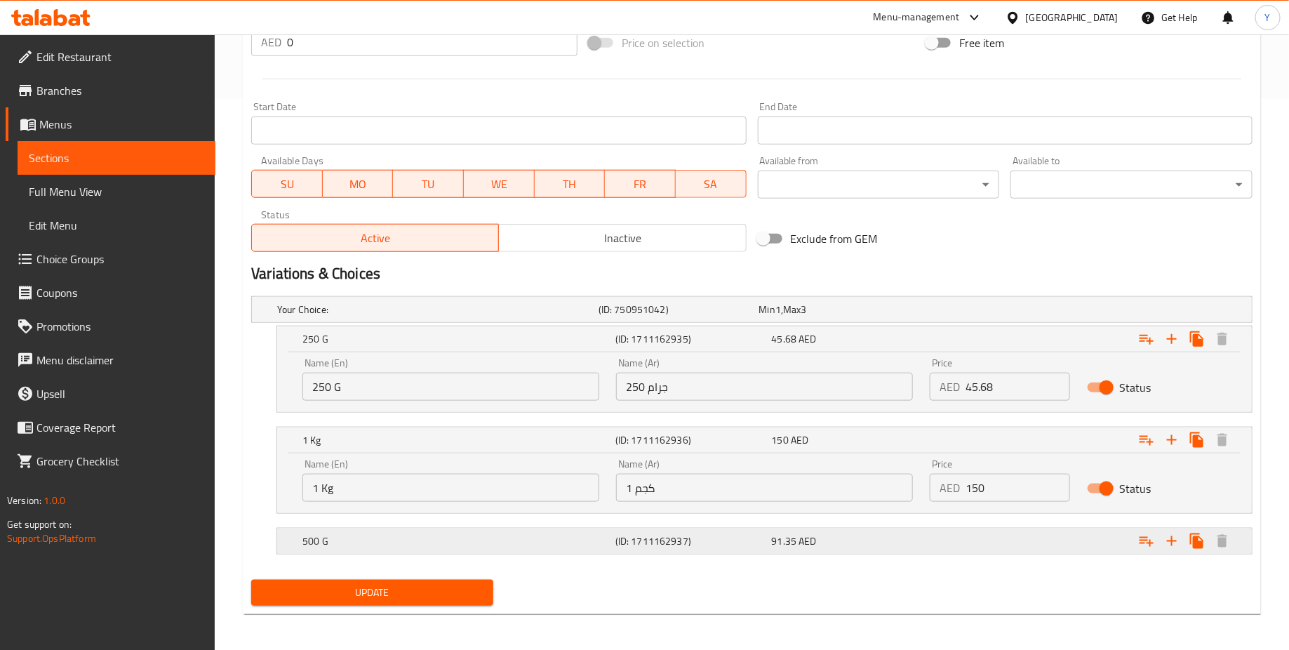
click at [537, 540] on h5 "500 G" at bounding box center [455, 541] width 307 height 14
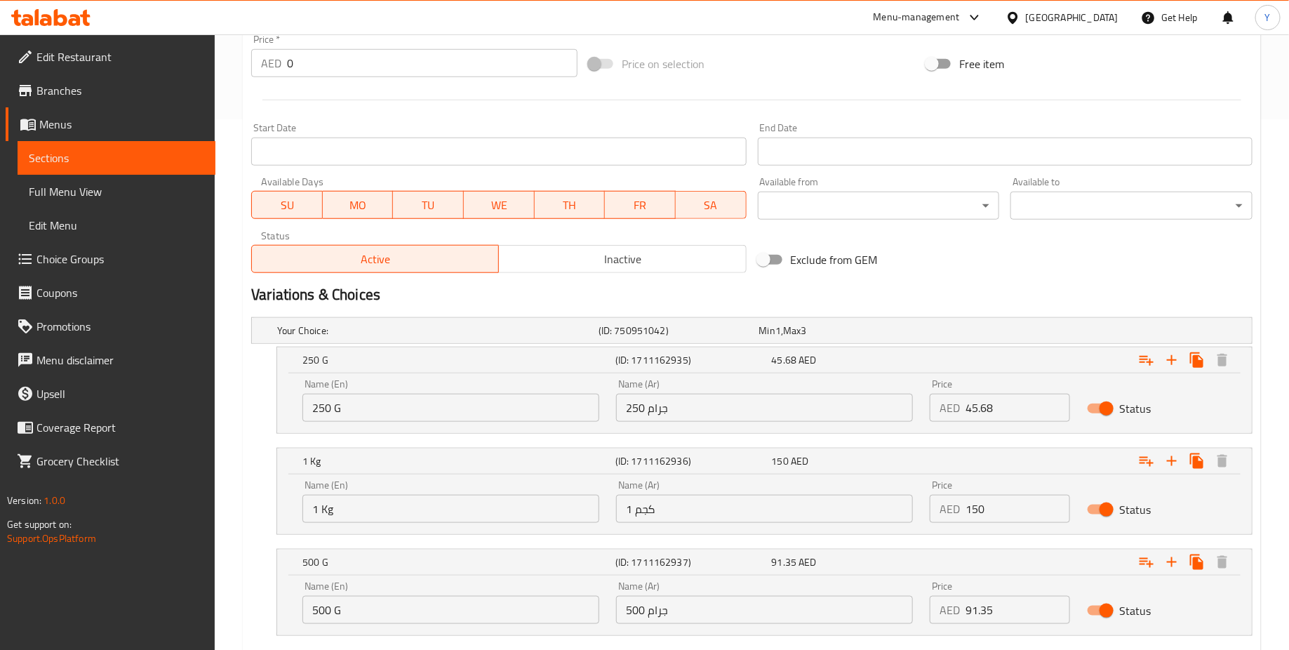
scroll to position [0, 0]
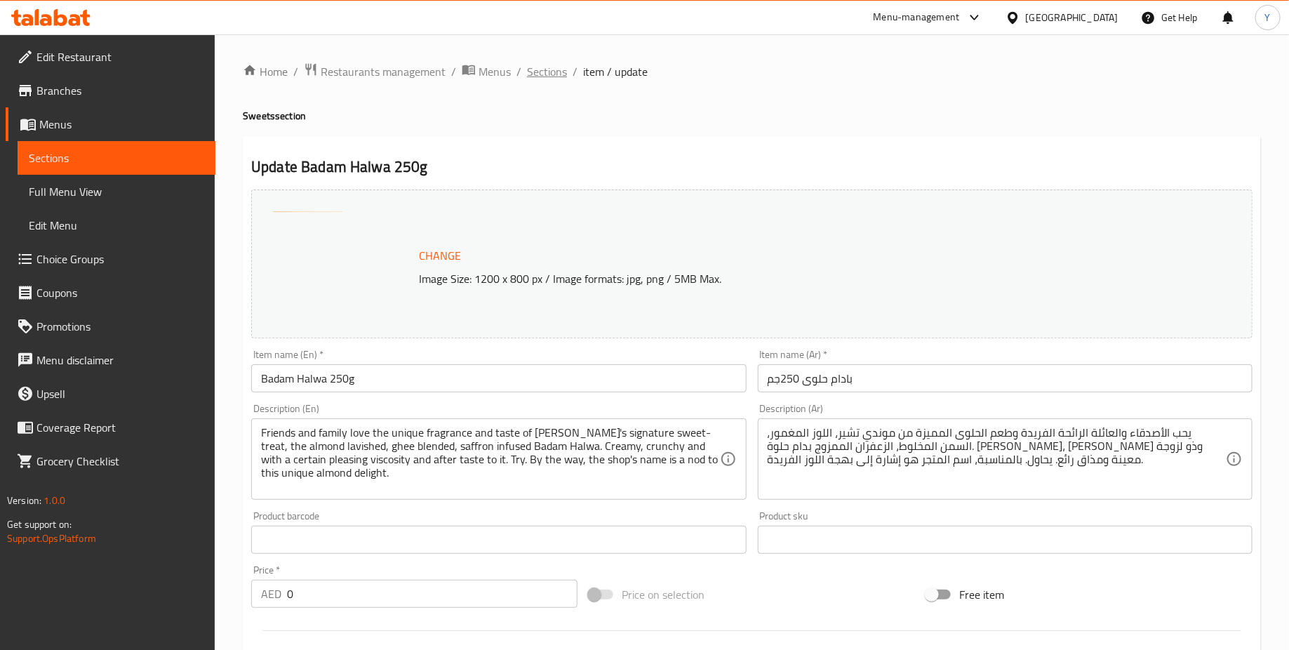
click at [547, 78] on span "Sections" at bounding box center [547, 71] width 40 height 17
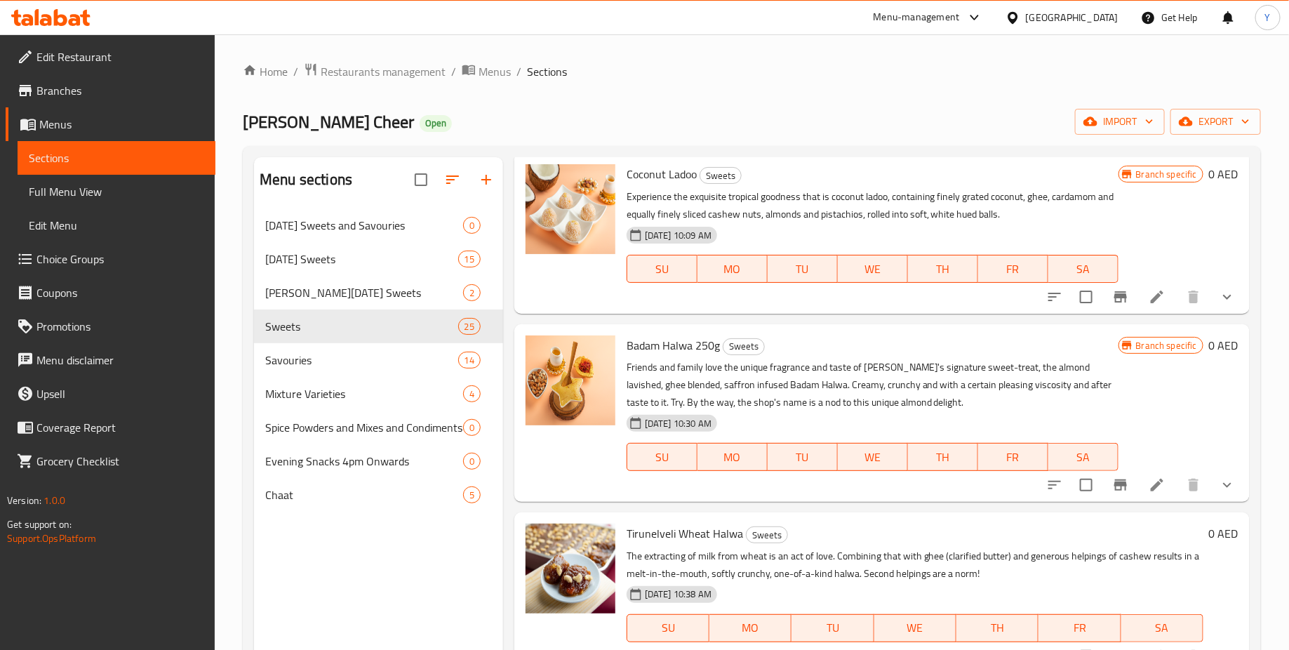
scroll to position [1817, 0]
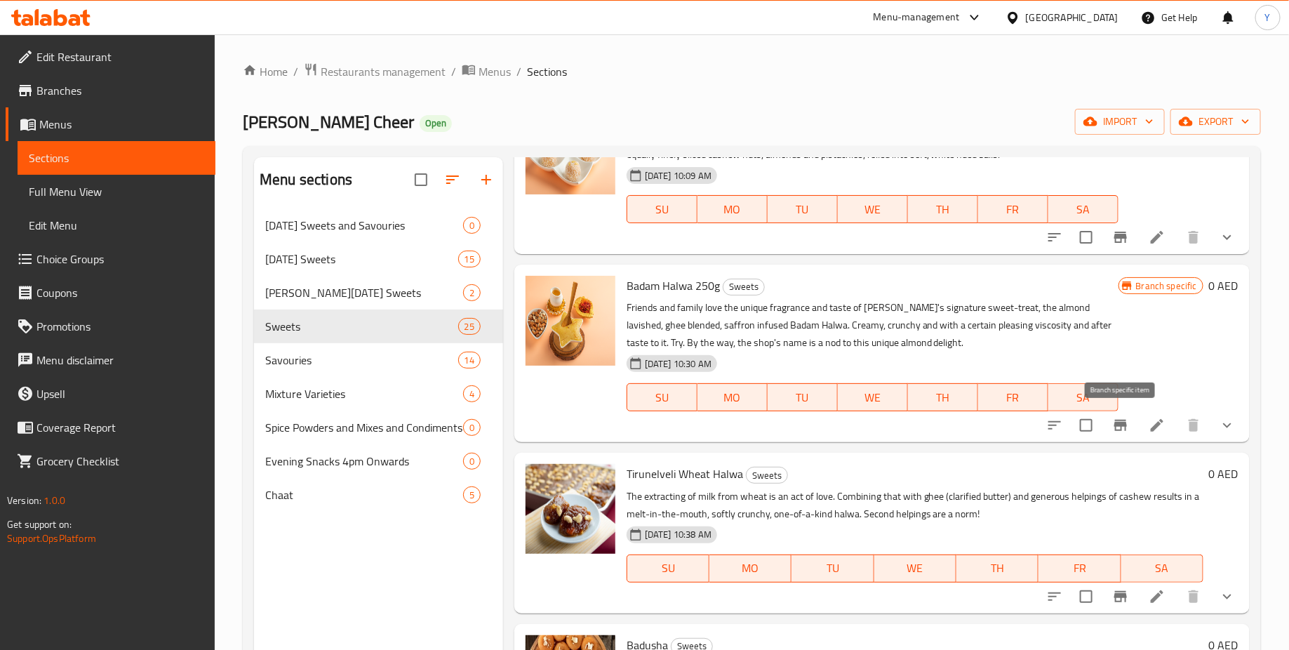
click at [1123, 431] on icon "Branch-specific-item" at bounding box center [1120, 425] width 17 height 17
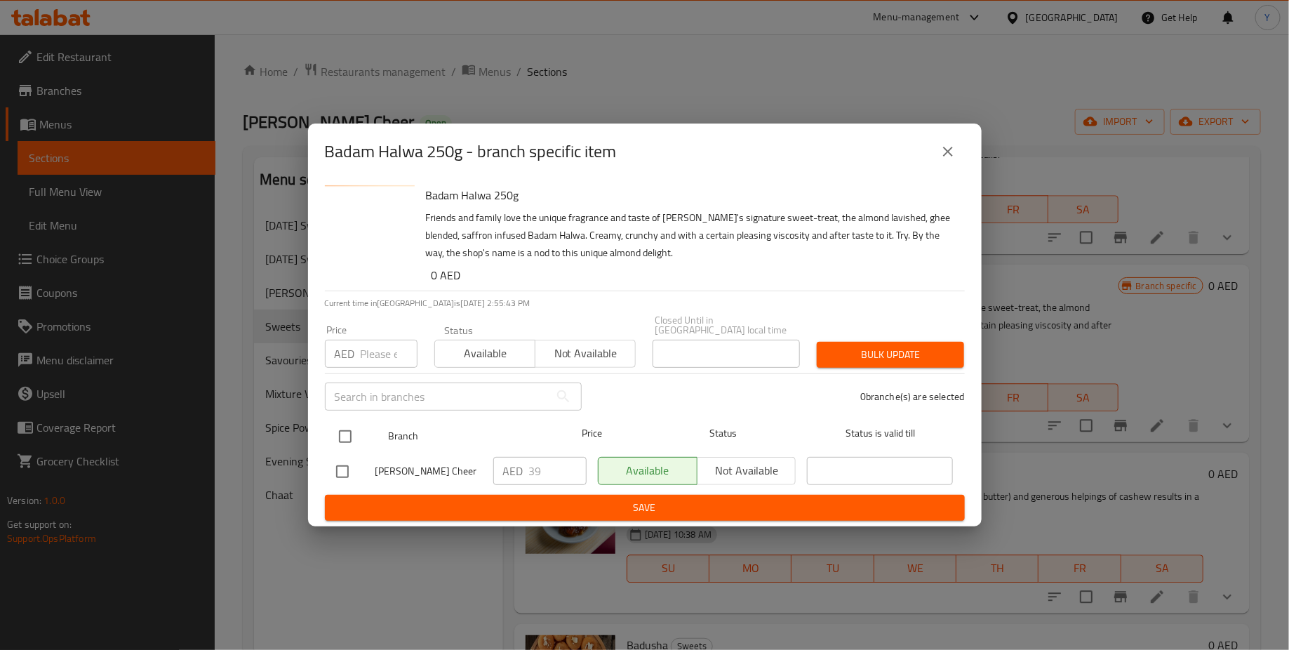
click at [351, 438] on input "checkbox" at bounding box center [344, 436] width 29 height 29
checkbox input "true"
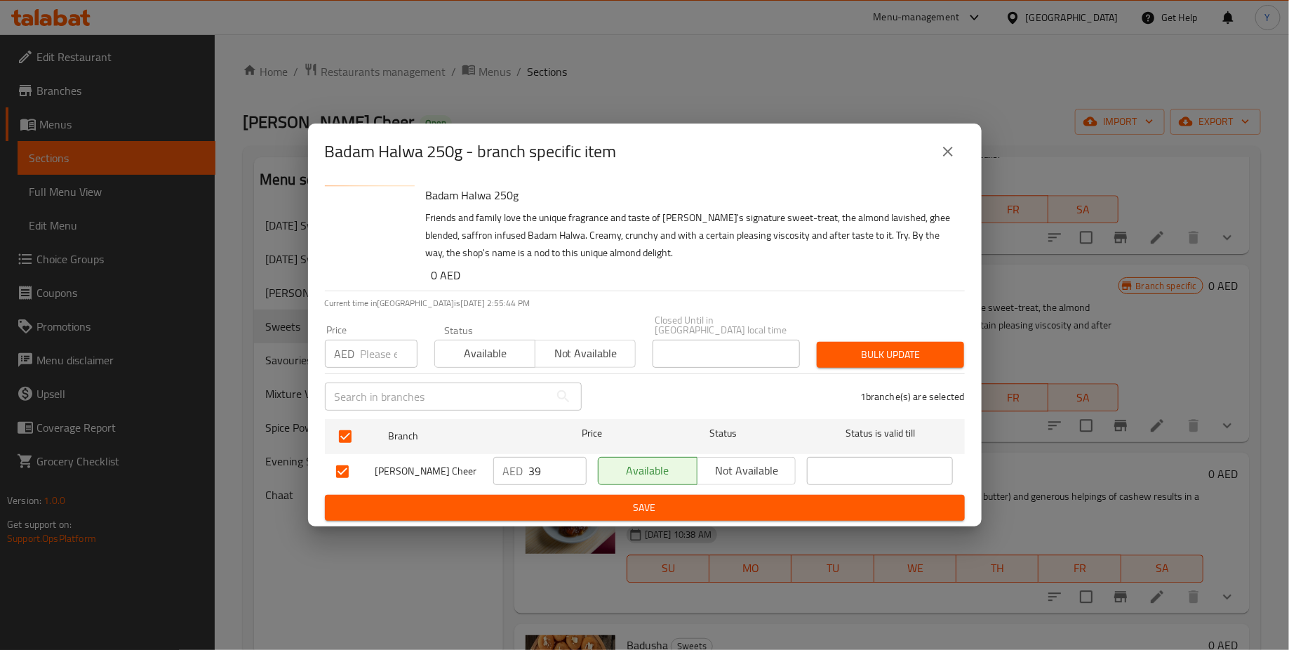
click at [534, 467] on input "39" at bounding box center [558, 471] width 58 height 28
type input "3"
type input "0"
click at [898, 355] on span "Bulk update" at bounding box center [890, 355] width 125 height 18
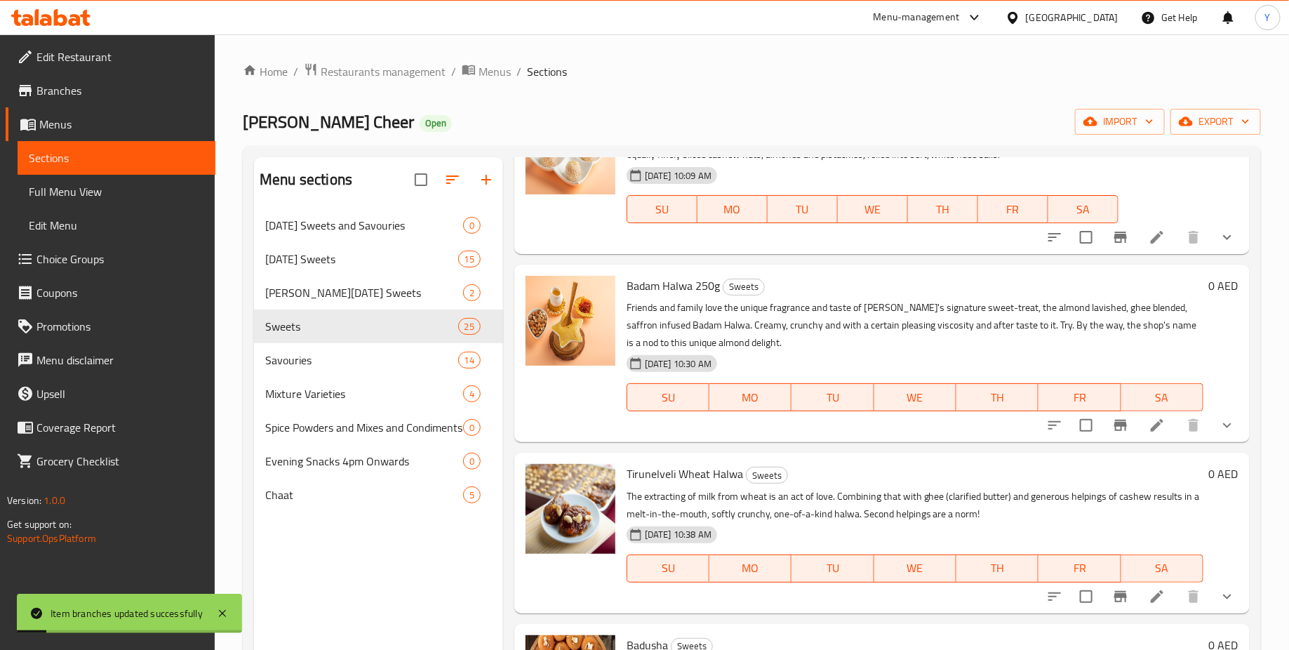
scroll to position [1849, 0]
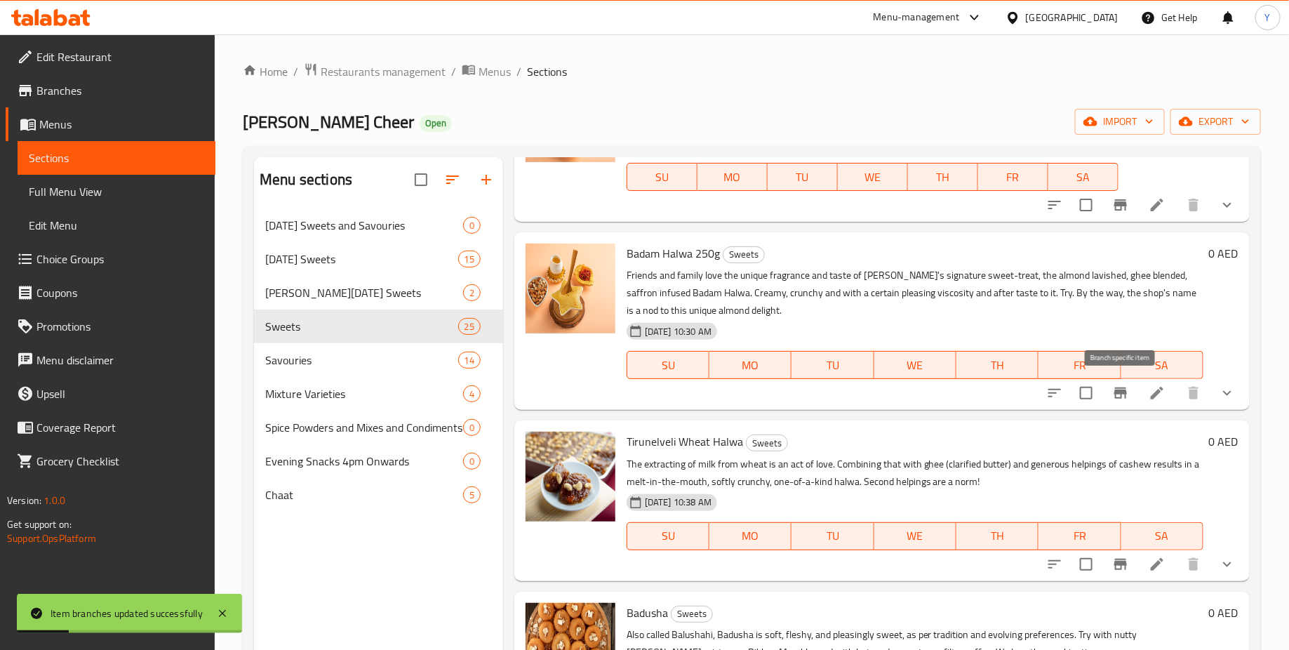
click at [1124, 394] on icon "Branch-specific-item" at bounding box center [1120, 392] width 13 height 11
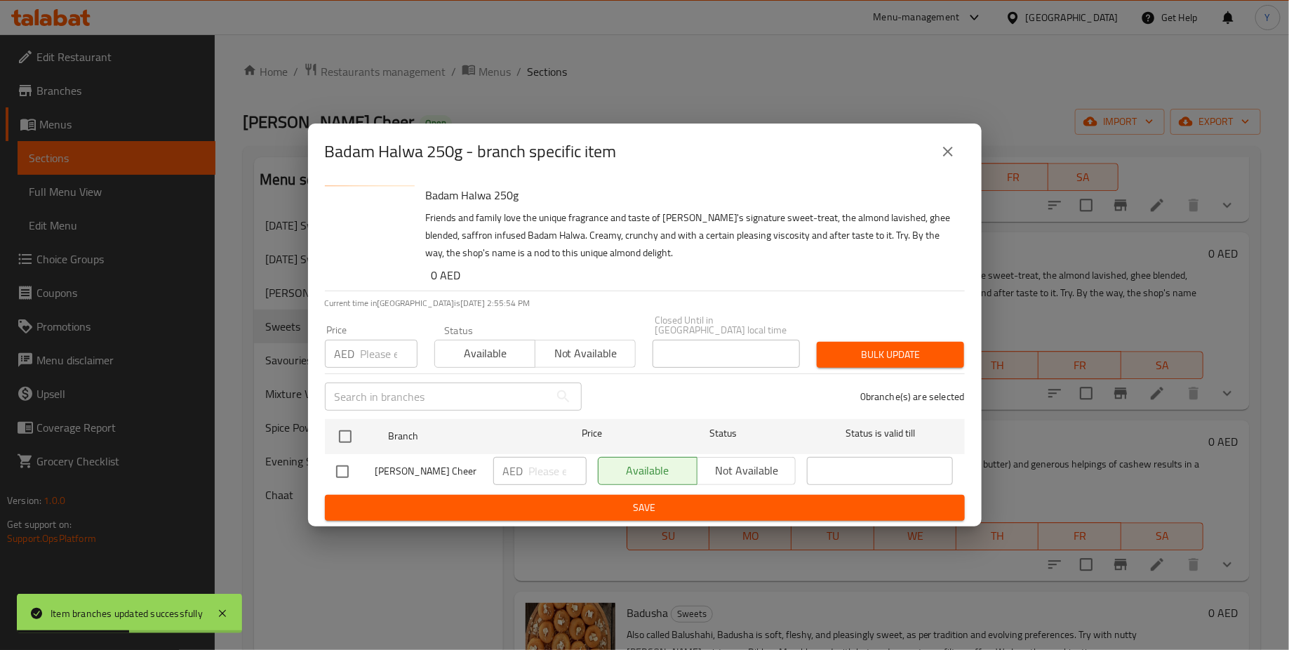
click at [946, 150] on icon "close" at bounding box center [948, 152] width 10 height 10
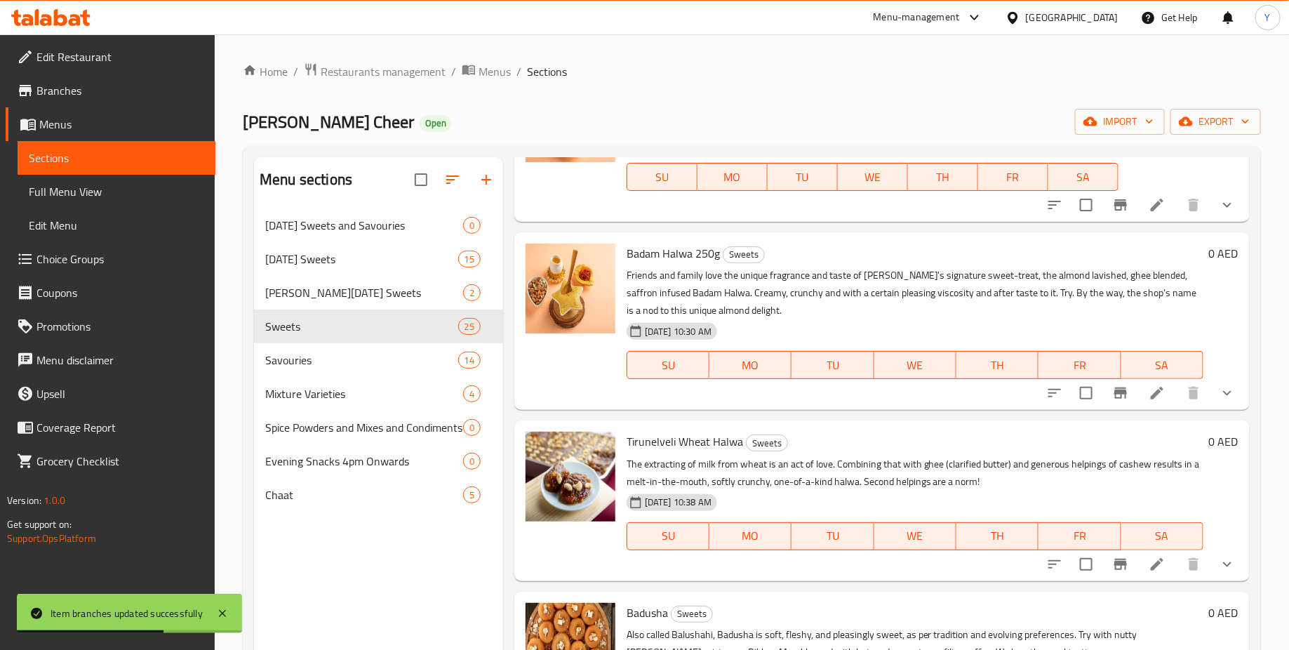
click at [1213, 388] on button "show more" at bounding box center [1227, 393] width 34 height 34
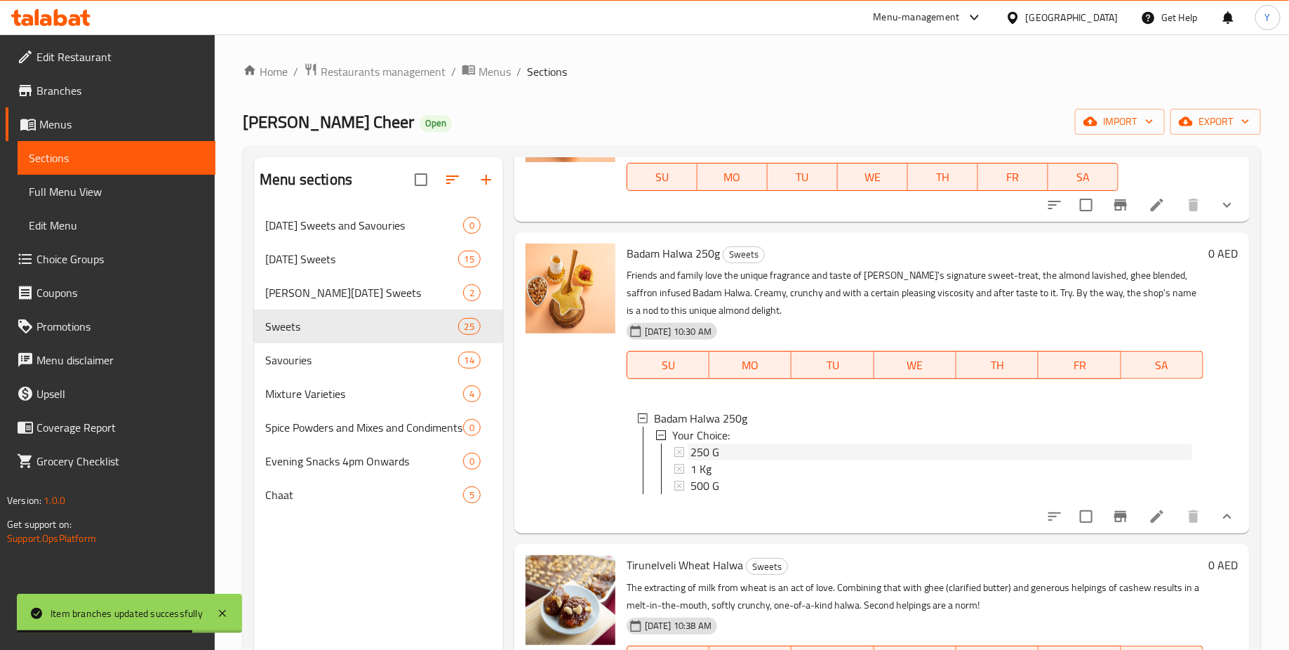
click at [735, 448] on div "250 G" at bounding box center [941, 451] width 502 height 17
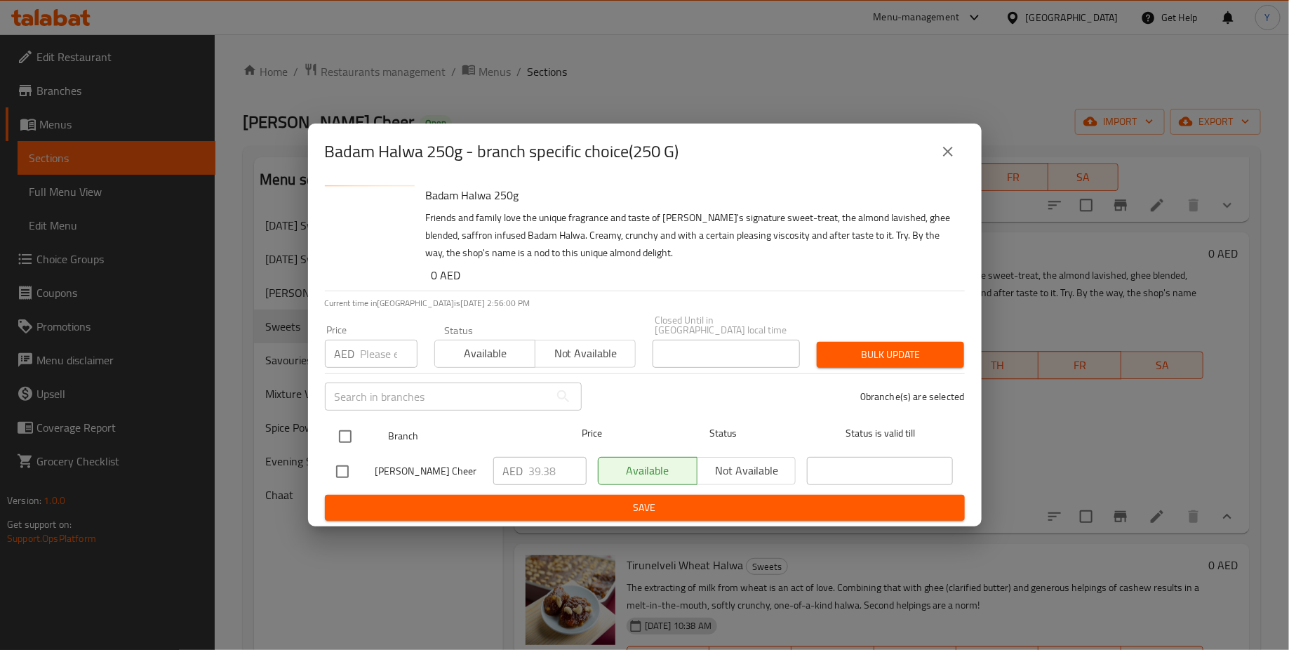
click at [353, 429] on input "checkbox" at bounding box center [344, 436] width 29 height 29
checkbox input "true"
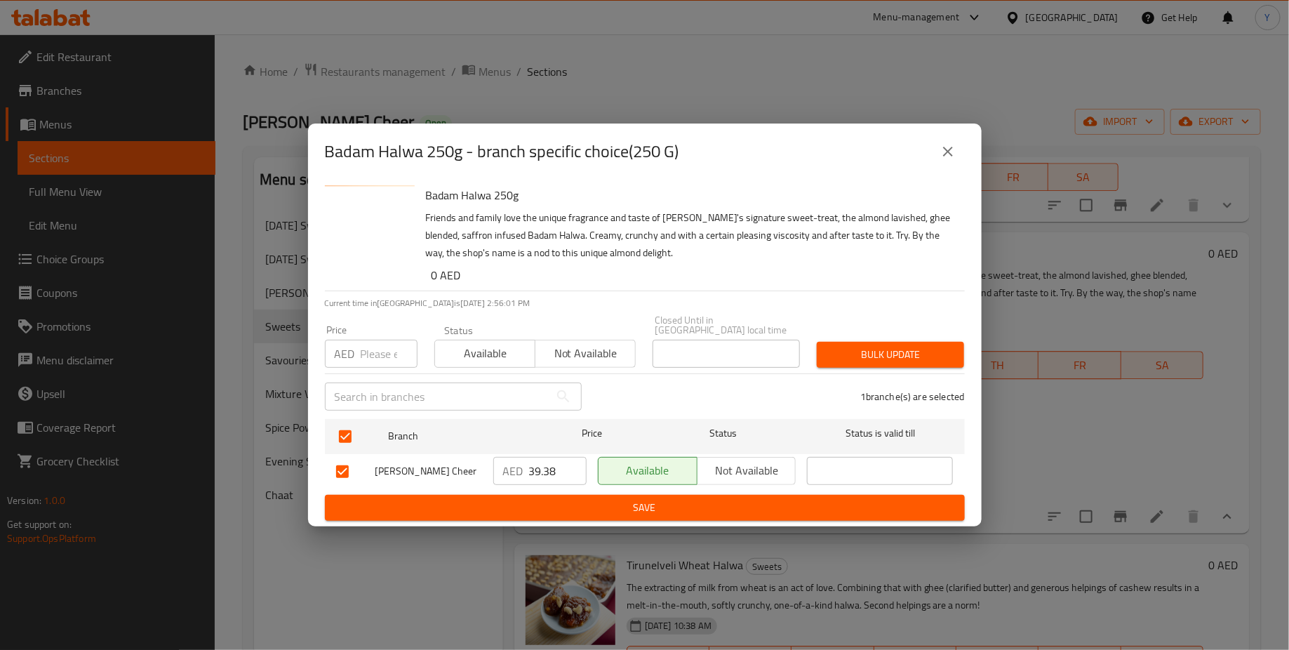
click at [388, 352] on input "number" at bounding box center [389, 353] width 57 height 28
type input "0"
type button "0"
click at [852, 363] on button "Bulk update" at bounding box center [889, 355] width 147 height 26
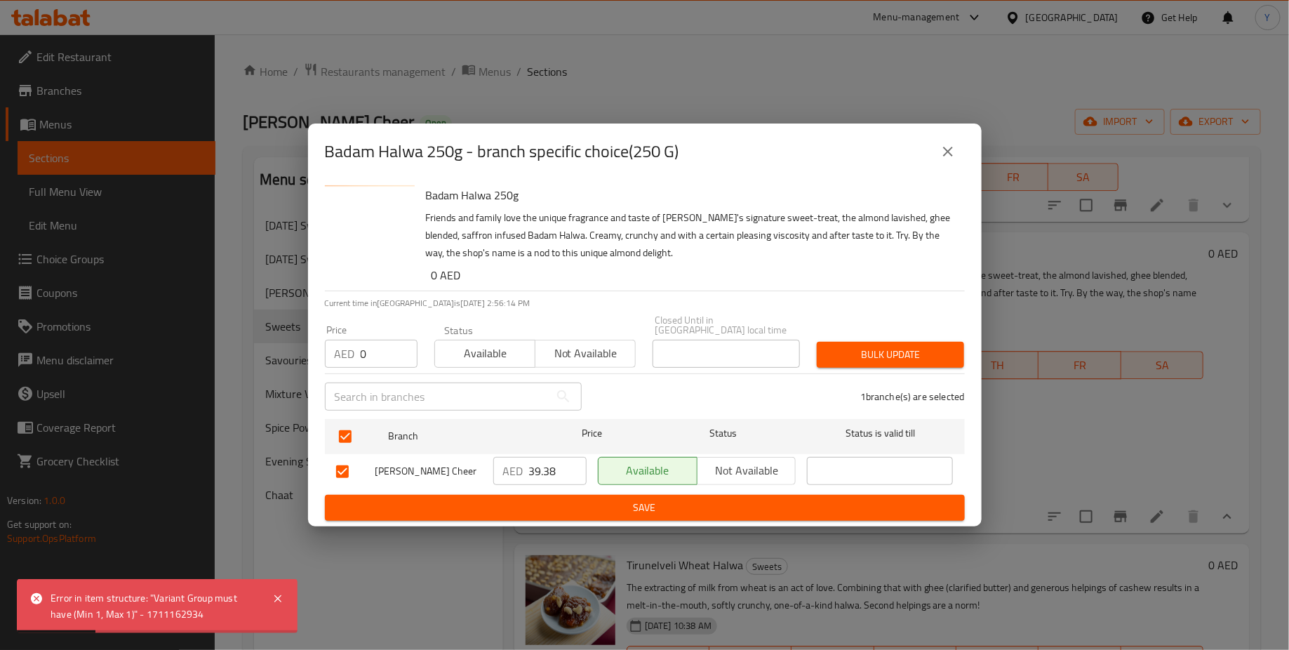
click at [950, 148] on icon "close" at bounding box center [948, 152] width 10 height 10
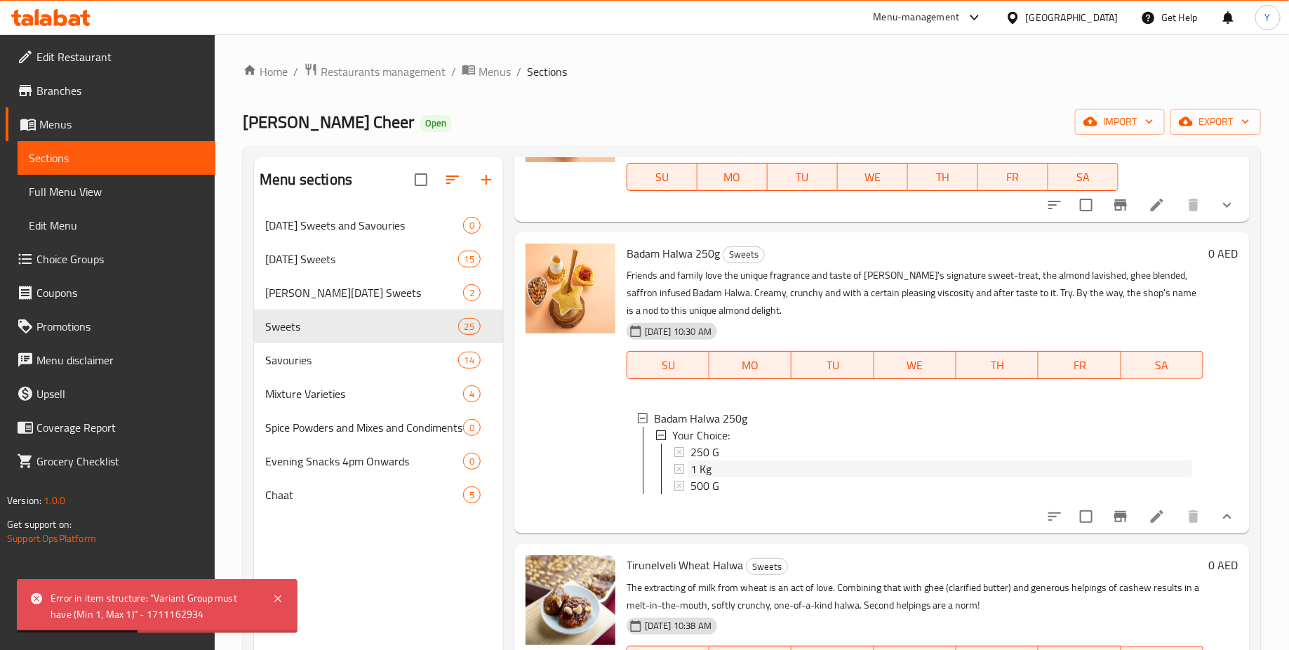
click at [767, 472] on div "1 Kg" at bounding box center [941, 468] width 502 height 17
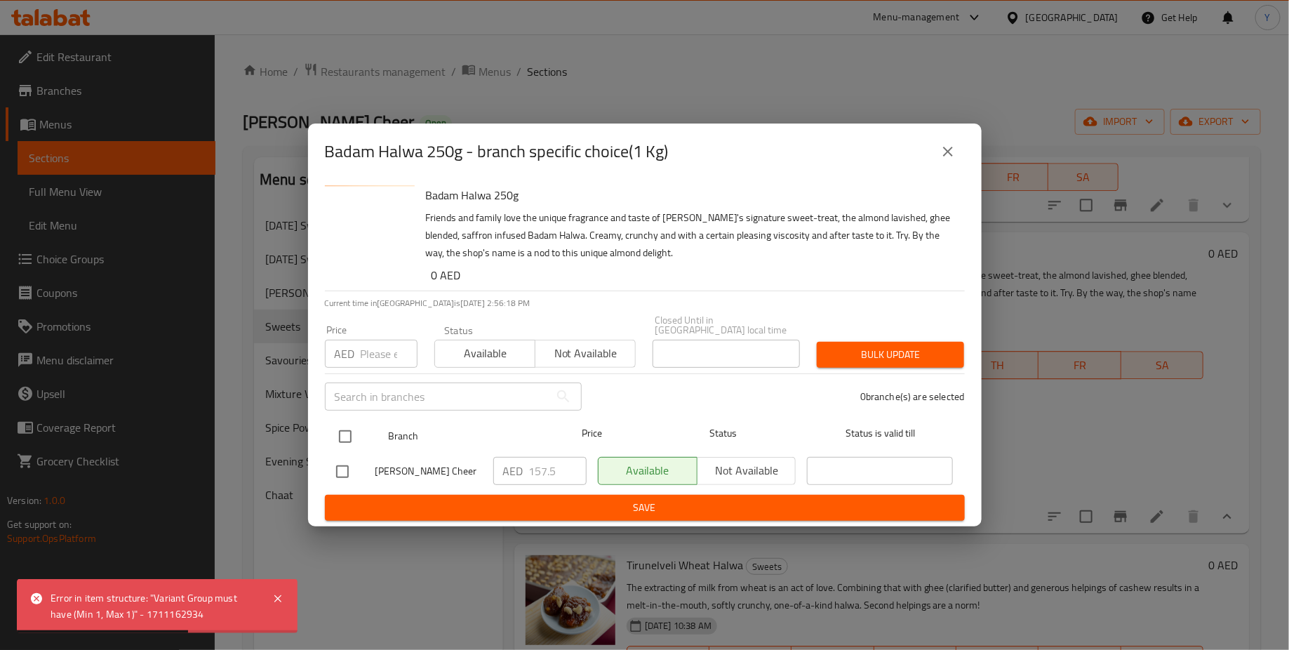
click at [348, 443] on input "checkbox" at bounding box center [344, 436] width 29 height 29
checkbox input "true"
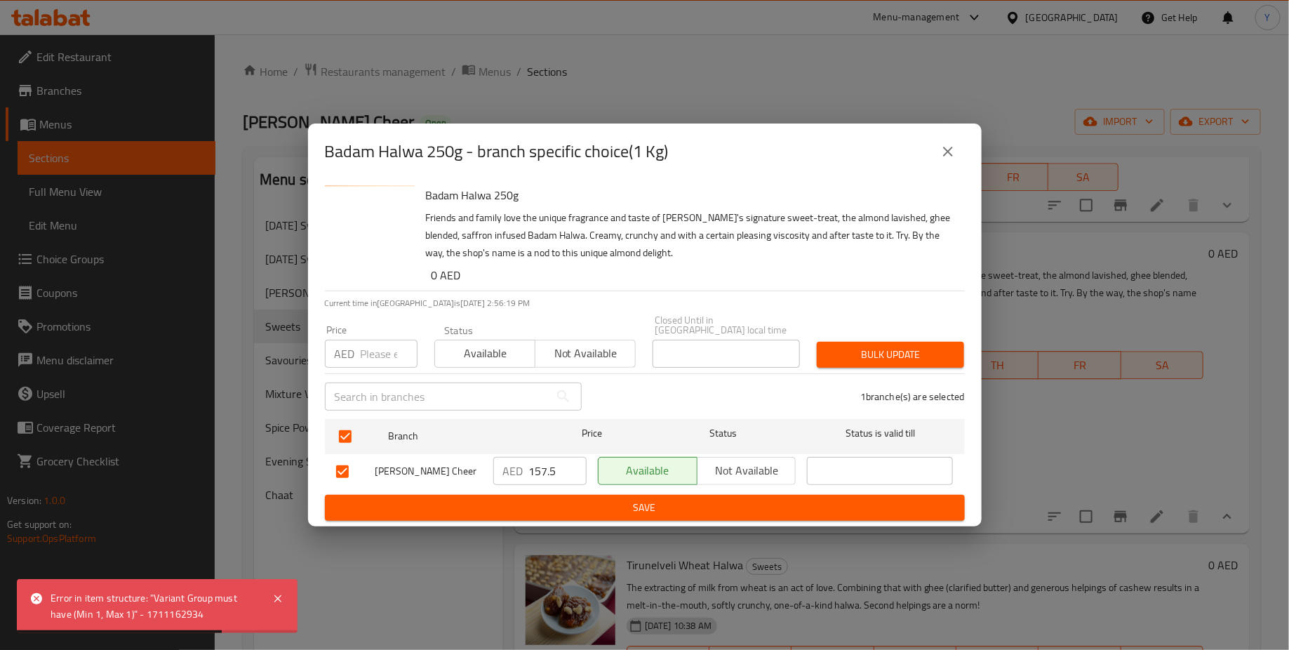
click at [562, 476] on input "157.5" at bounding box center [558, 471] width 58 height 28
type input "1"
type input "0"
type button "0"
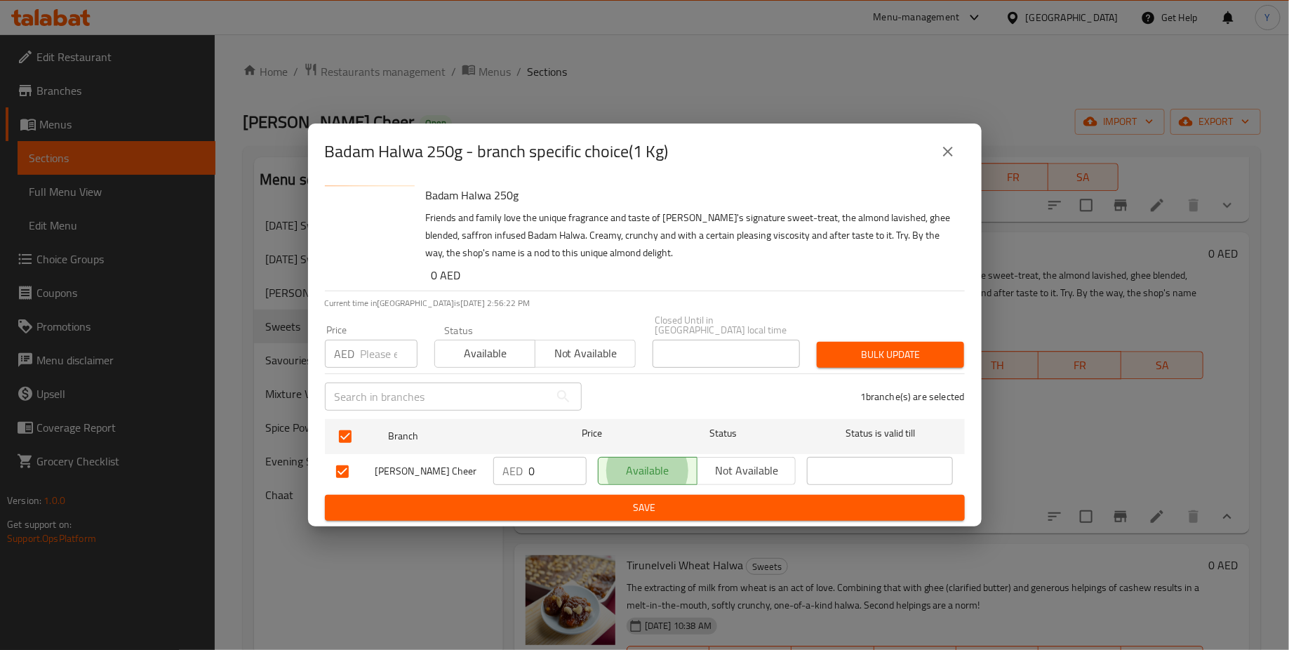
click at [885, 342] on button "Bulk update" at bounding box center [889, 355] width 147 height 26
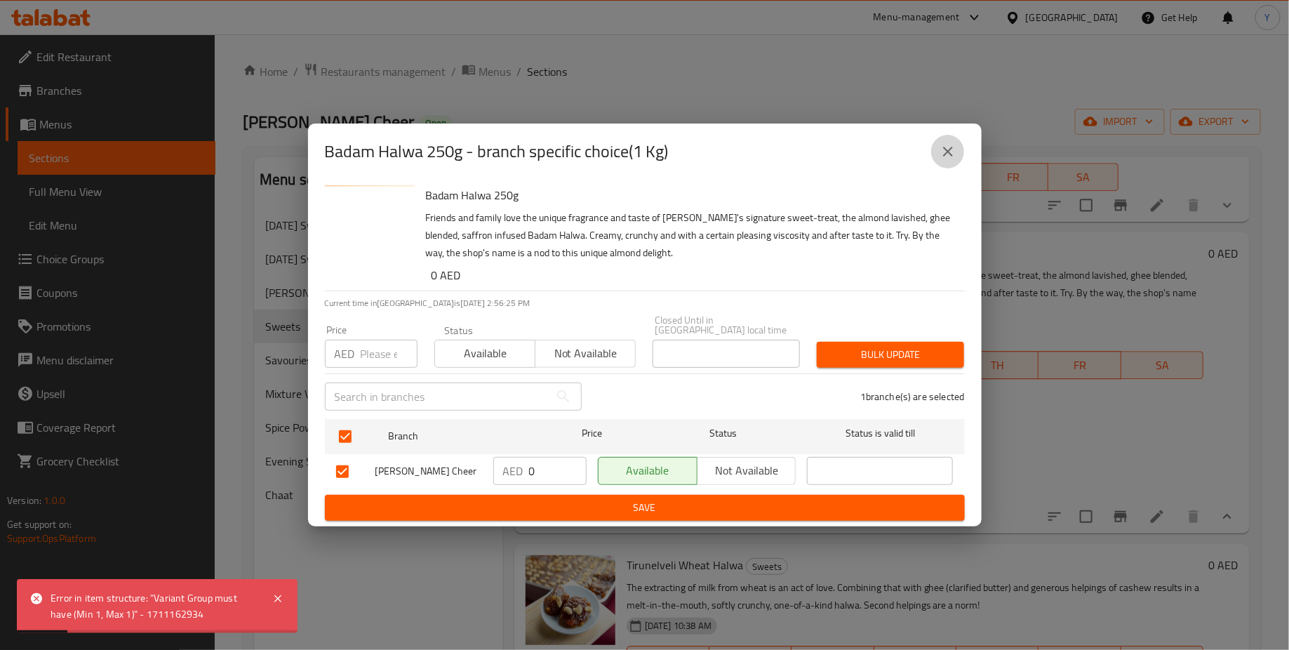
click at [949, 156] on icon "close" at bounding box center [947, 151] width 17 height 17
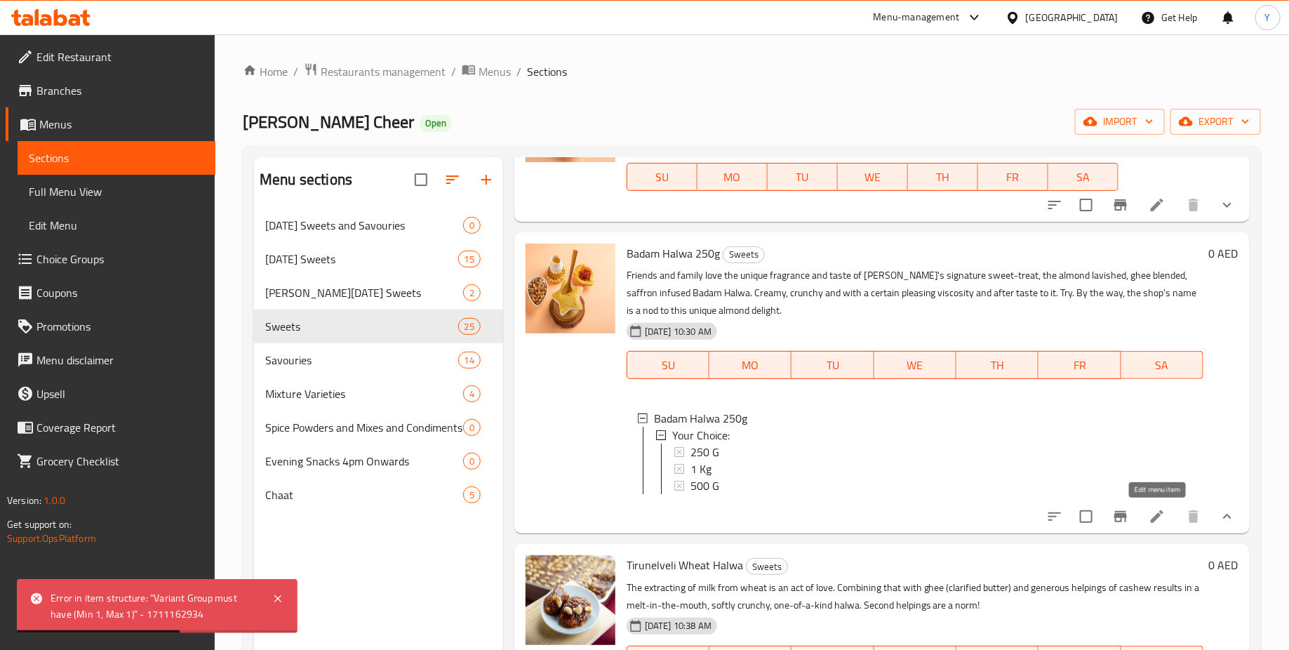
click at [1155, 518] on icon at bounding box center [1156, 516] width 13 height 13
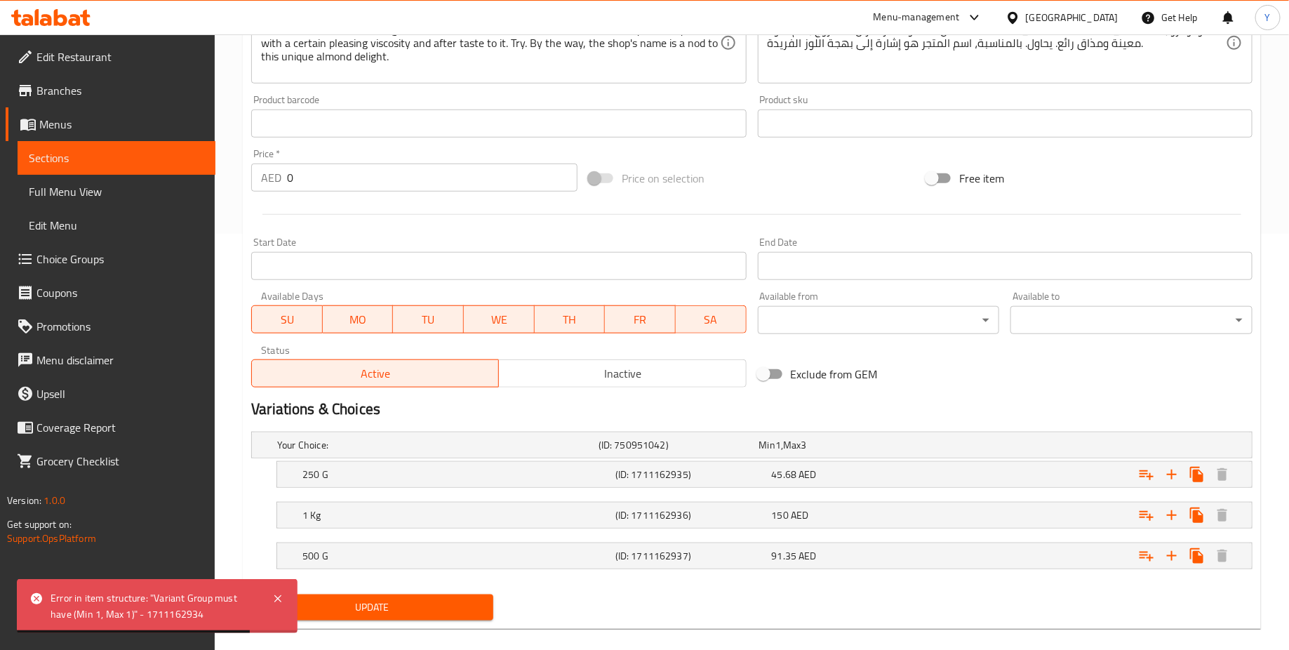
scroll to position [431, 0]
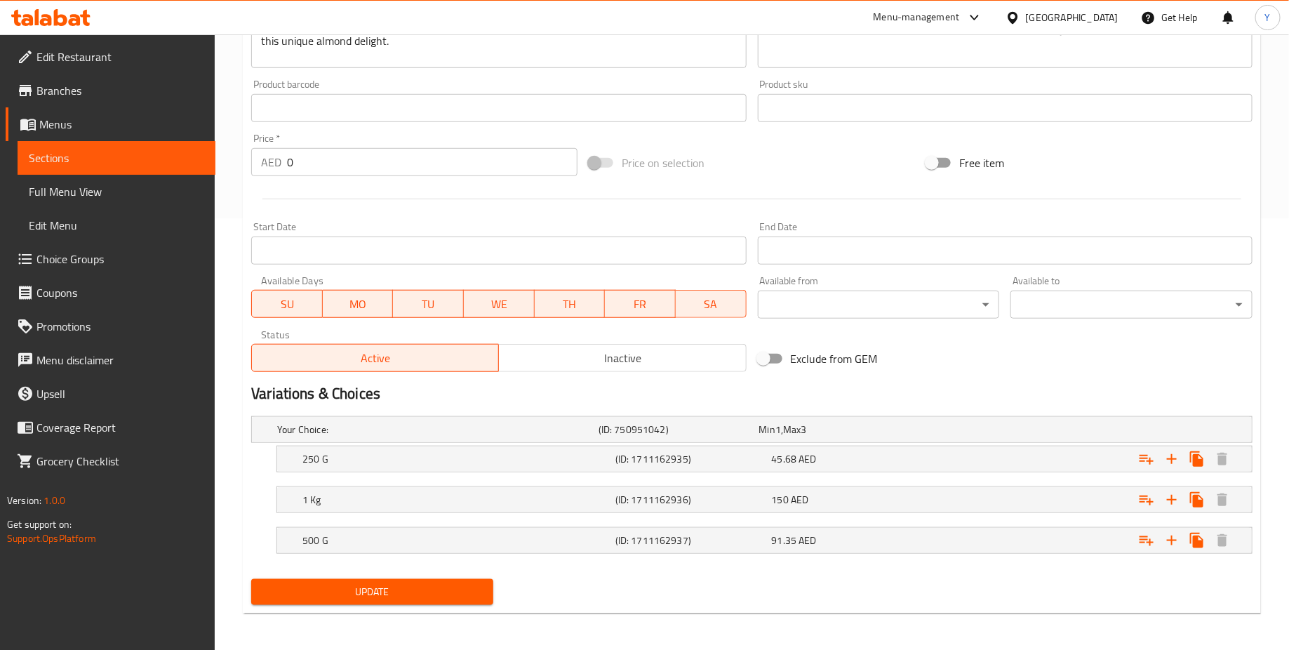
click at [58, 260] on span "Choice Groups" at bounding box center [120, 258] width 168 height 17
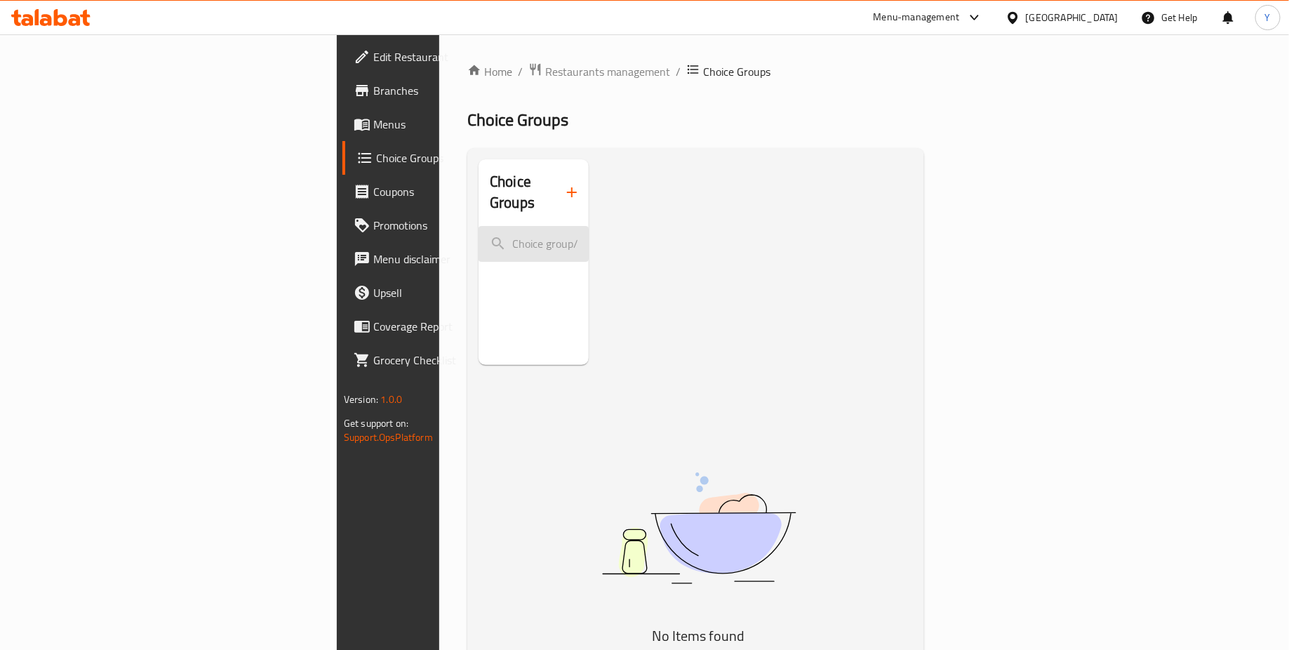
click at [478, 226] on input "search" at bounding box center [533, 244] width 110 height 36
click at [373, 130] on span "Menus" at bounding box center [457, 124] width 168 height 17
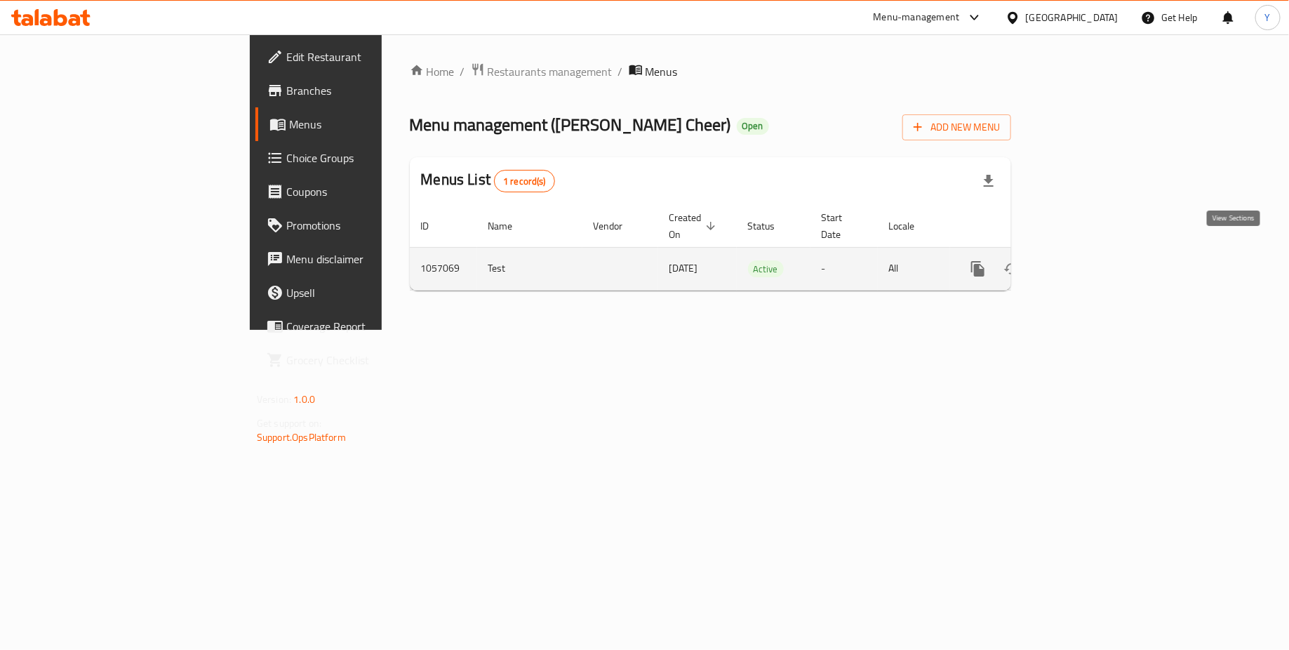
click at [1087, 260] on icon "enhanced table" at bounding box center [1078, 268] width 17 height 17
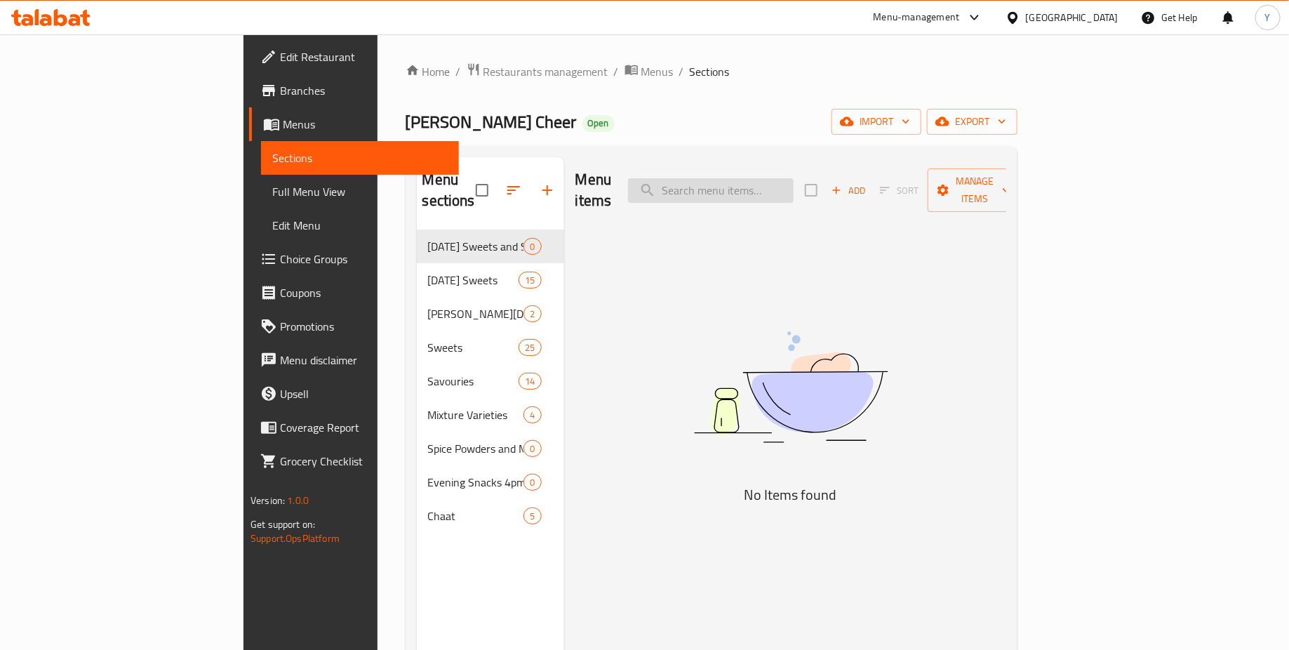
click at [793, 180] on input "search" at bounding box center [711, 190] width 166 height 25
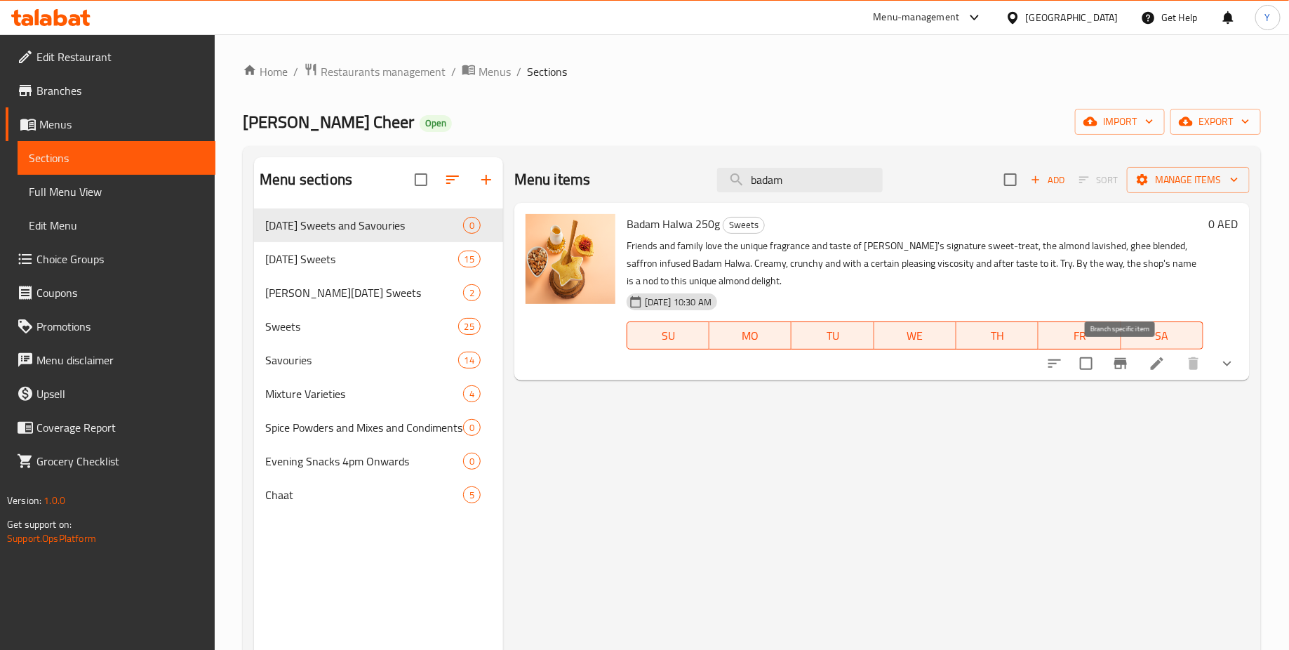
type input "badam"
click at [1166, 364] on li at bounding box center [1156, 363] width 39 height 25
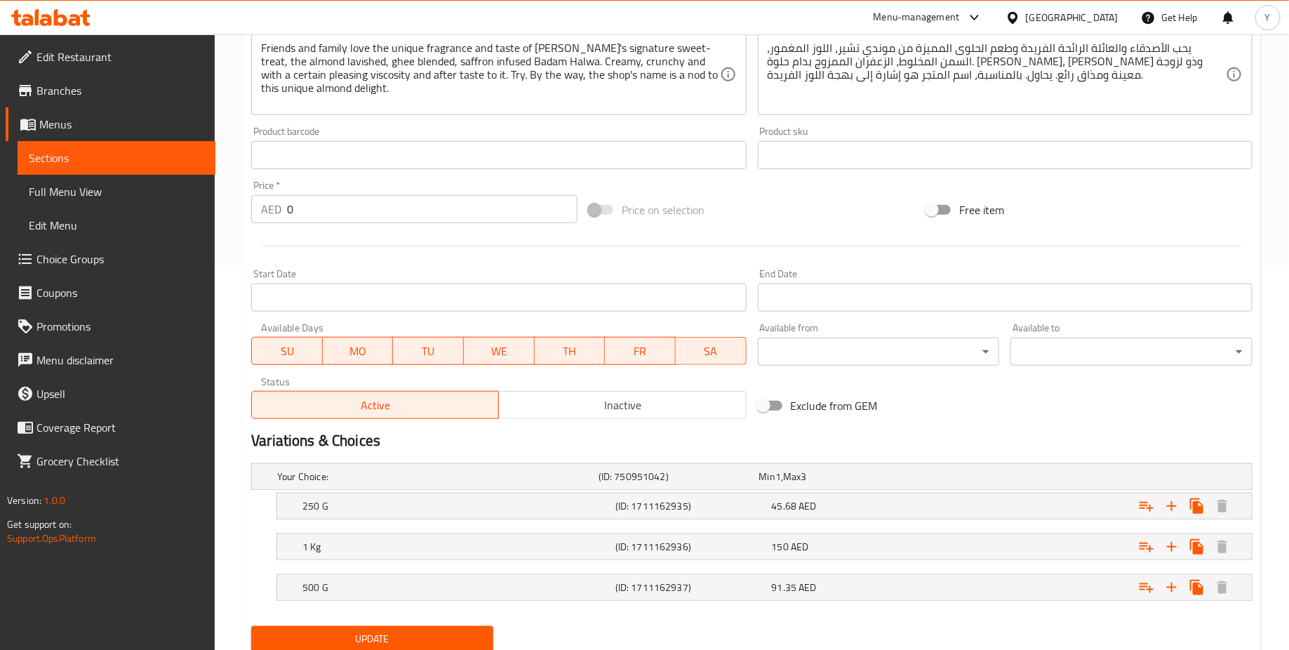
scroll to position [431, 0]
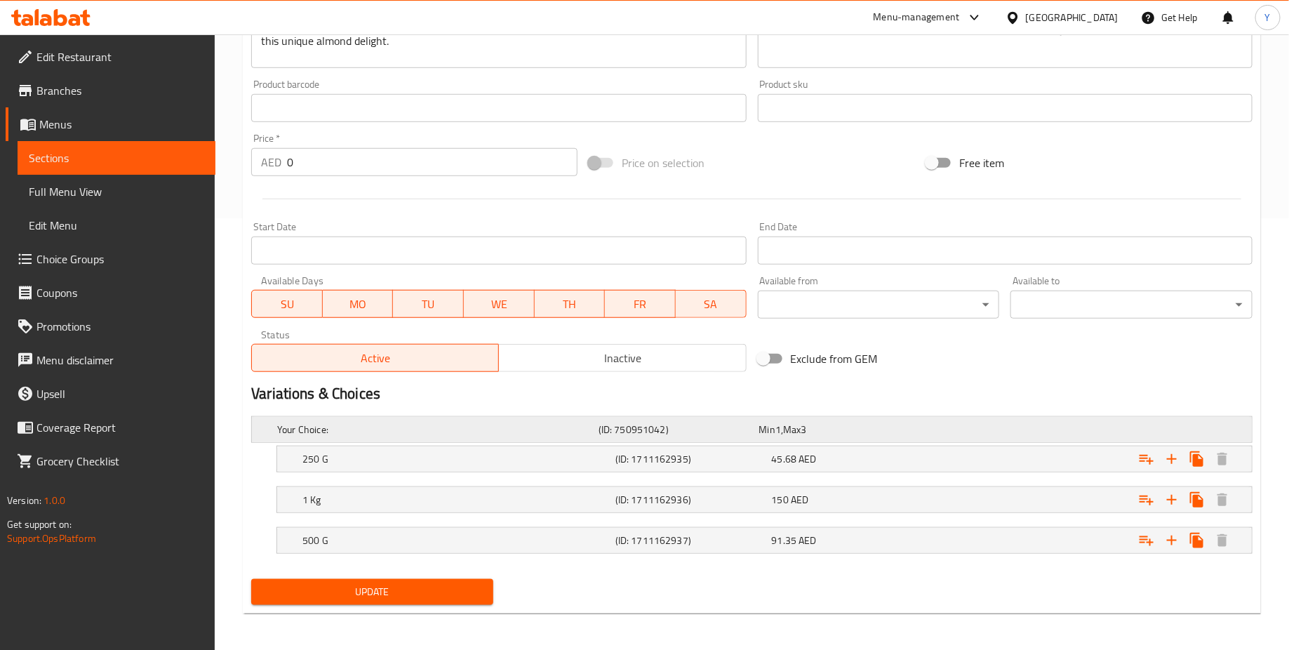
click at [315, 422] on h5 "Your Choice:" at bounding box center [435, 429] width 316 height 14
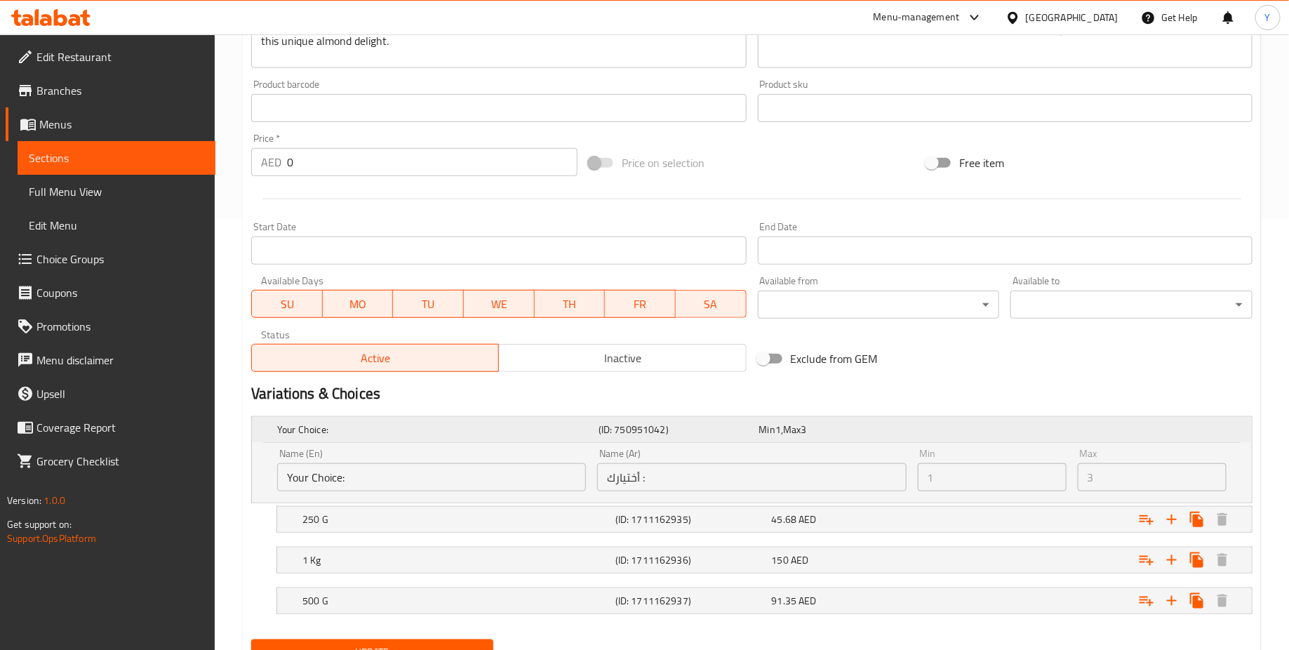
click at [315, 422] on h5 "Your Choice:" at bounding box center [435, 429] width 316 height 14
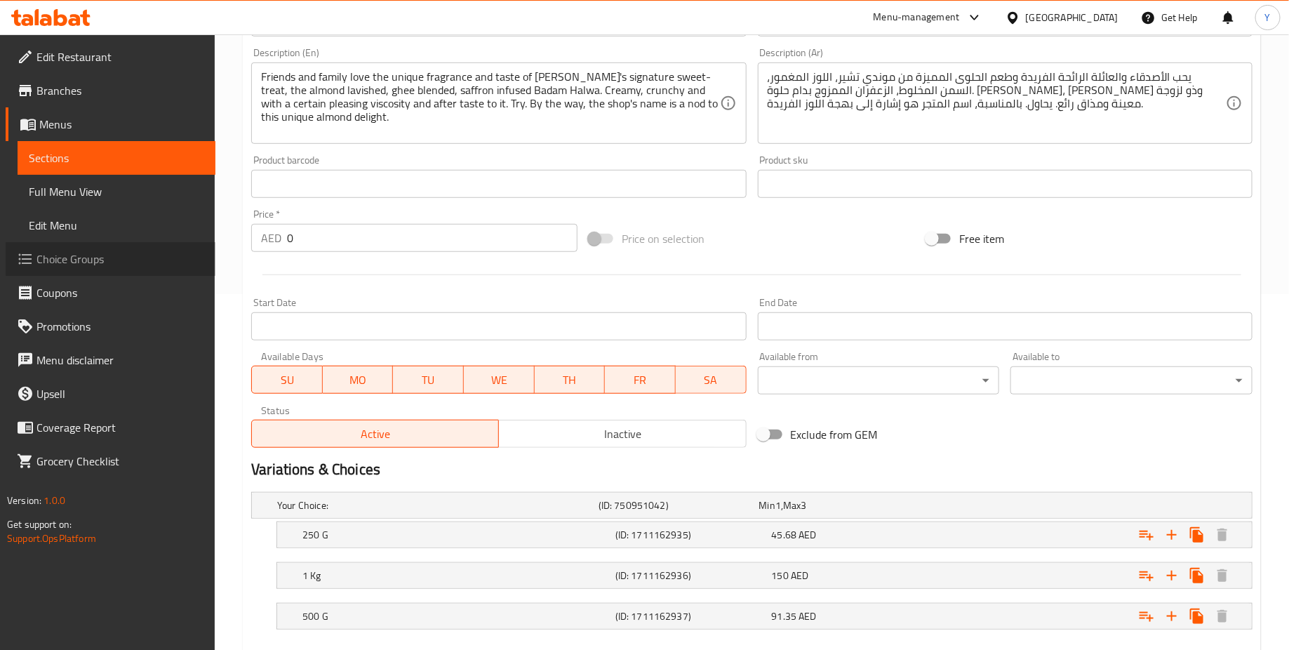
click at [116, 261] on span "Choice Groups" at bounding box center [120, 258] width 168 height 17
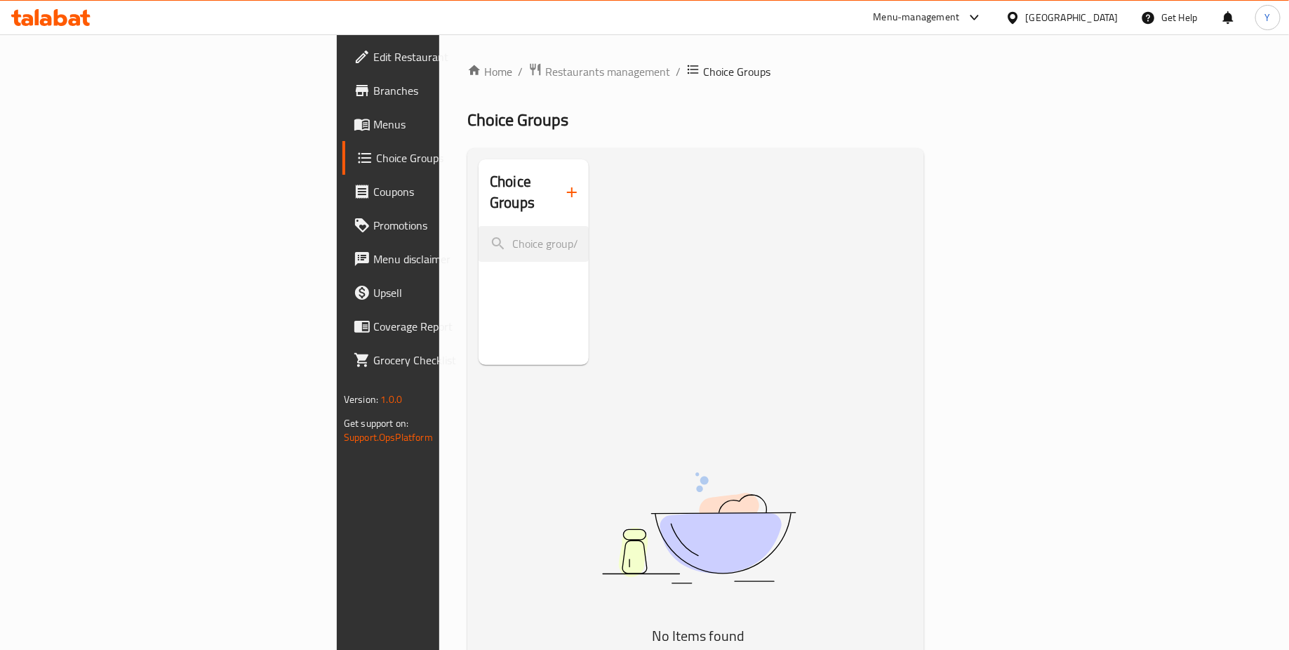
click at [555, 195] on button "button" at bounding box center [572, 192] width 34 height 34
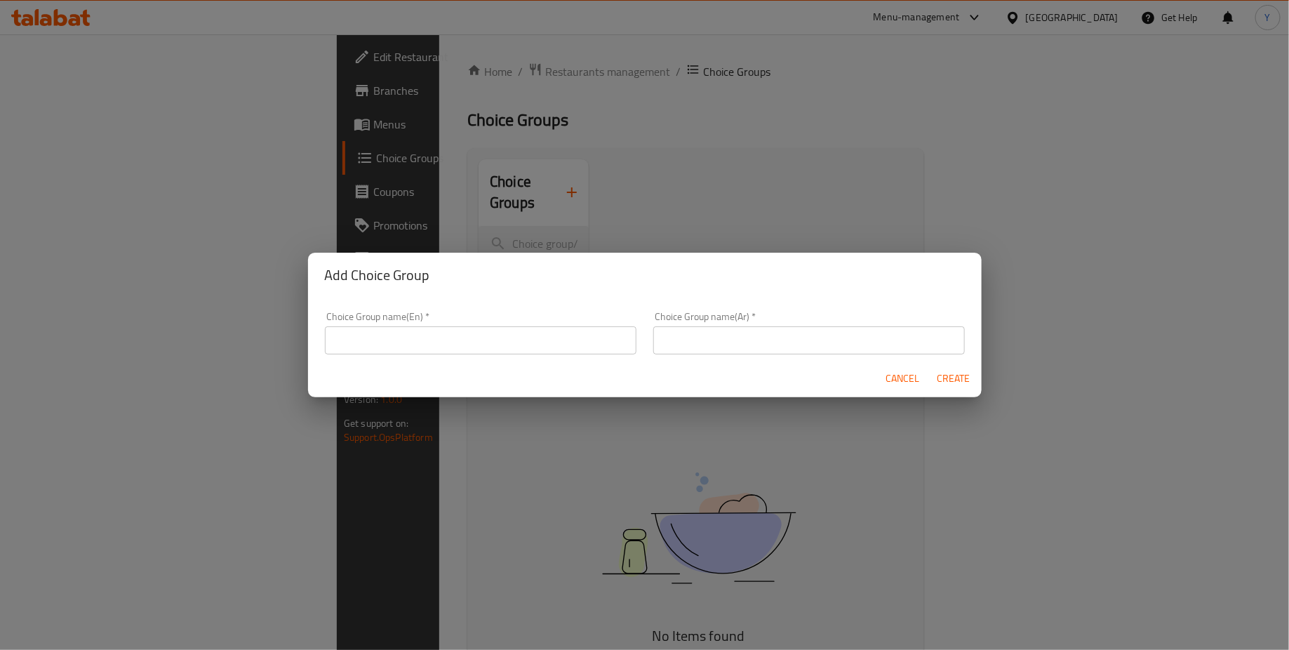
click at [433, 333] on input "text" at bounding box center [480, 340] width 311 height 28
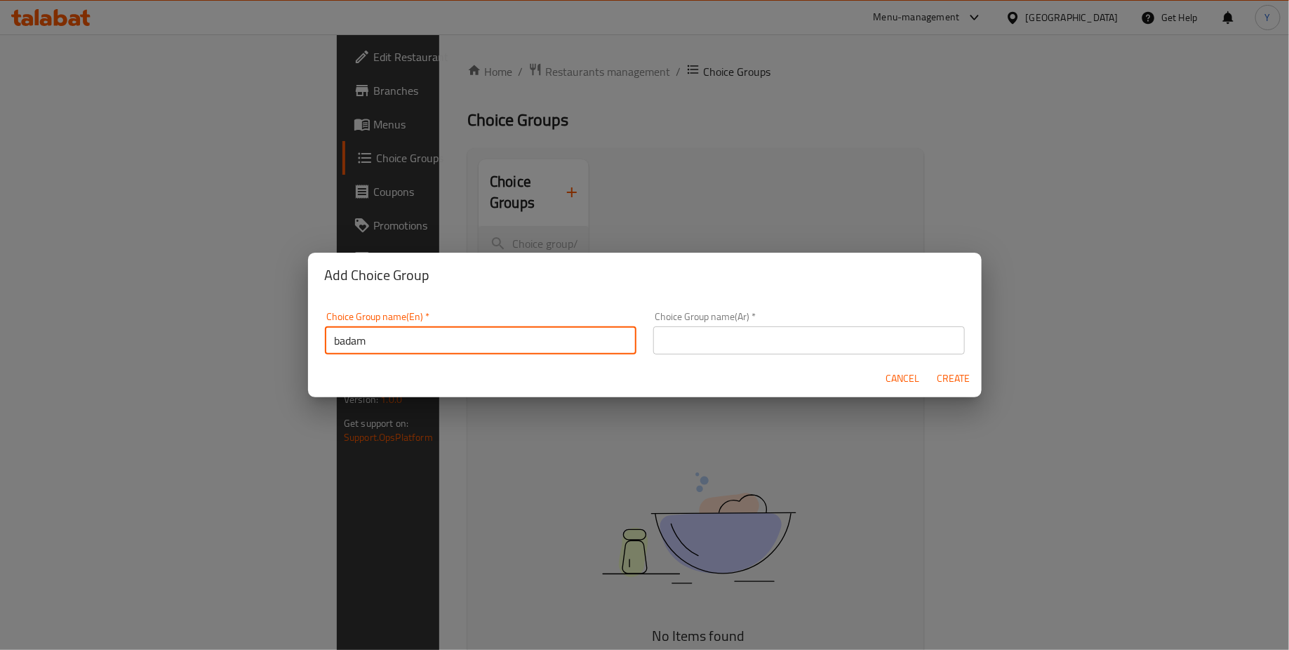
type input "badam"
click at [725, 338] on input "text" at bounding box center [808, 340] width 311 height 28
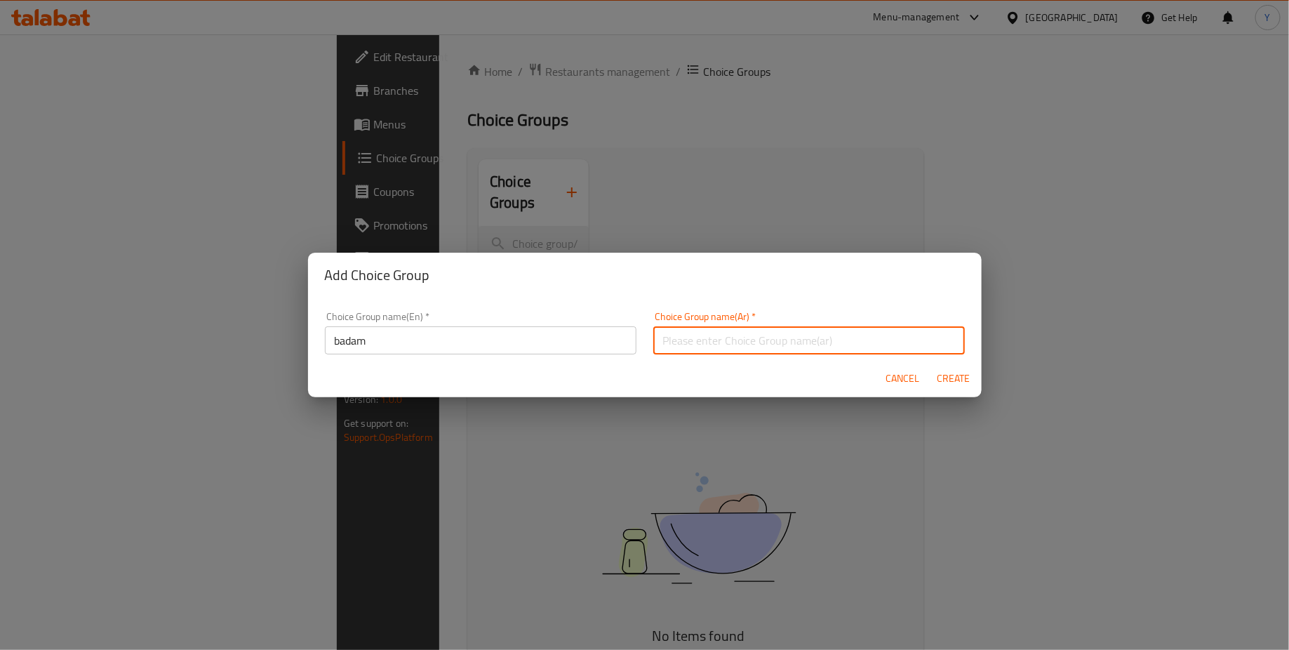
type input "هوس المانجو"
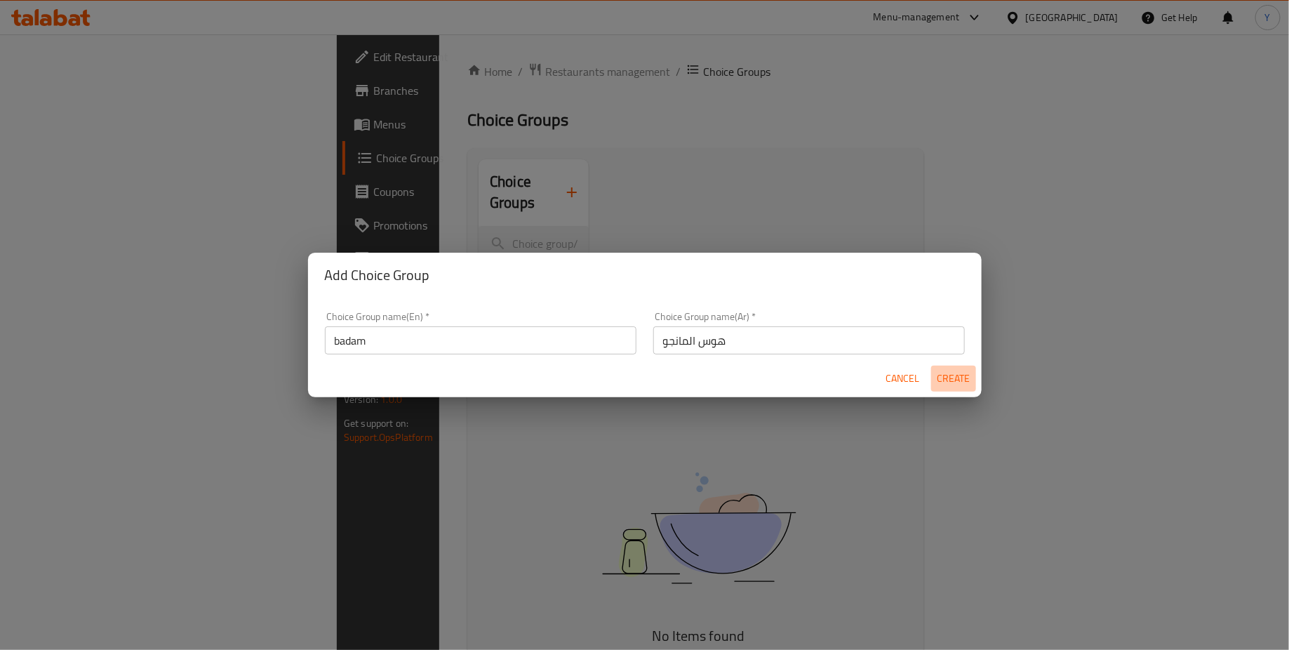
click at [953, 383] on span "Create" at bounding box center [953, 379] width 34 height 18
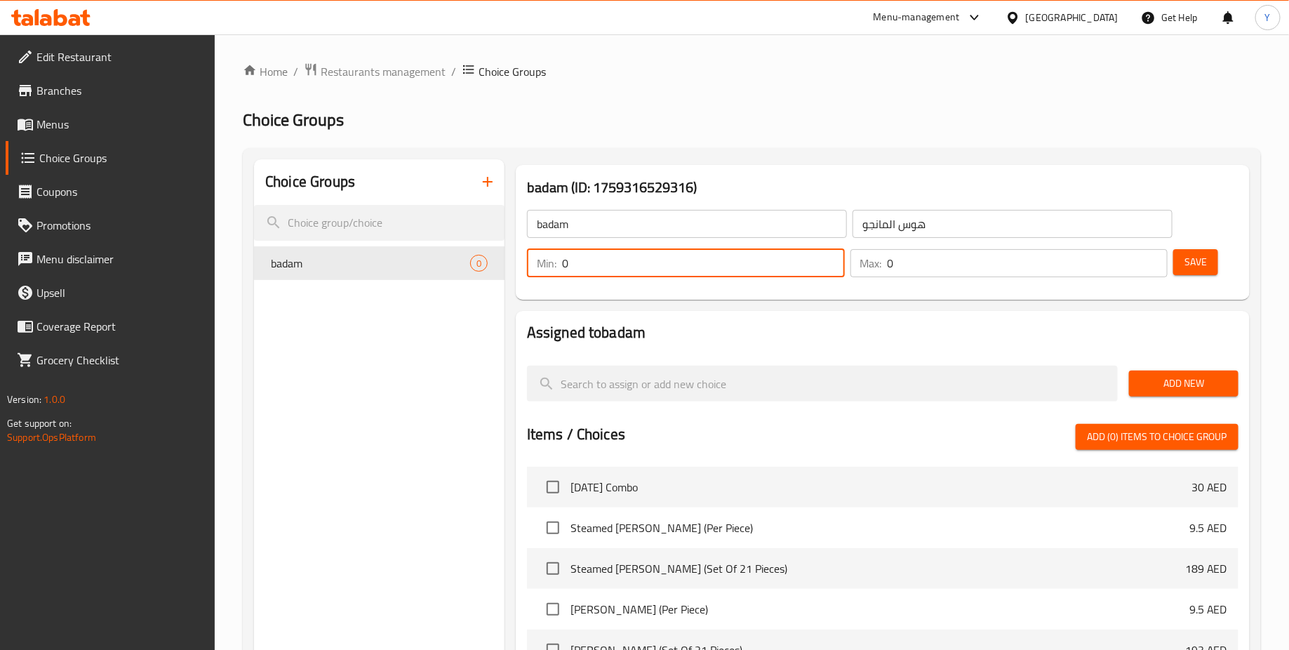
click at [625, 262] on input "0" at bounding box center [703, 263] width 283 height 28
type input "01"
click at [938, 262] on input "0" at bounding box center [1027, 263] width 281 height 28
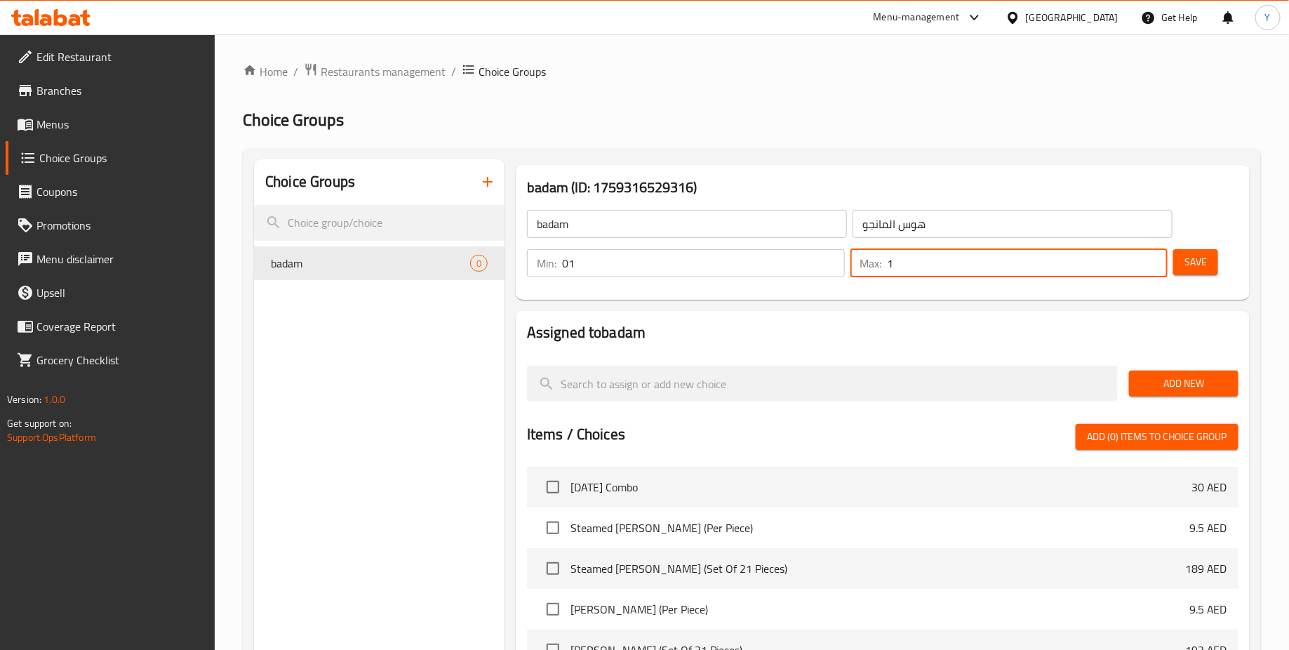
type input "1"
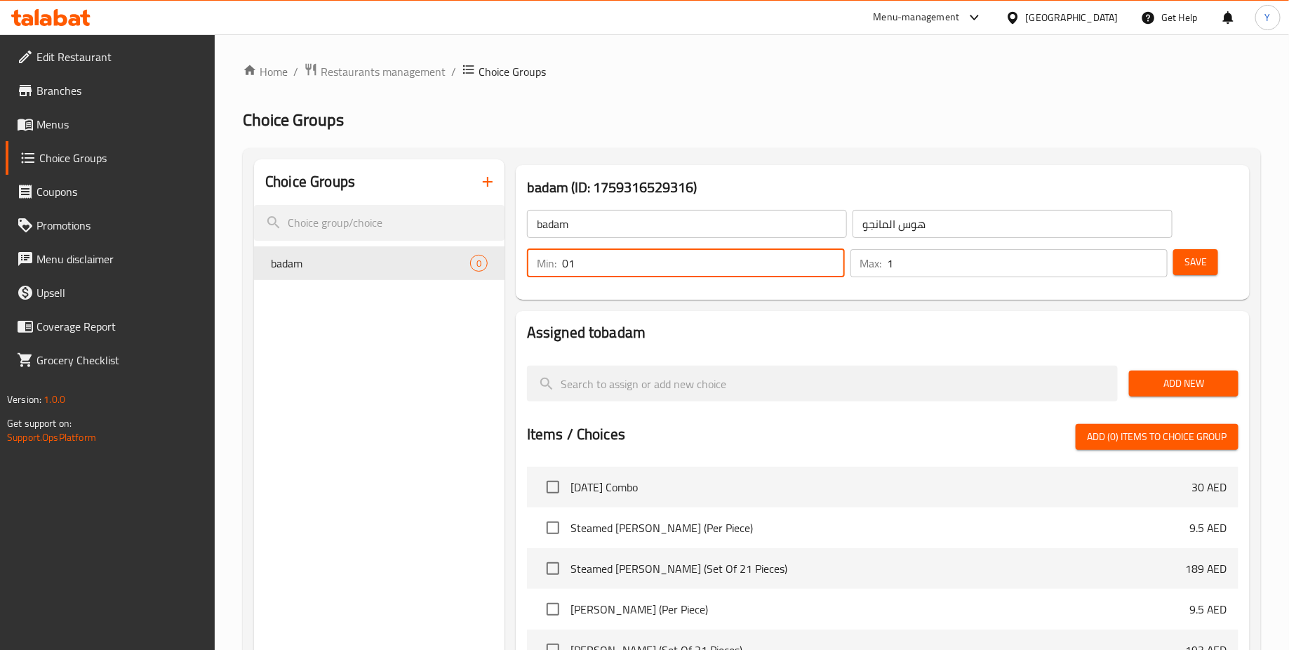
click at [694, 262] on input "01" at bounding box center [703, 263] width 283 height 28
type input "0"
type input "1"
click at [772, 302] on div "badam (ID: 1759316529316) badam ​ هوس المانجو ​ Min: 1 ​ Max: 1 ​ Save" at bounding box center [882, 232] width 745 height 146
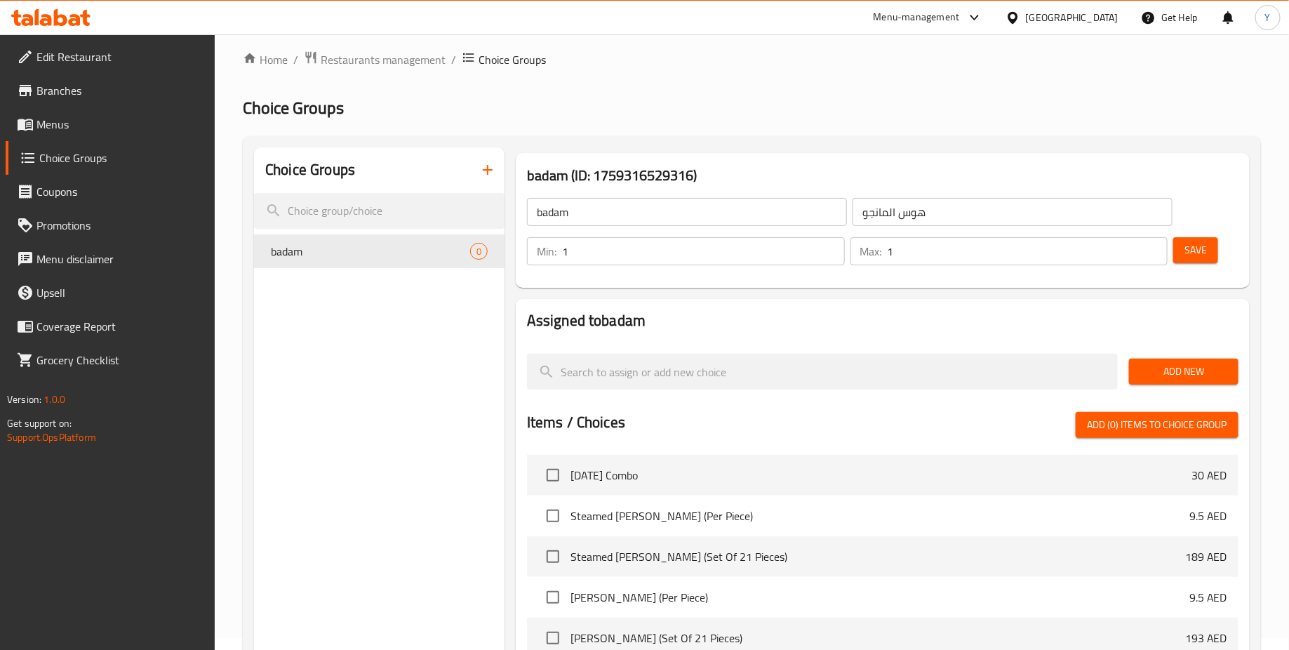
scroll to position [13, 0]
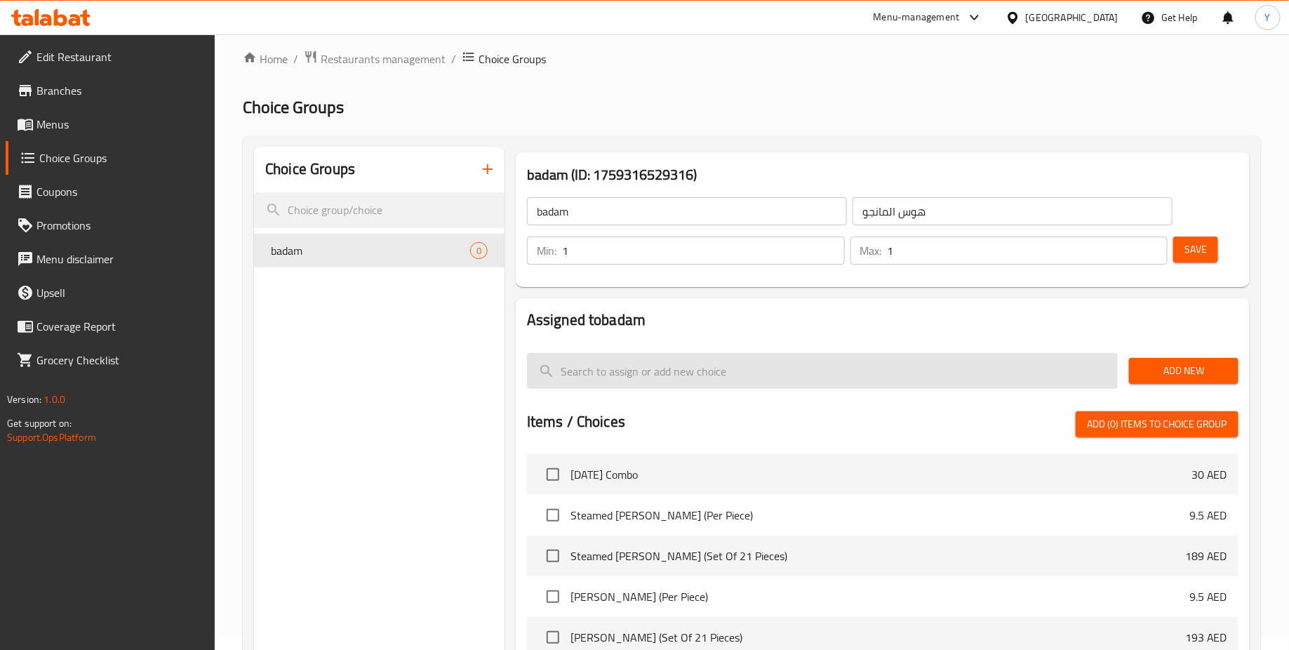
click at [638, 364] on input "search" at bounding box center [822, 371] width 591 height 36
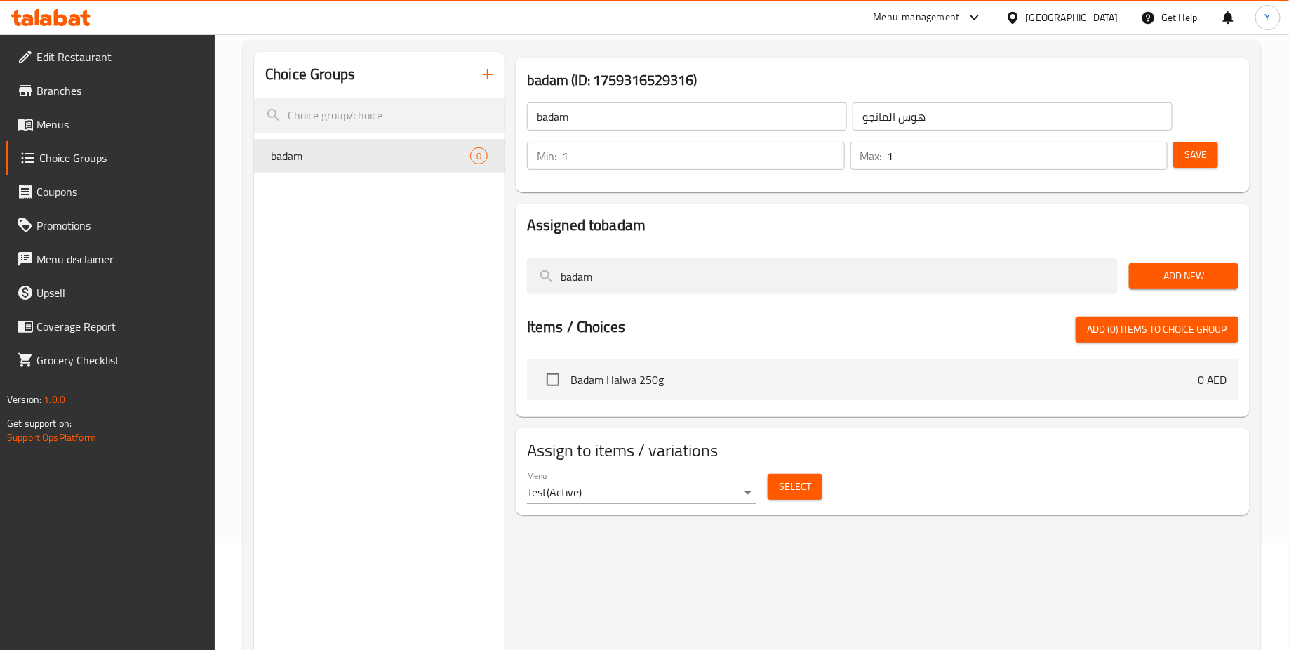
scroll to position [109, 0]
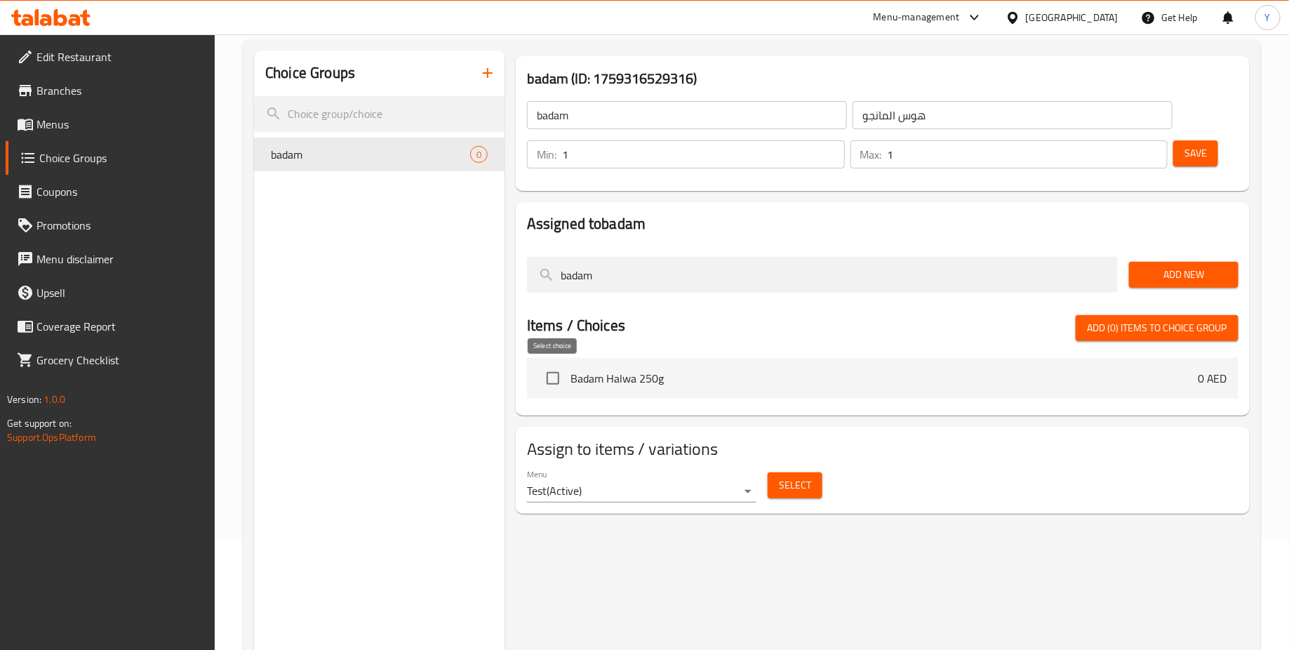
type input "badam"
click at [553, 374] on input "checkbox" at bounding box center [552, 377] width 29 height 29
checkbox input "true"
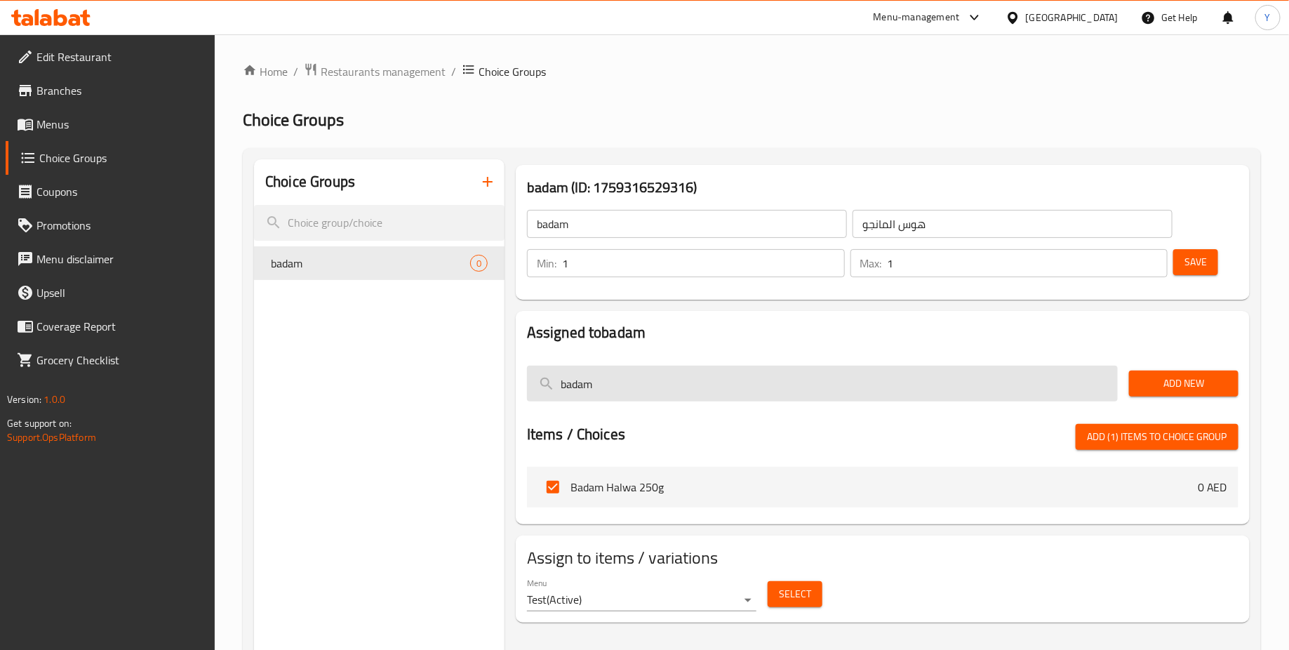
scroll to position [1, 0]
click at [687, 368] on input "badam" at bounding box center [822, 383] width 591 height 36
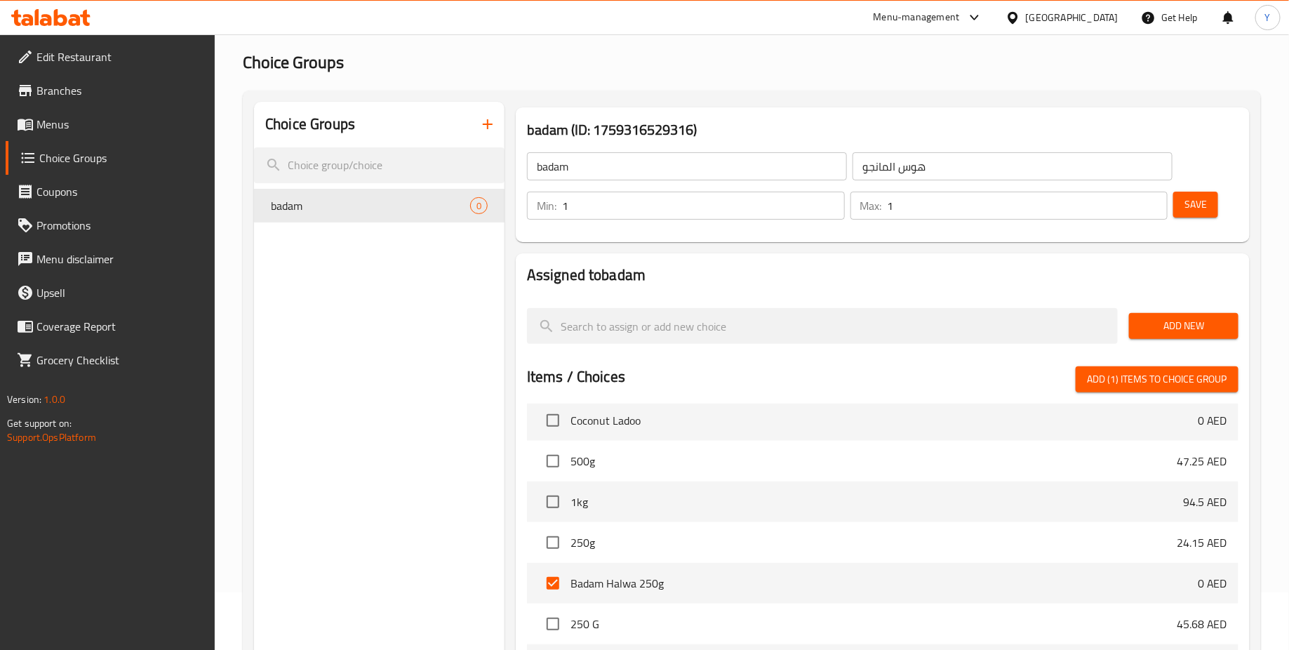
scroll to position [2221, 0]
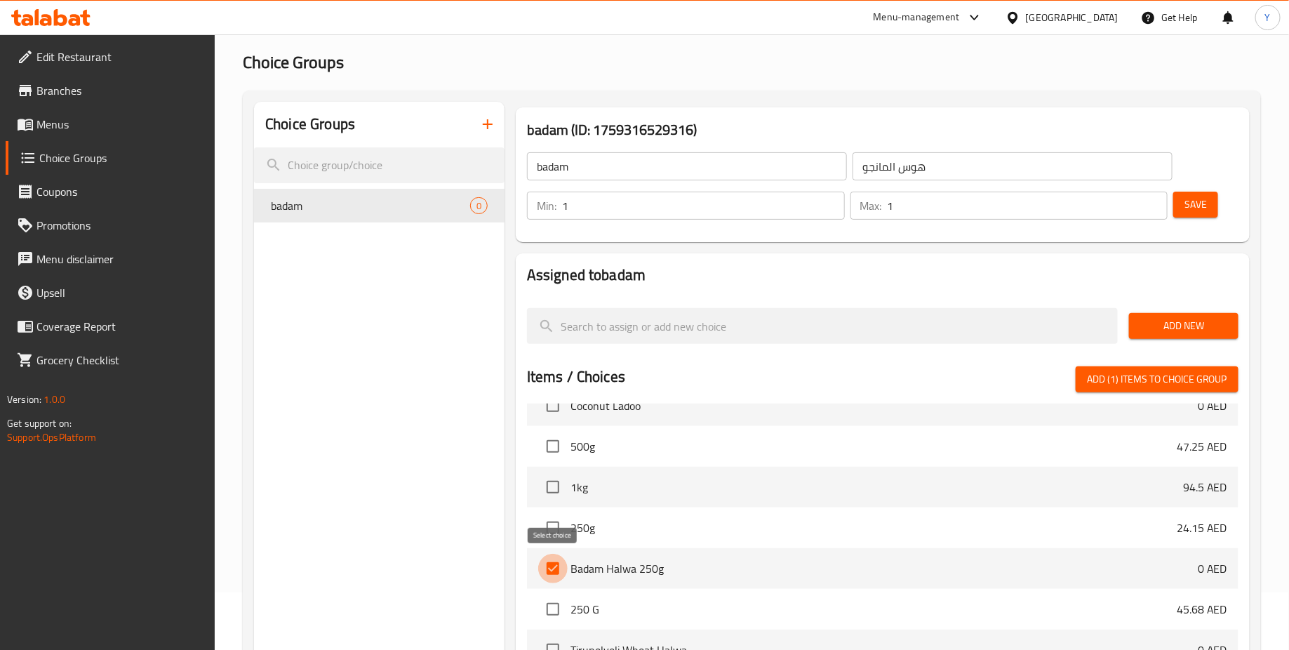
click at [549, 561] on input "checkbox" at bounding box center [552, 567] width 29 height 29
checkbox input "false"
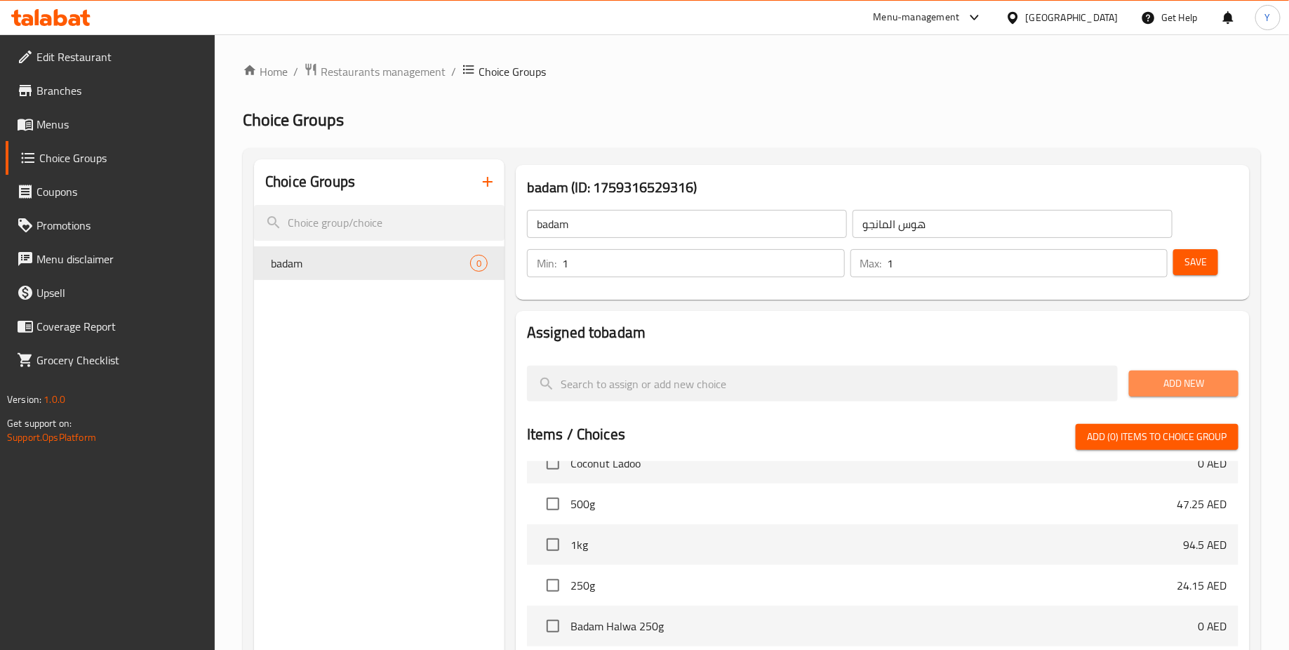
click at [1149, 386] on span "Add New" at bounding box center [1183, 384] width 87 height 18
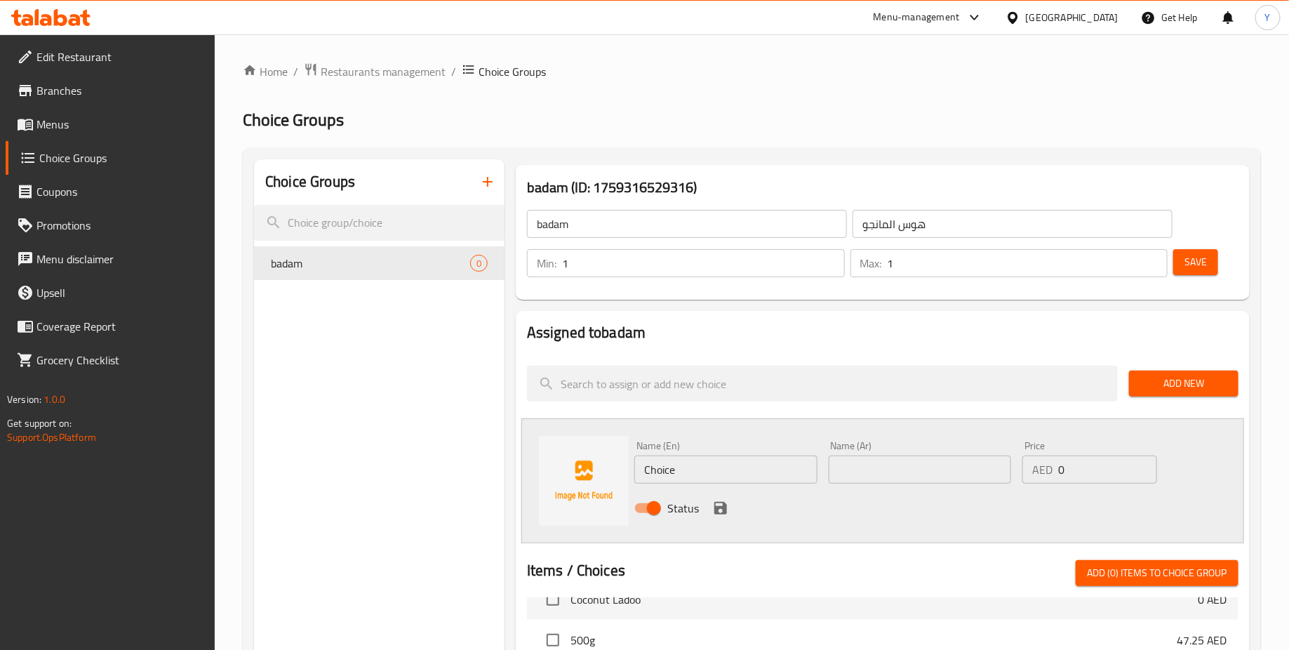
click at [669, 459] on input "Choice" at bounding box center [725, 469] width 183 height 28
drag, startPoint x: 687, startPoint y: 463, endPoint x: 595, endPoint y: 463, distance: 92.6
click at [595, 463] on div "Name (En) Choice Name (En) Name (Ar) Name (Ar) Price AED 0 Price Status" at bounding box center [882, 480] width 722 height 125
type input "250g"
click at [868, 478] on input "text" at bounding box center [919, 469] width 183 height 28
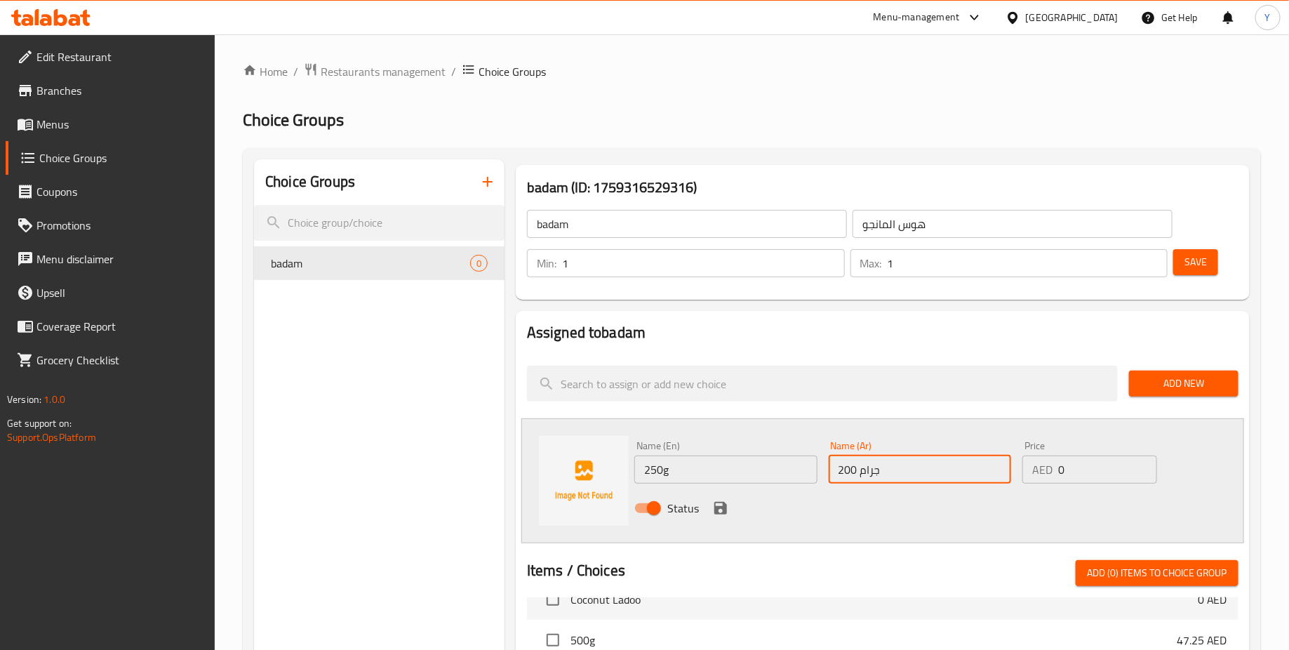
click at [854, 472] on input "200 جرام" at bounding box center [919, 469] width 183 height 28
type input "250 جرام"
click at [951, 506] on div "Status" at bounding box center [919, 508] width 582 height 38
click at [1094, 466] on input "0" at bounding box center [1107, 469] width 99 height 28
click at [1089, 462] on input "0" at bounding box center [1107, 469] width 99 height 28
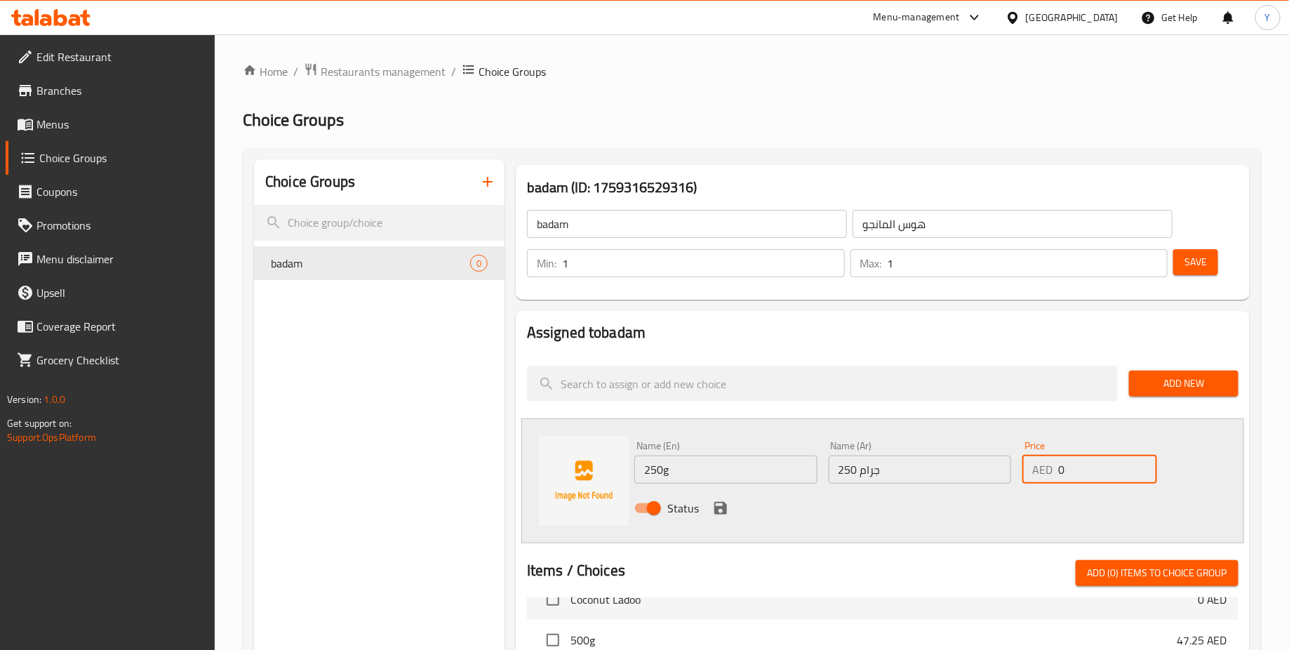
click at [1089, 462] on input "0" at bounding box center [1107, 469] width 99 height 28
paste input "39.38"
type input "39.38"
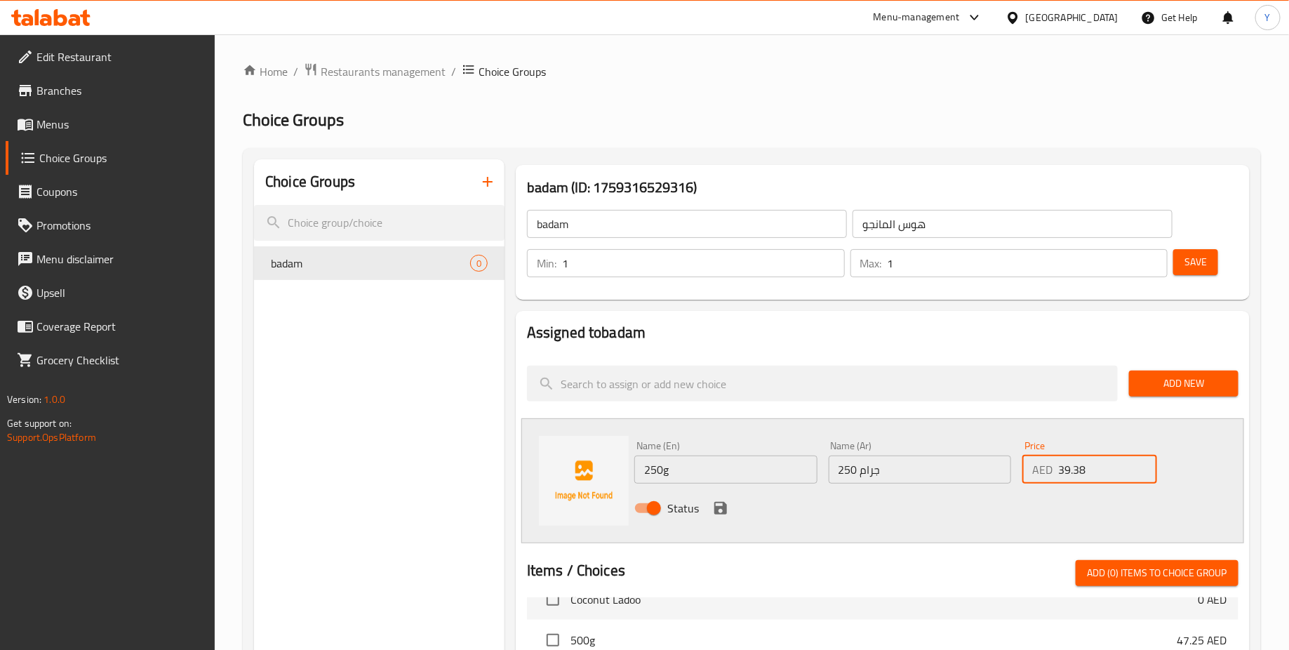
click at [1006, 525] on div "Status" at bounding box center [919, 508] width 582 height 38
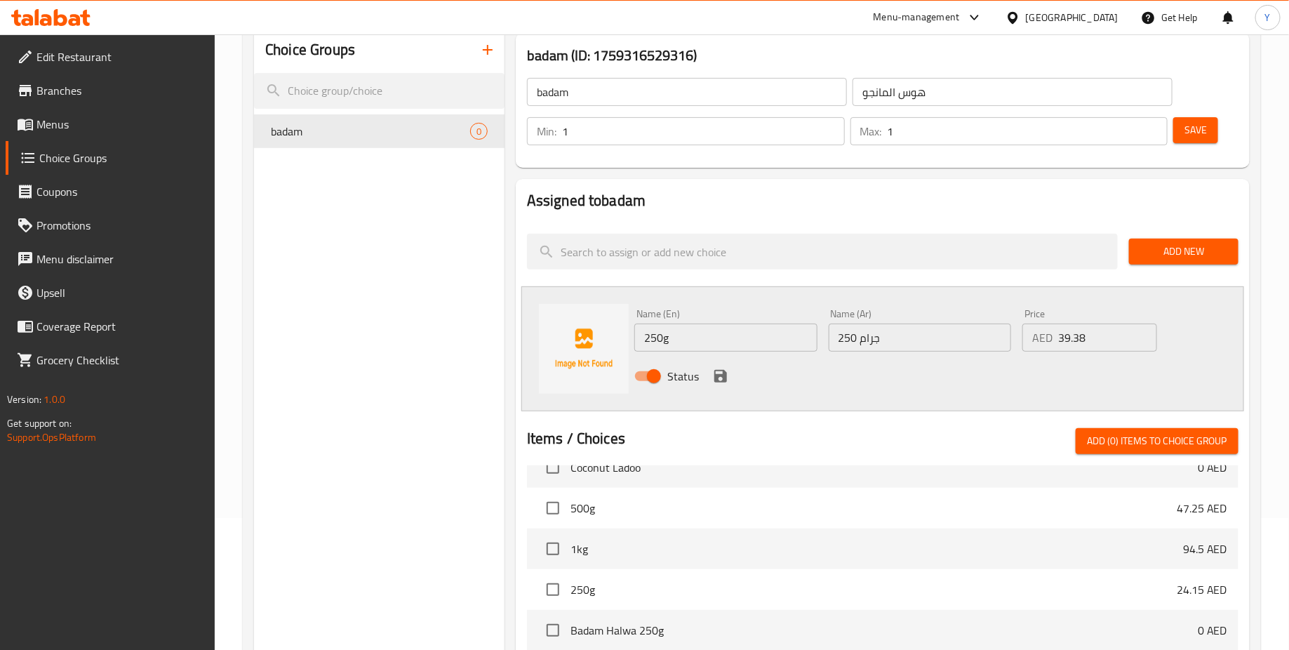
scroll to position [127, 0]
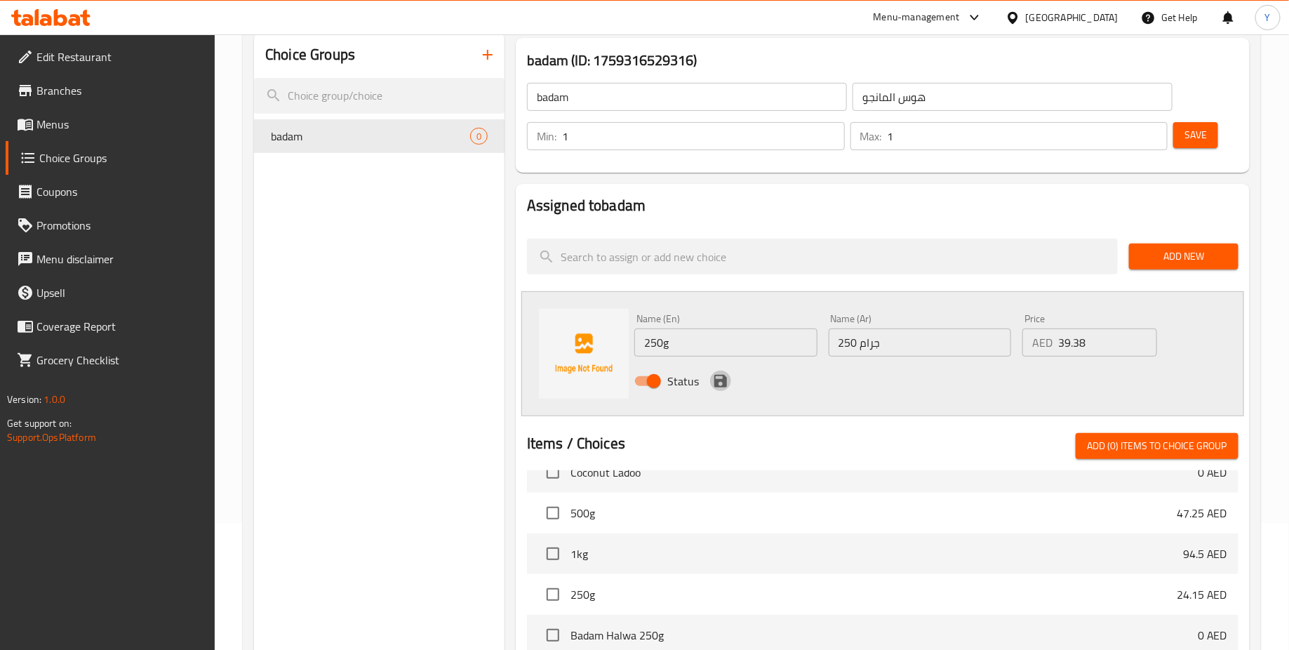
click at [720, 375] on icon "save" at bounding box center [720, 381] width 13 height 13
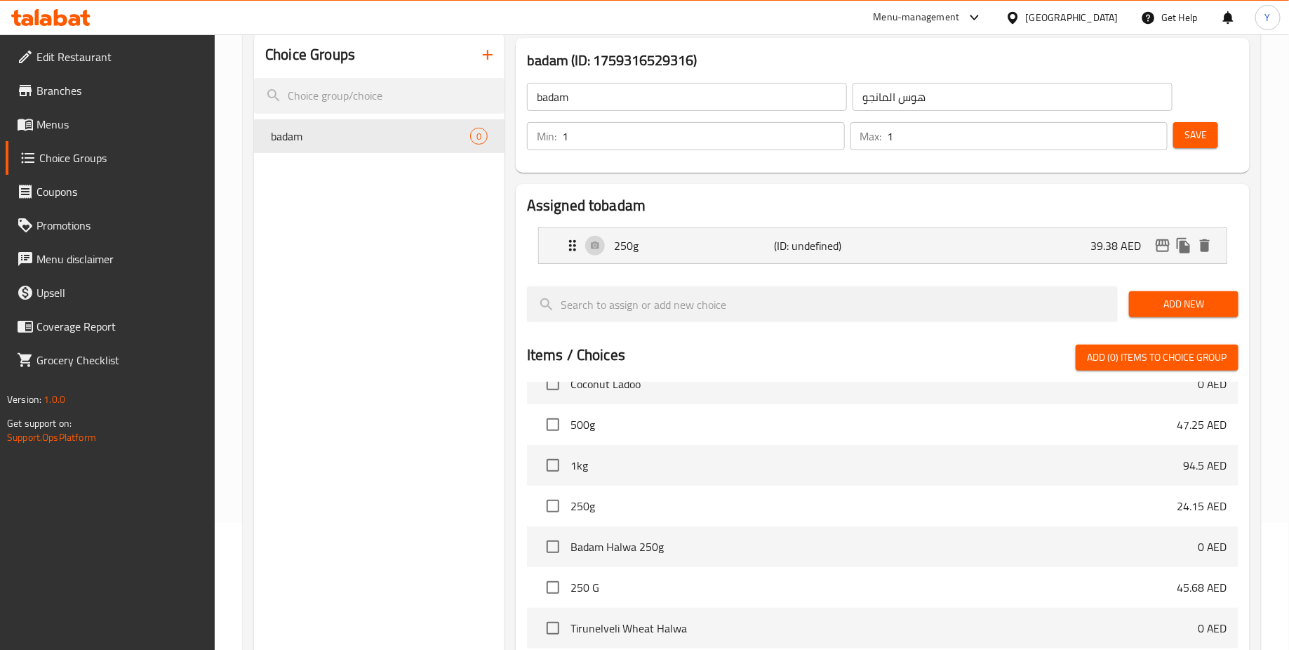
click at [1175, 306] on span "Add New" at bounding box center [1183, 304] width 87 height 18
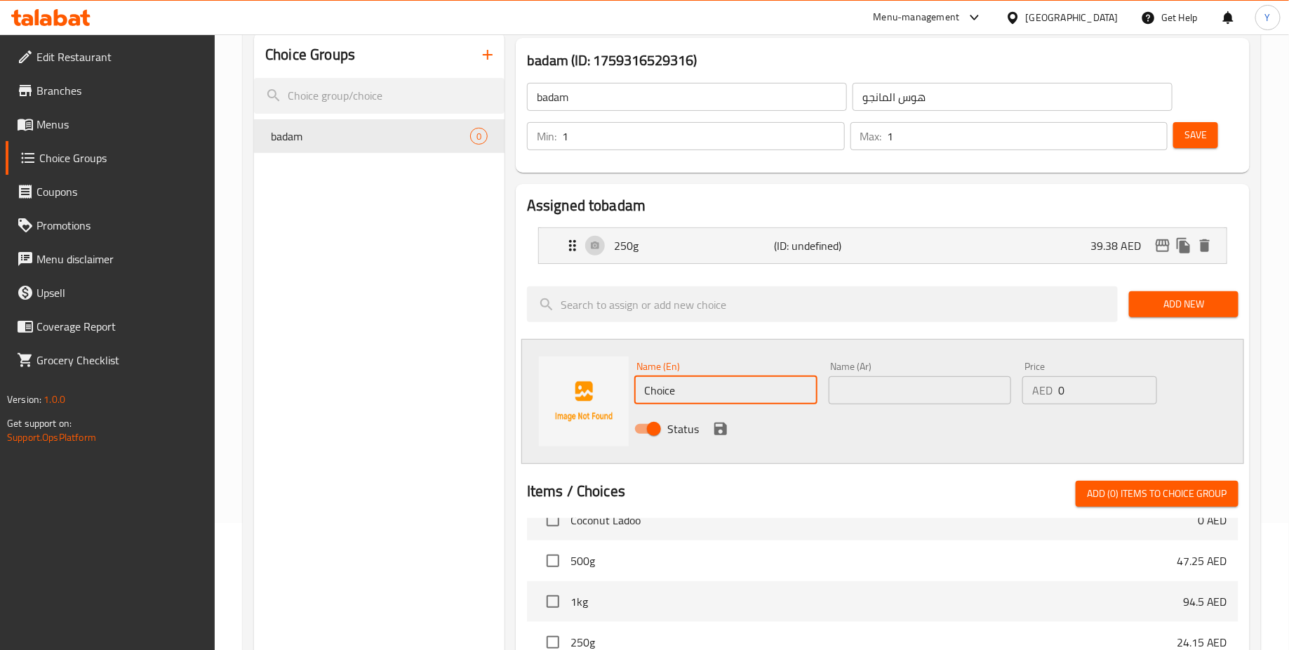
click at [691, 387] on input "Choice" at bounding box center [725, 390] width 183 height 28
type input "500g"
click at [869, 398] on input "text" at bounding box center [919, 390] width 183 height 28
click at [847, 394] on input "200 جرام" at bounding box center [919, 390] width 183 height 28
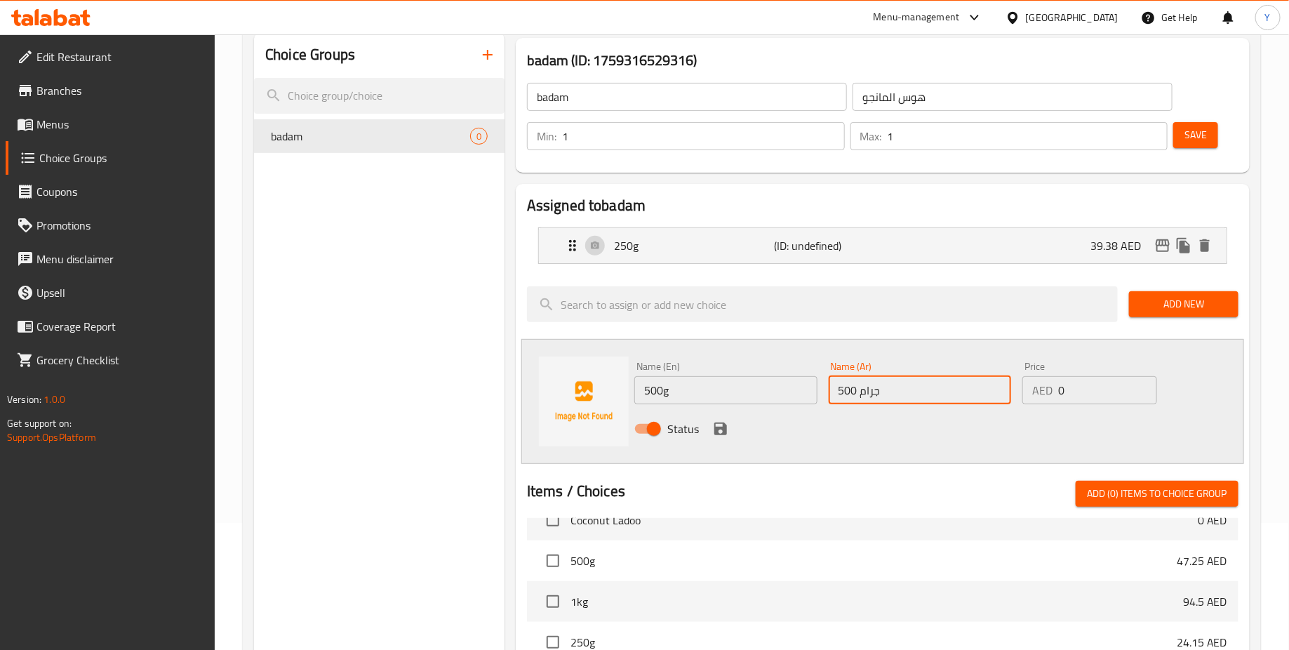
type input "500 جرام"
click at [1089, 392] on input "0" at bounding box center [1107, 390] width 99 height 28
click at [1063, 391] on input "0" at bounding box center [1107, 390] width 99 height 28
paste input "78.75"
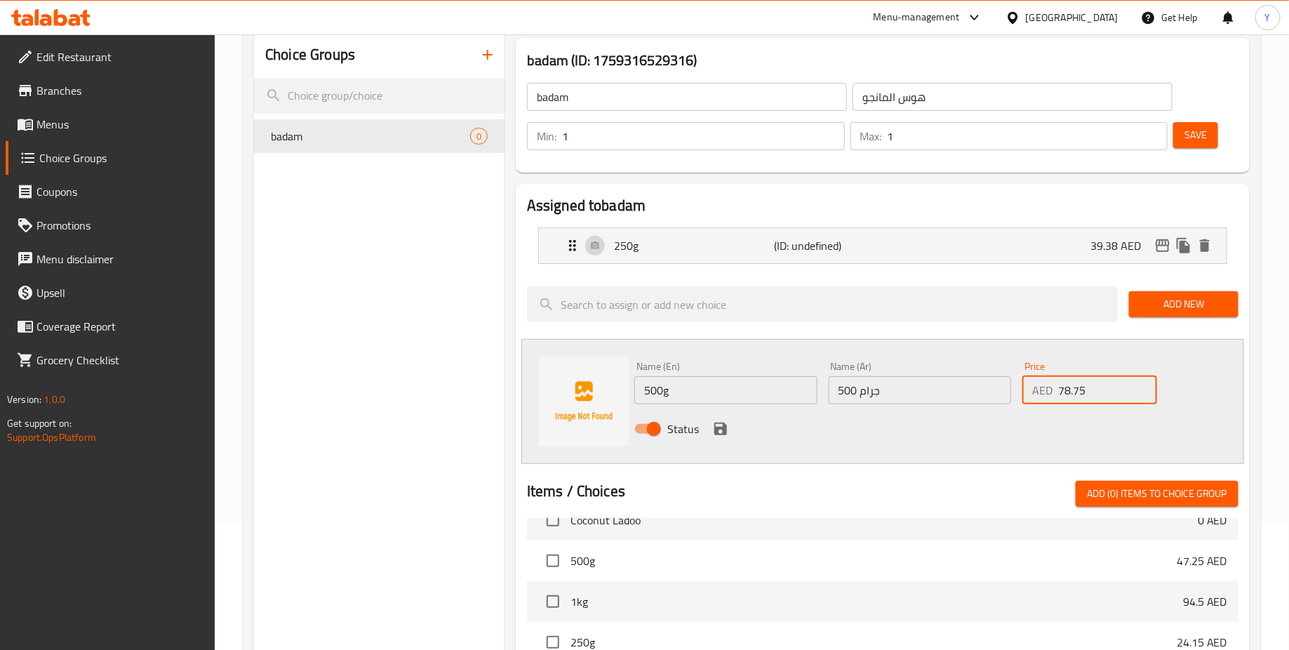
type input "78.75"
click at [934, 396] on input "500 جرام" at bounding box center [919, 390] width 183 height 28
click at [983, 428] on div "Status" at bounding box center [919, 429] width 582 height 38
click at [712, 425] on icon "save" at bounding box center [720, 428] width 17 height 17
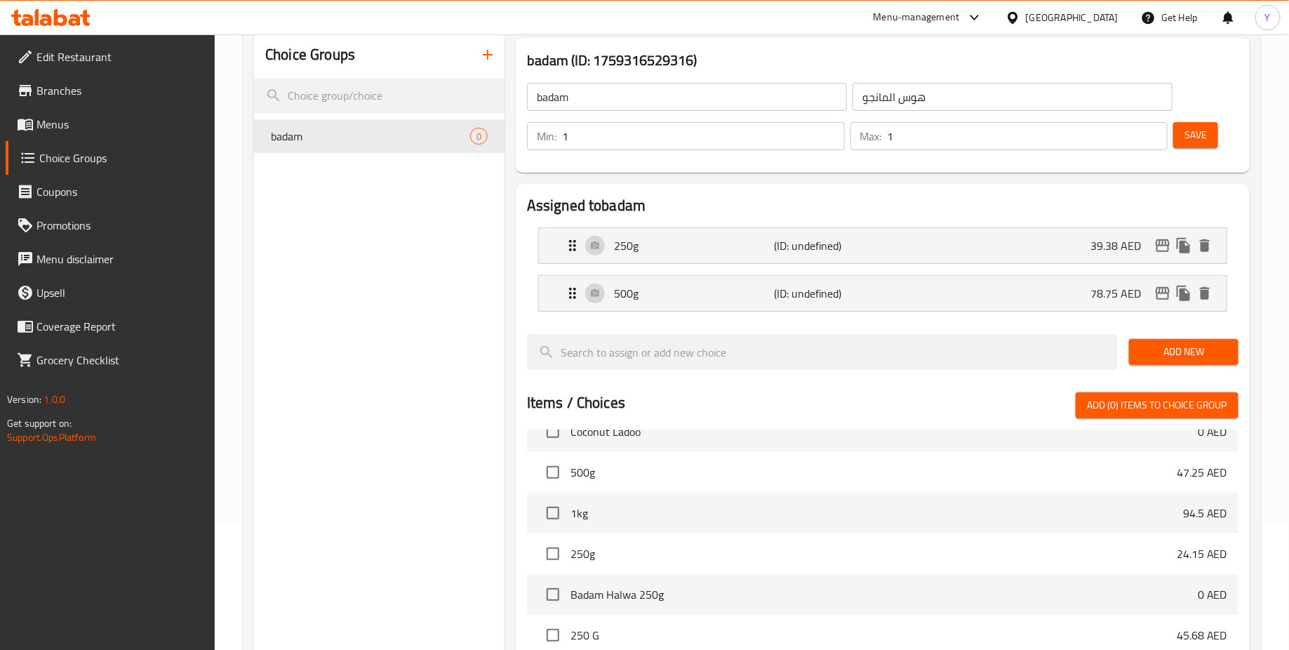
click at [1148, 350] on span "Add New" at bounding box center [1183, 352] width 87 height 18
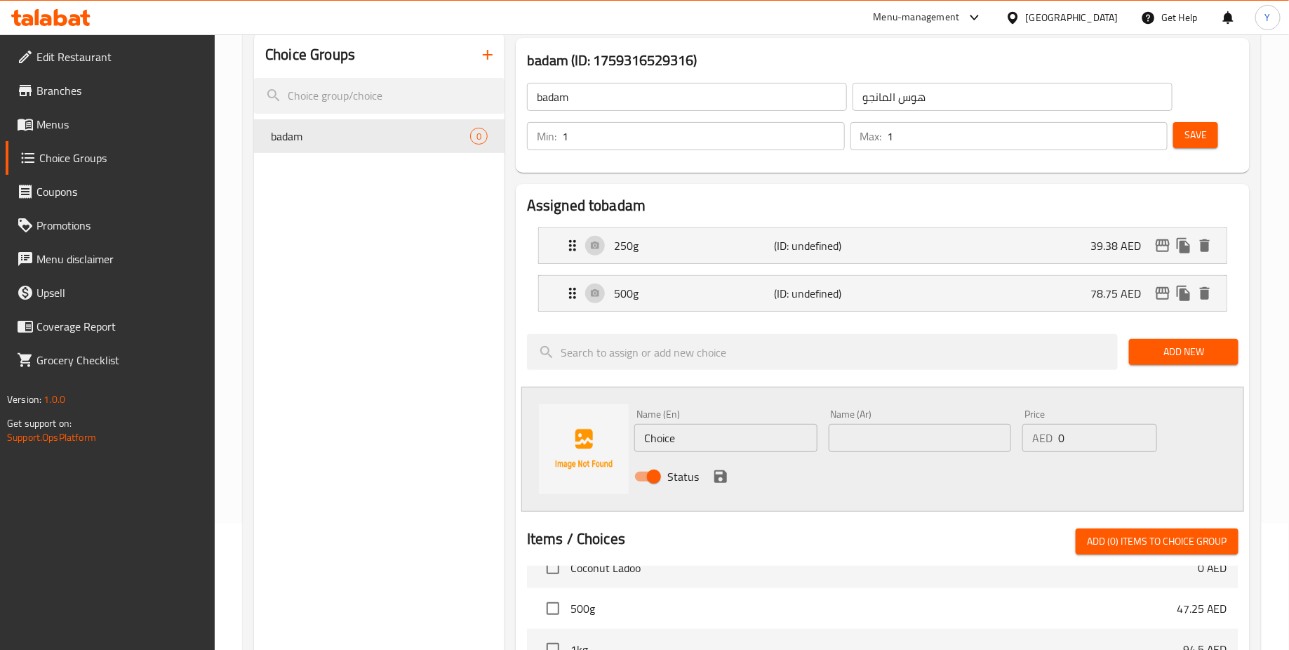
click at [732, 429] on input "Choice" at bounding box center [725, 438] width 183 height 28
type input "1kg"
click at [930, 429] on input "text" at bounding box center [919, 438] width 183 height 28
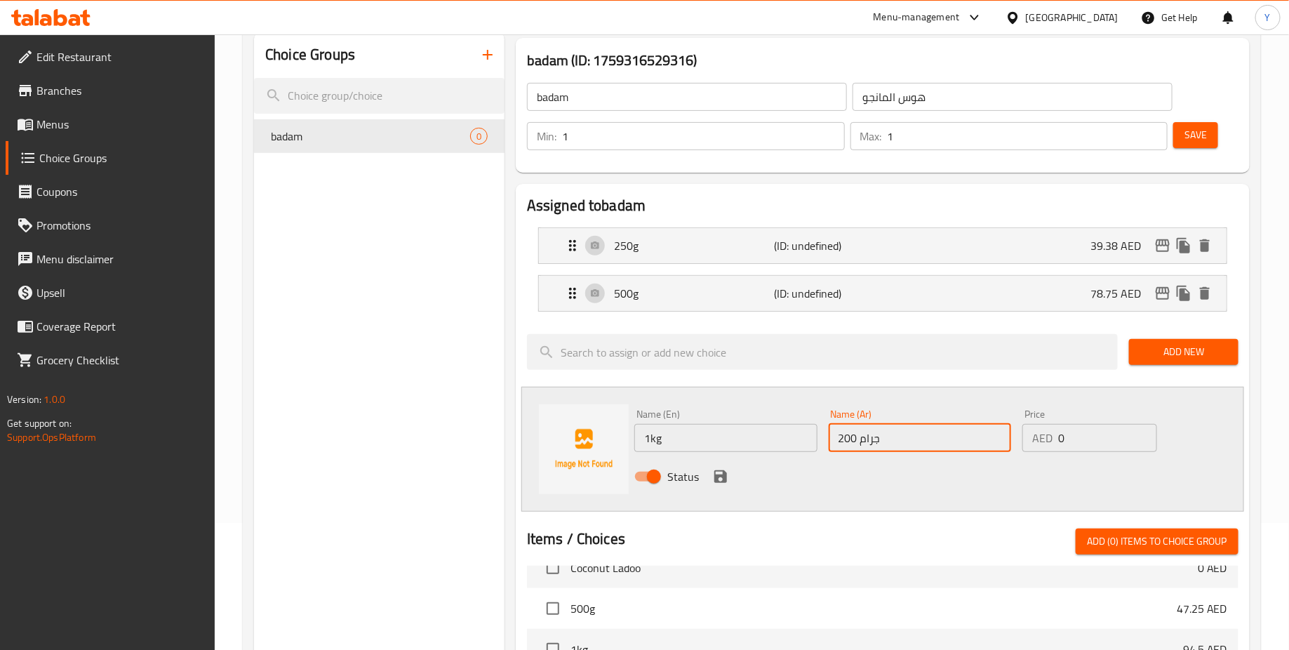
click at [839, 437] on input "200 جرام" at bounding box center [919, 438] width 183 height 28
type input "1000 جرام"
click at [1069, 431] on input "0" at bounding box center [1107, 438] width 99 height 28
type input "157.5"
click at [913, 475] on div "Status" at bounding box center [919, 476] width 582 height 38
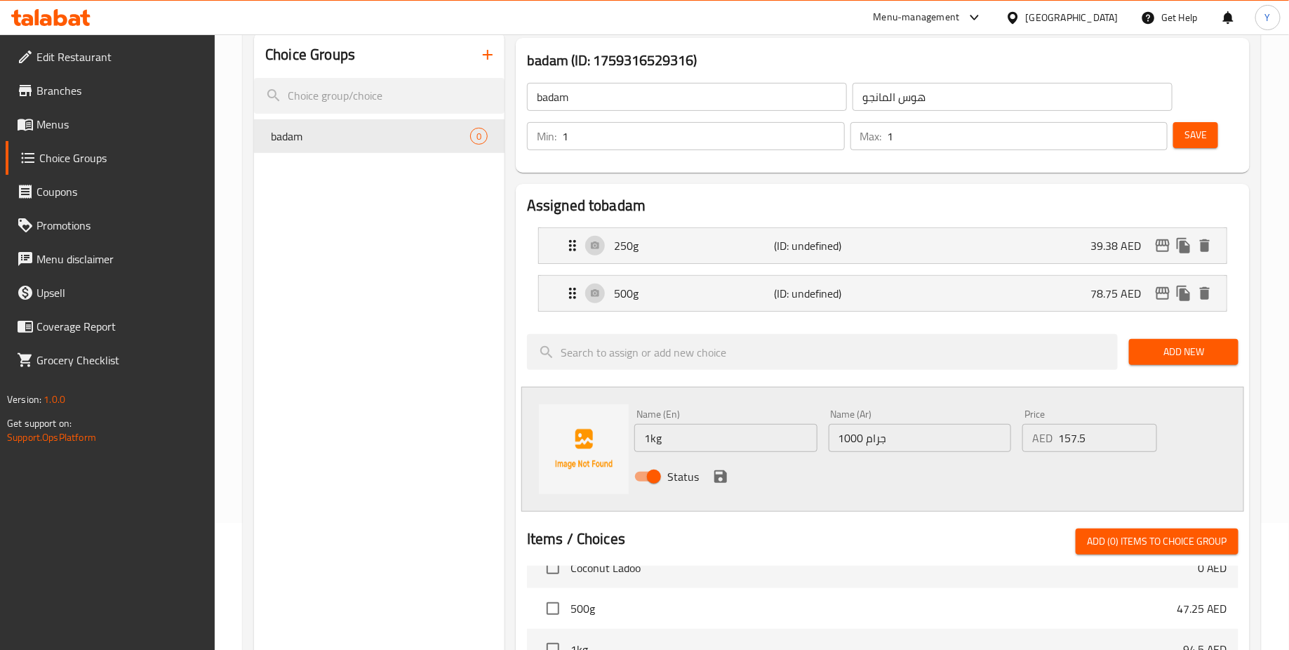
click at [727, 477] on icon "save" at bounding box center [720, 476] width 17 height 17
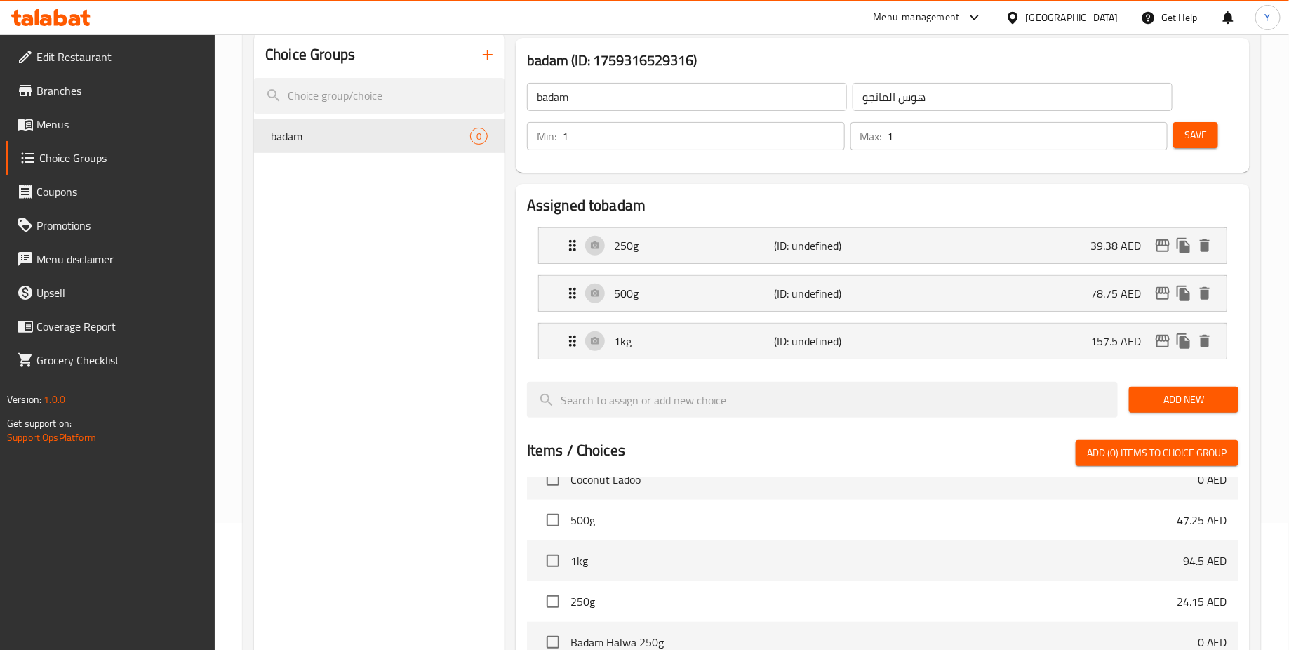
click at [1194, 133] on span "Save" at bounding box center [1195, 135] width 22 height 18
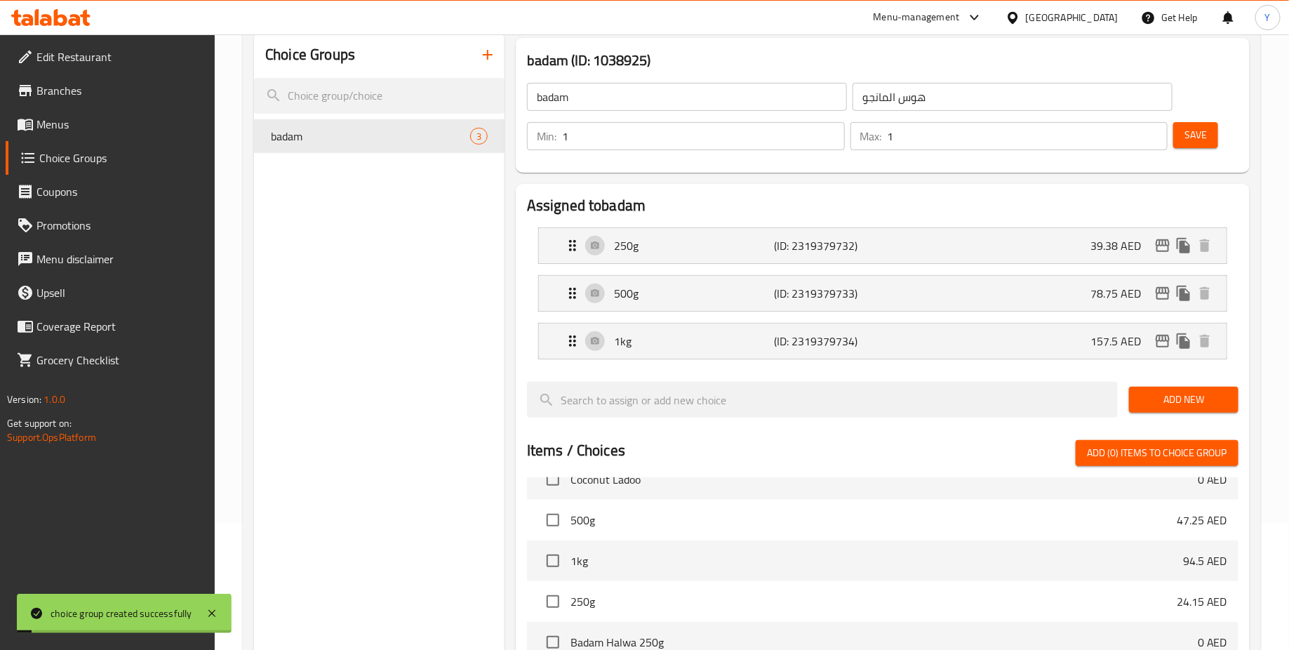
scroll to position [0, 0]
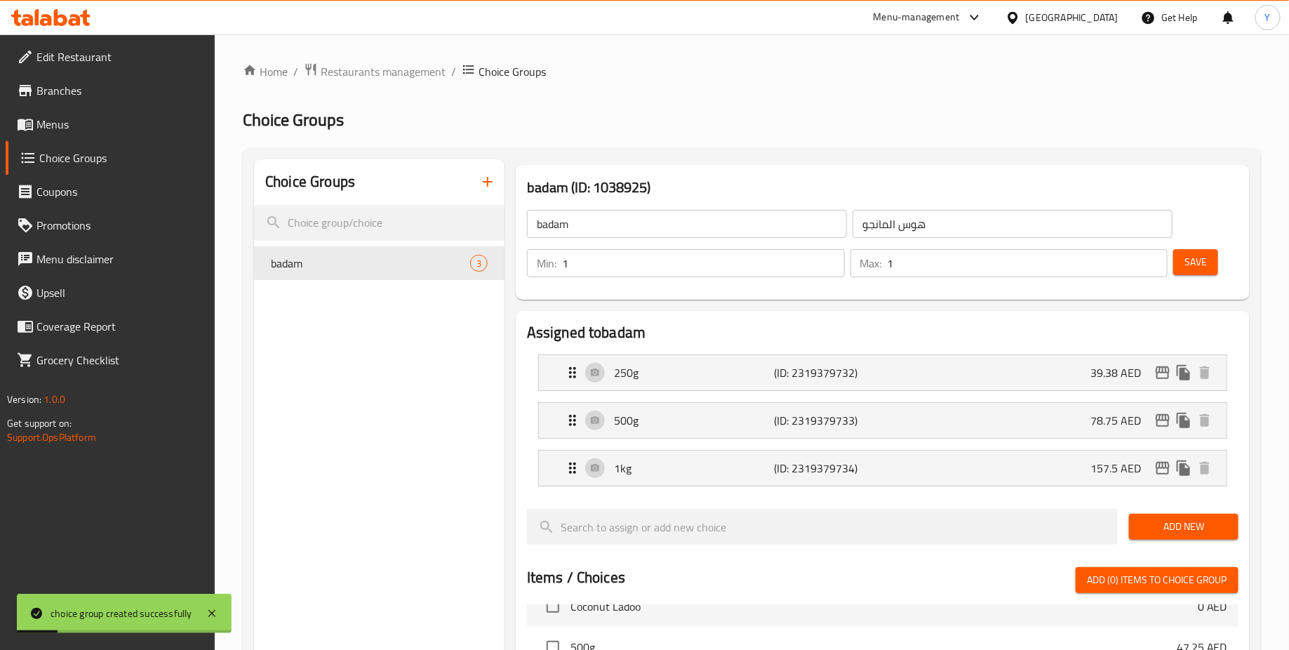
click at [122, 126] on span "Menus" at bounding box center [120, 124] width 168 height 17
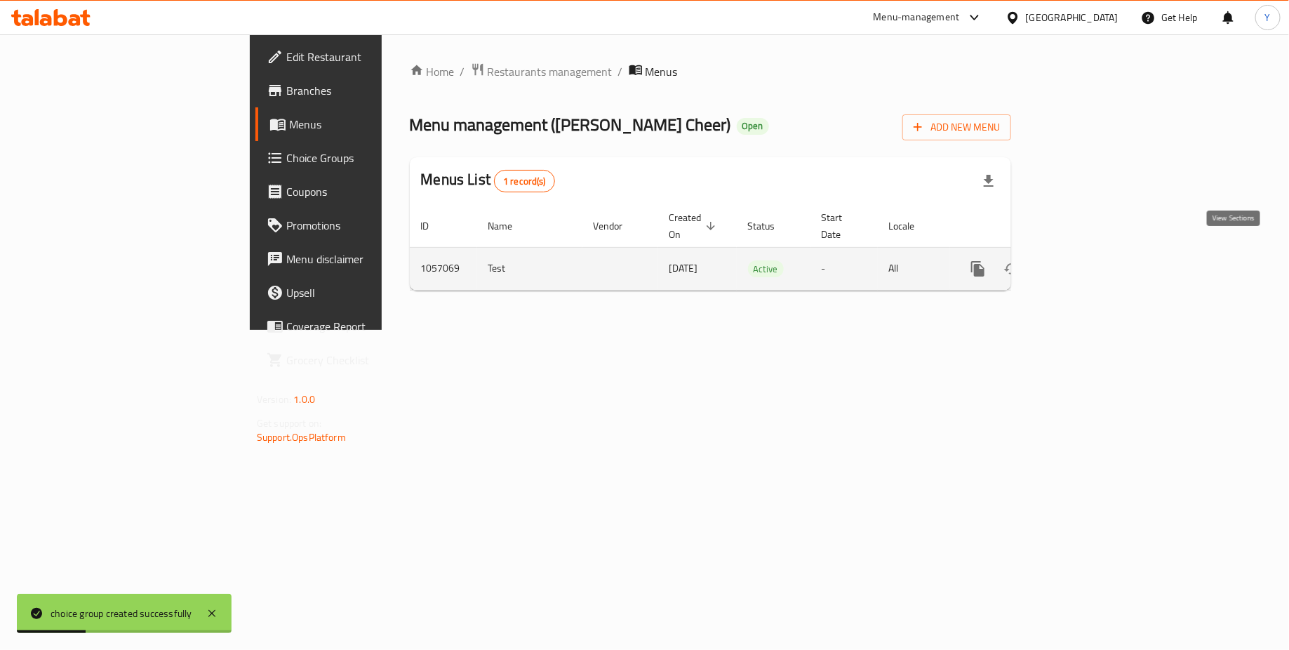
click at [1085, 262] on icon "enhanced table" at bounding box center [1078, 268] width 13 height 13
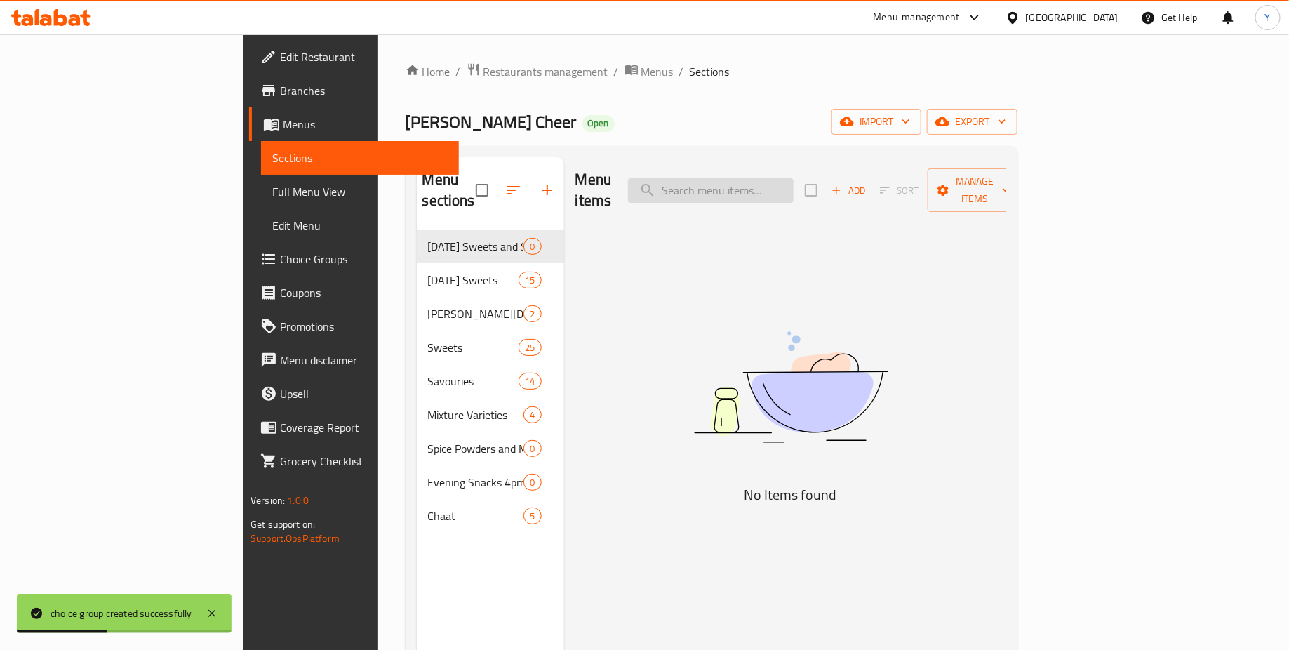
click at [765, 178] on input "search" at bounding box center [711, 190] width 166 height 25
type input "badam"
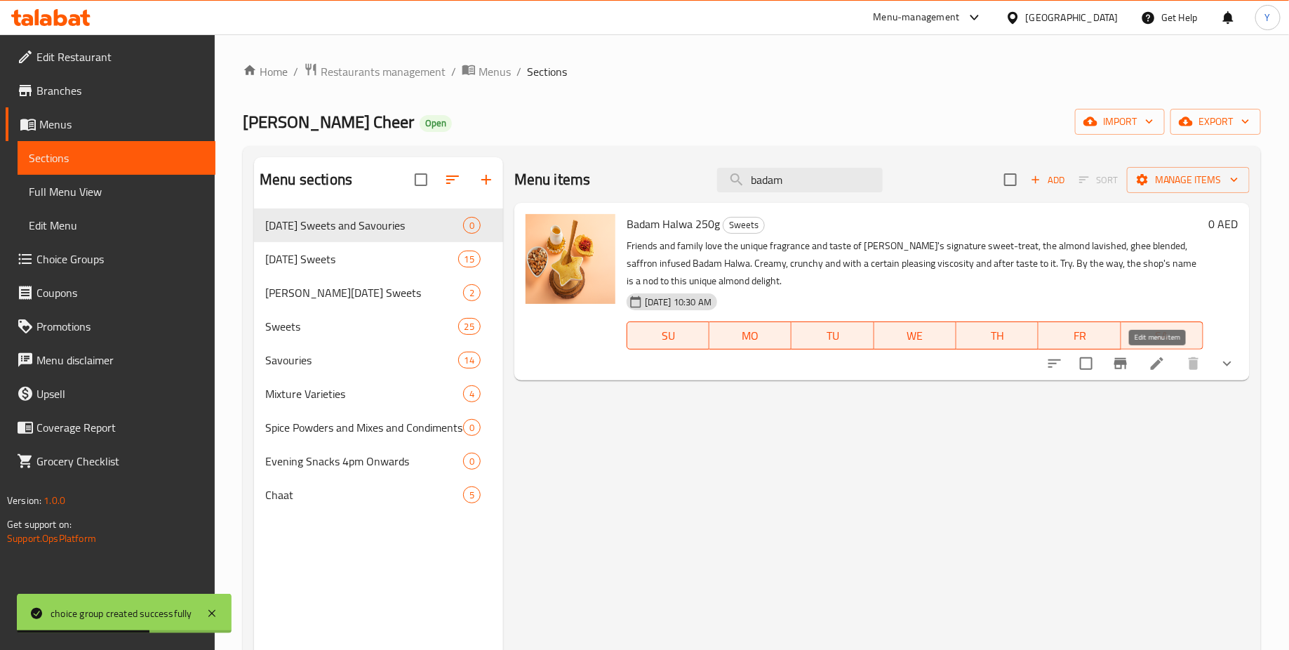
click at [1159, 360] on icon at bounding box center [1156, 363] width 17 height 17
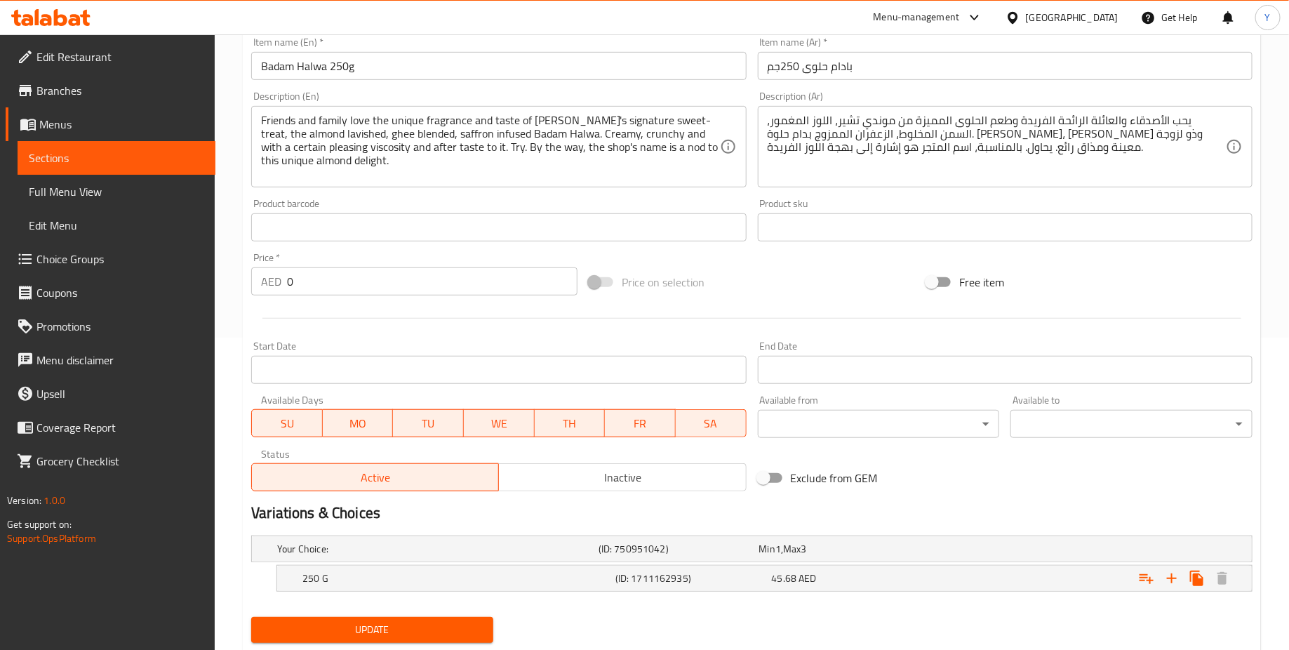
scroll to position [351, 0]
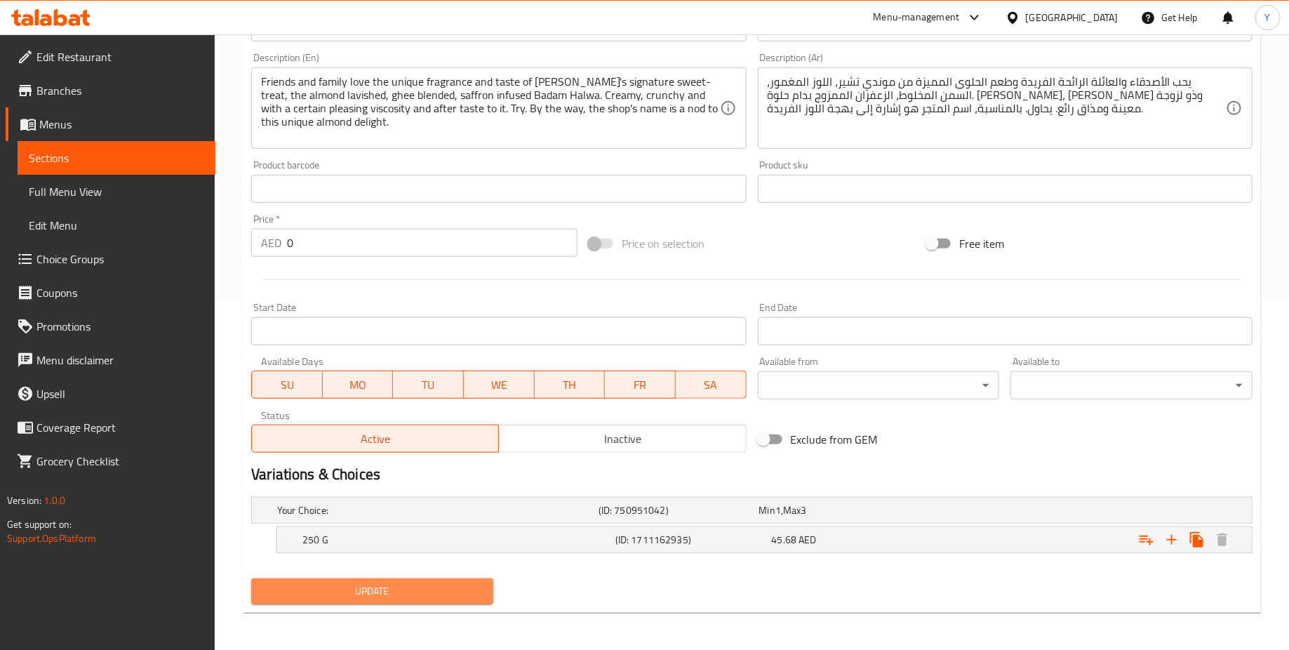
click at [389, 585] on span "Update" at bounding box center [372, 591] width 220 height 18
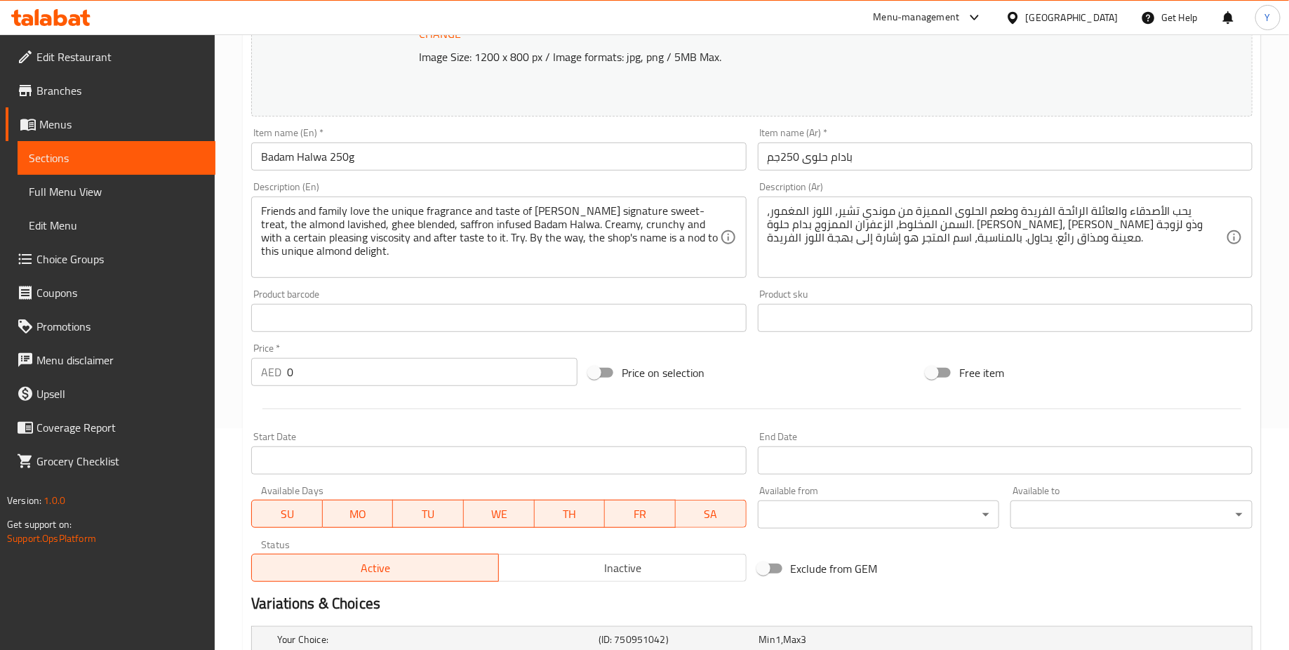
scroll to position [408, 0]
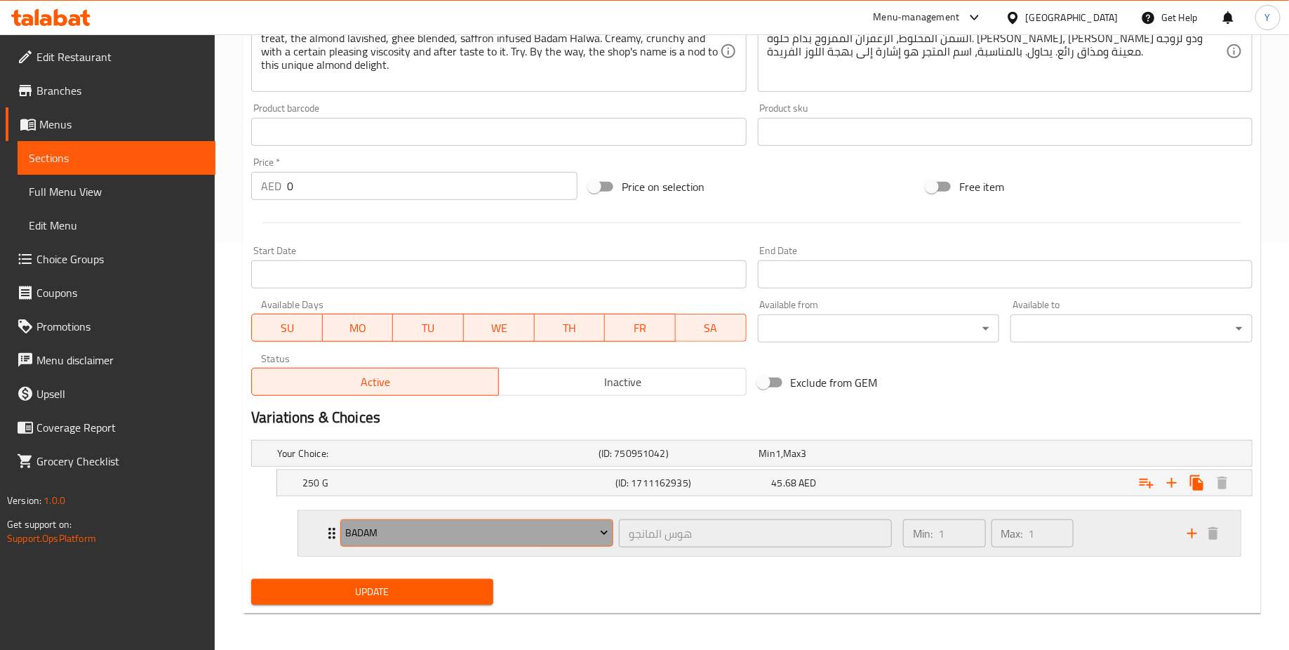
click at [489, 530] on span "badam" at bounding box center [477, 533] width 262 height 18
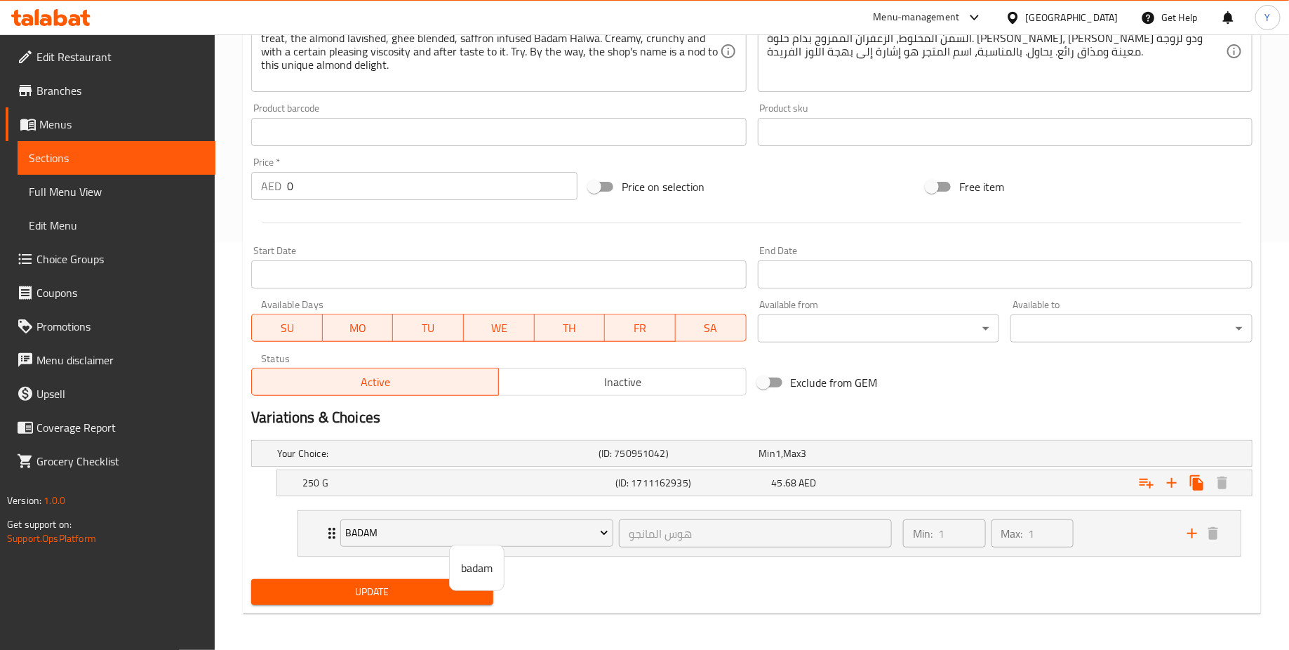
click at [640, 588] on div at bounding box center [644, 325] width 1289 height 650
click at [330, 530] on icon "Expand" at bounding box center [331, 533] width 17 height 17
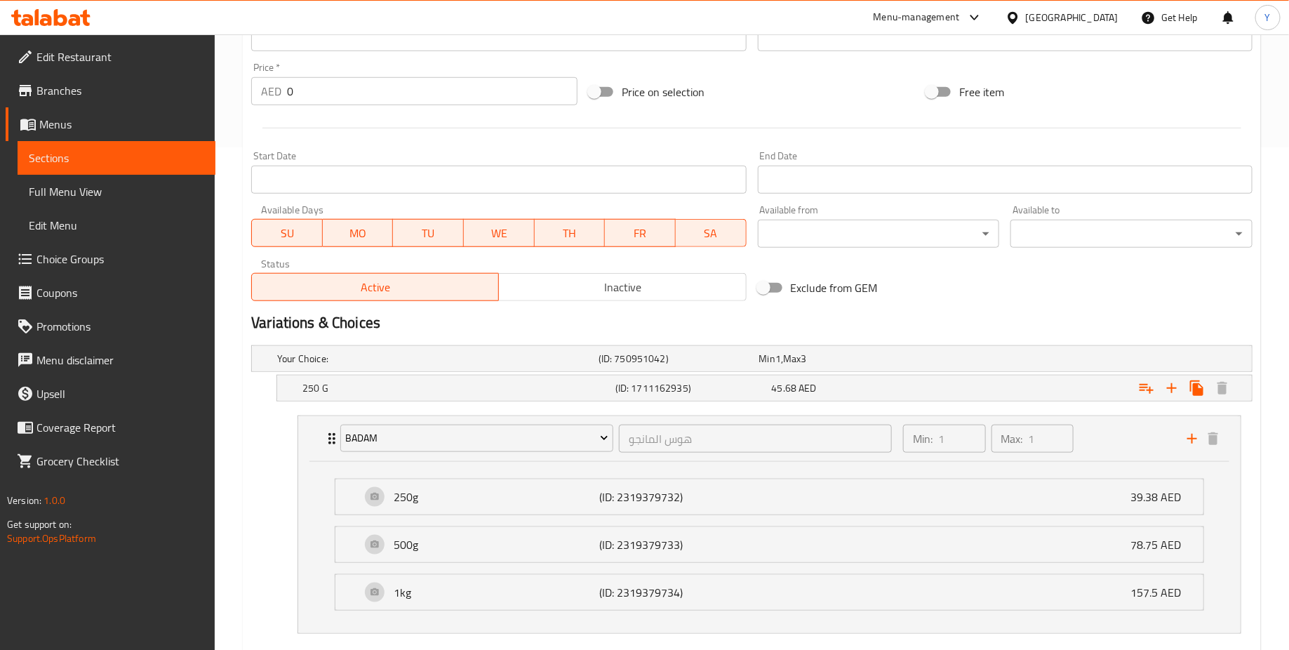
scroll to position [532, 0]
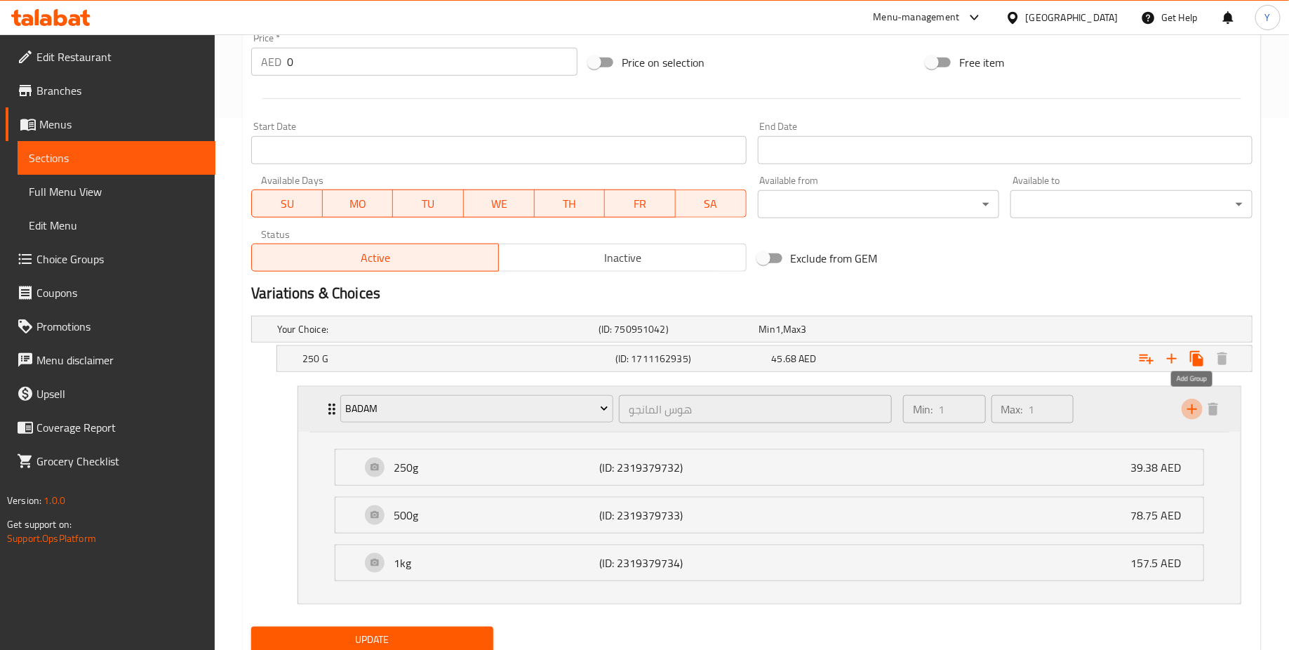
click at [1195, 408] on icon "add" at bounding box center [1191, 409] width 17 height 17
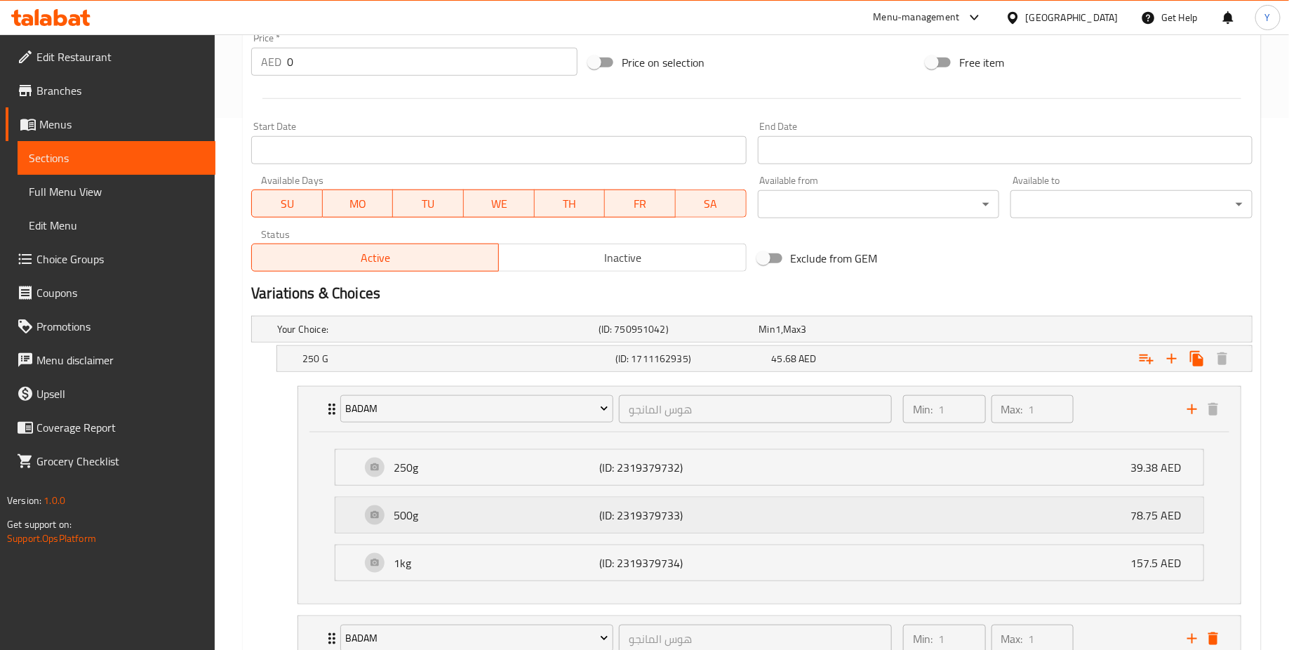
scroll to position [635, 0]
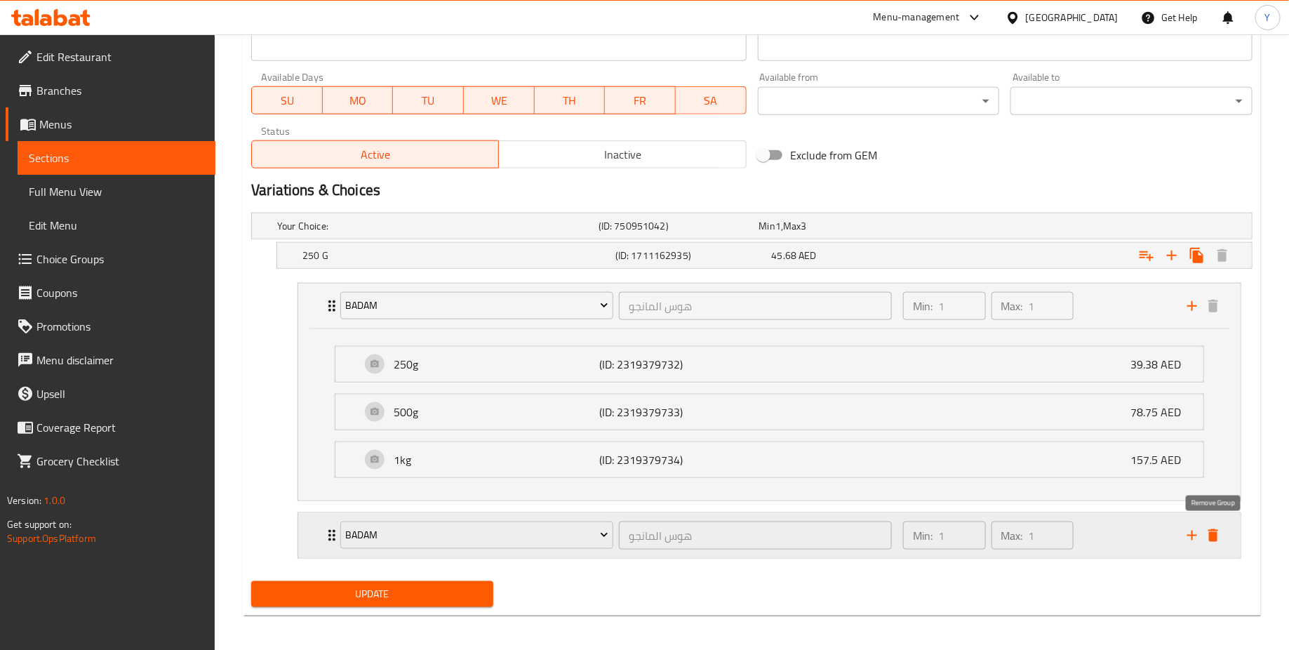
click at [1219, 531] on icon "delete" at bounding box center [1212, 535] width 17 height 17
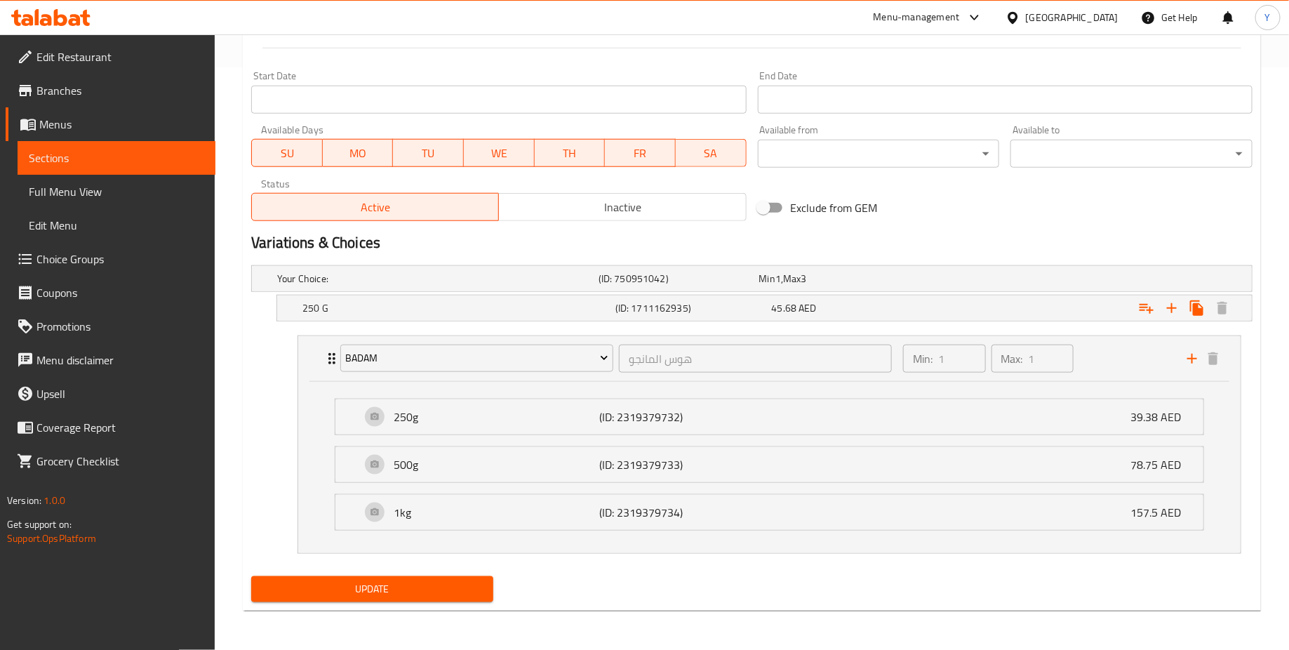
scroll to position [578, 0]
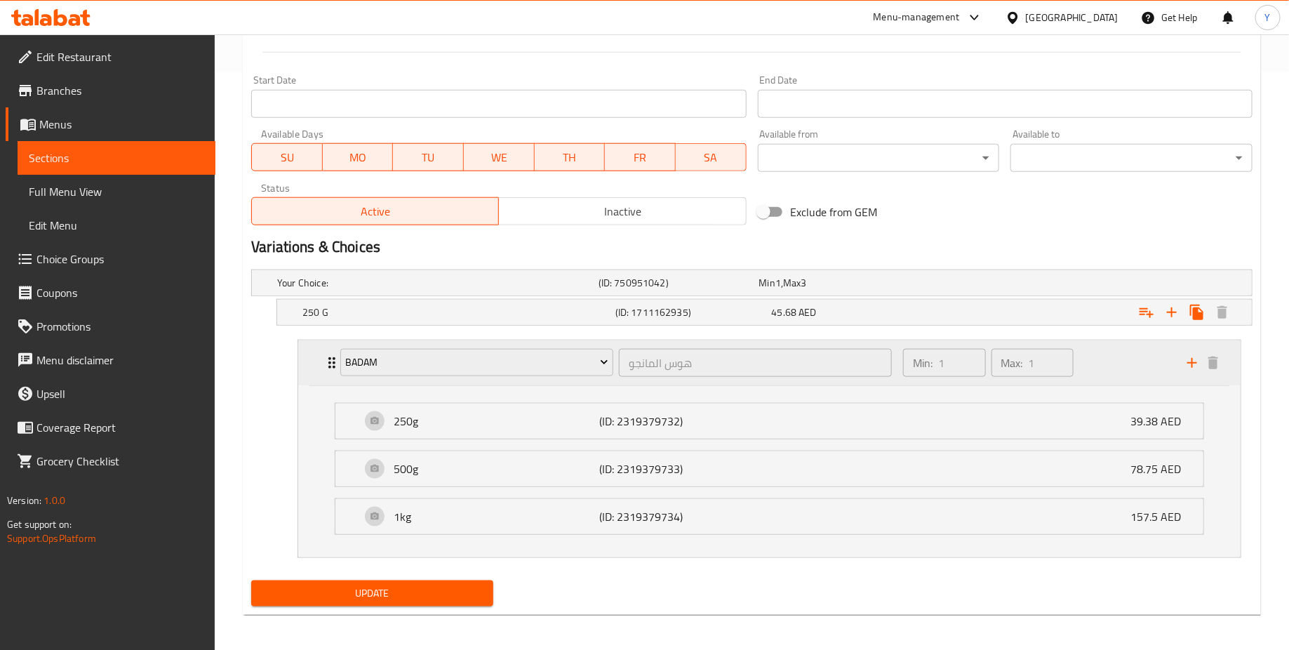
click at [321, 363] on div "badam هوس المانجو ​ Min: 1 ​ Max: 1 ​" at bounding box center [769, 362] width 942 height 45
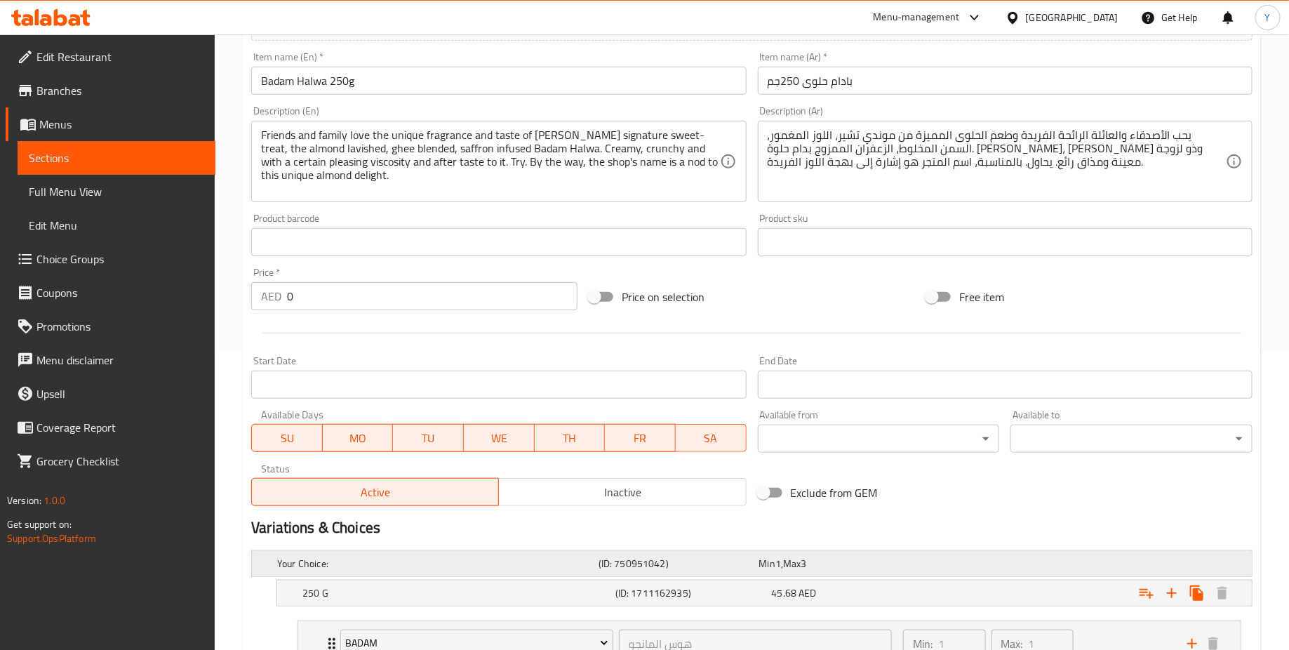
scroll to position [408, 0]
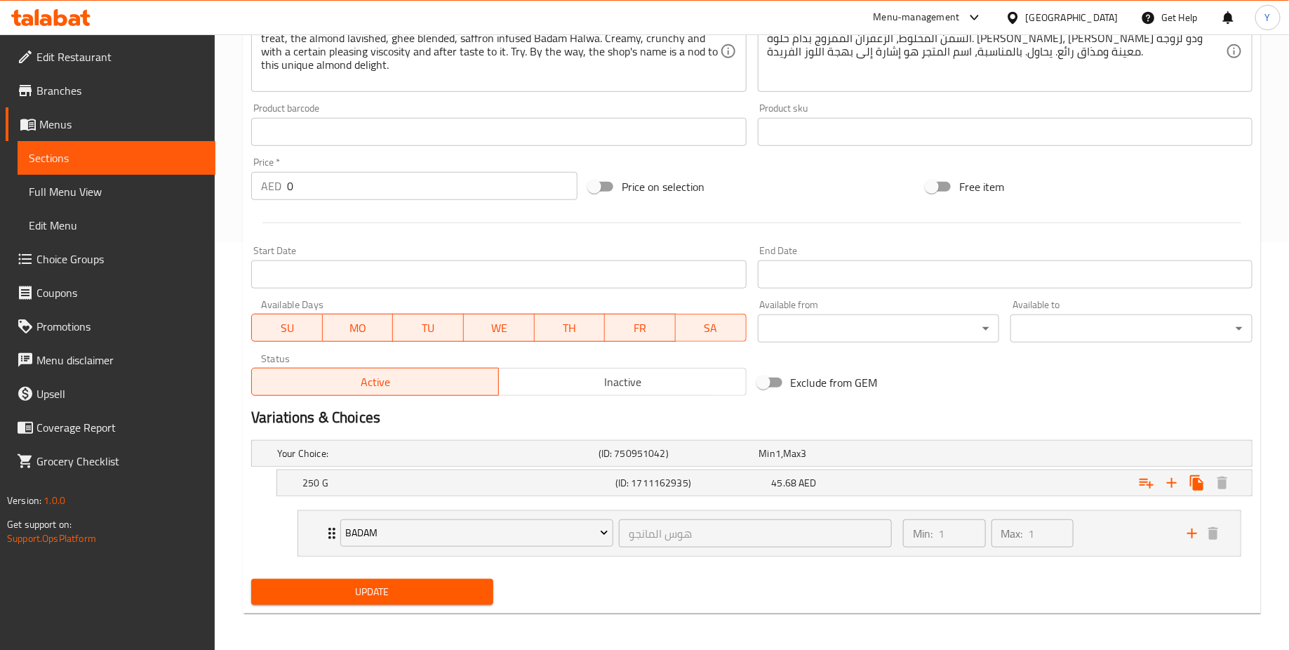
click at [669, 596] on div "Update" at bounding box center [751, 591] width 1012 height 37
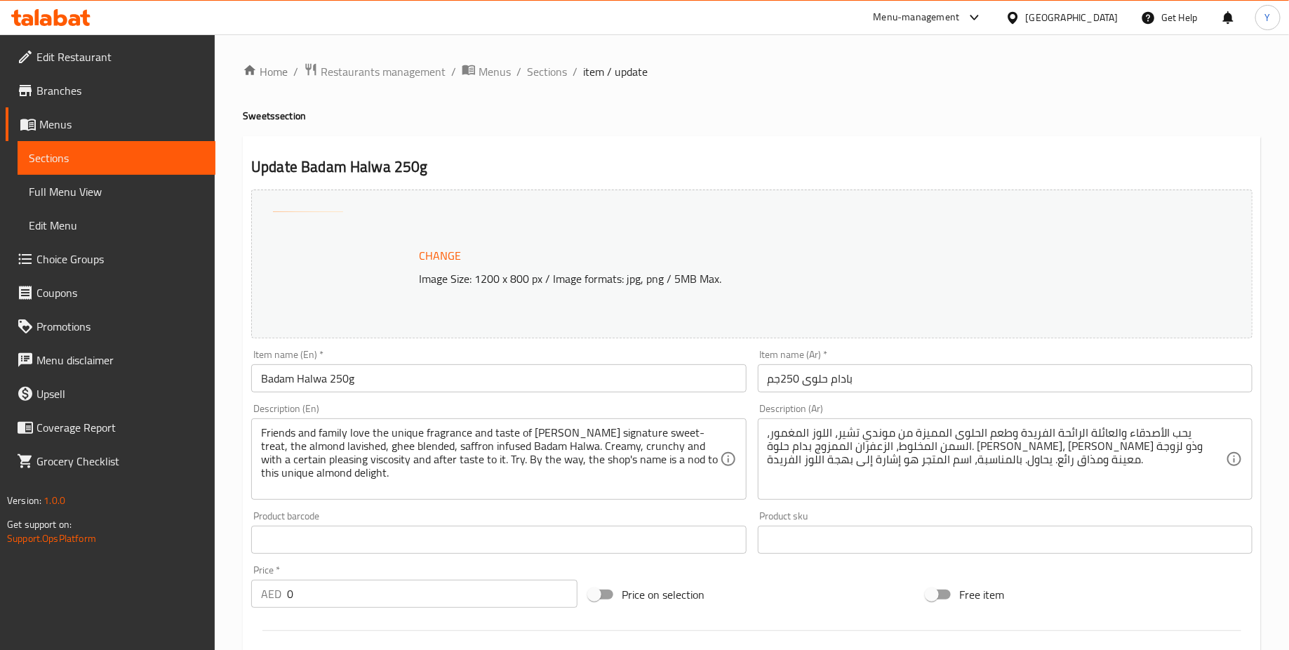
click at [149, 90] on span "Branches" at bounding box center [120, 90] width 168 height 17
